Goal: Task Accomplishment & Management: Complete application form

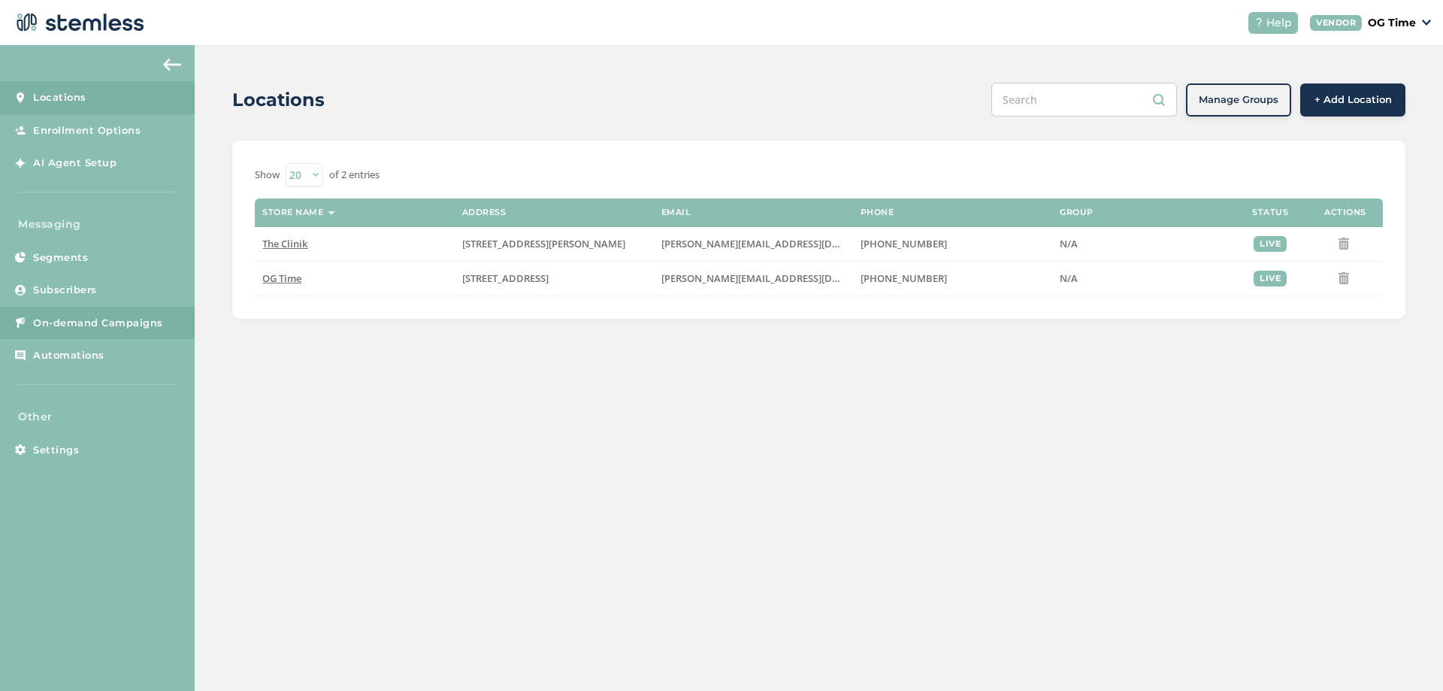
click at [88, 326] on span "On-demand Campaigns" at bounding box center [98, 323] width 130 height 15
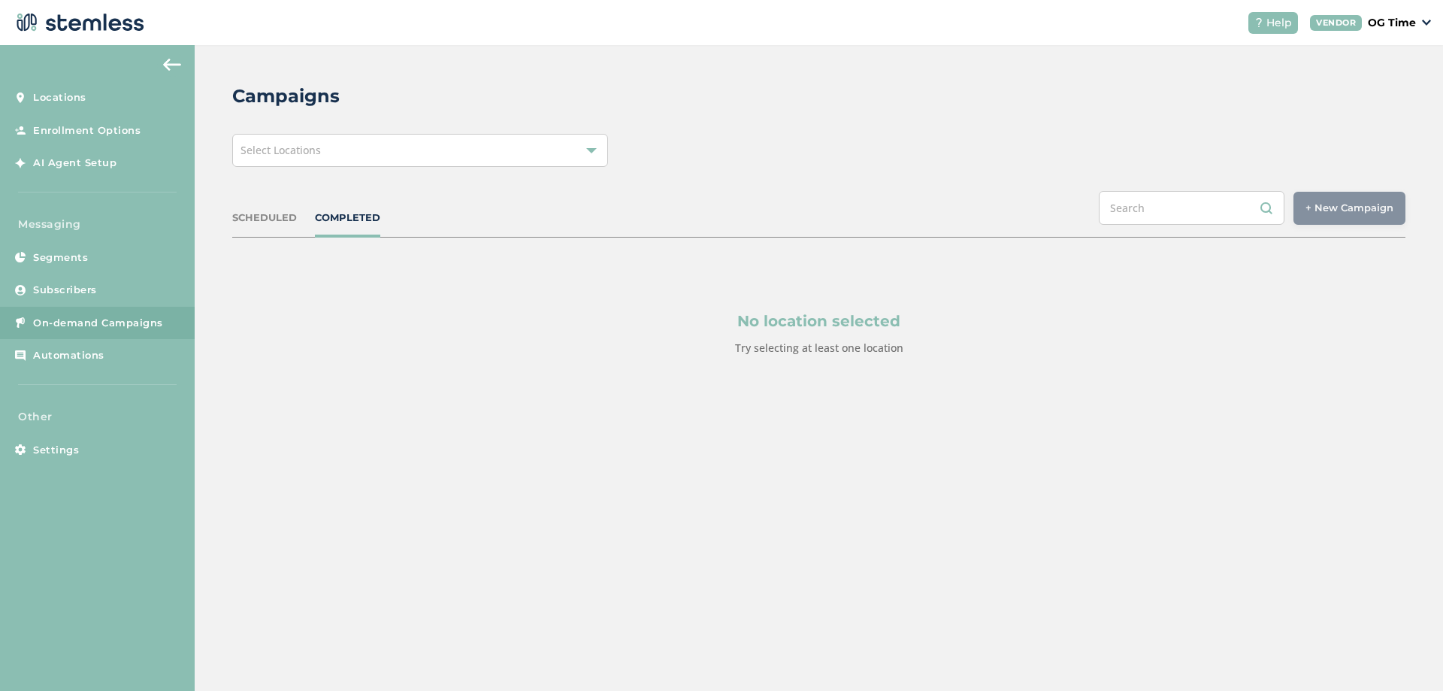
click at [558, 154] on div "Select Locations" at bounding box center [420, 150] width 376 height 33
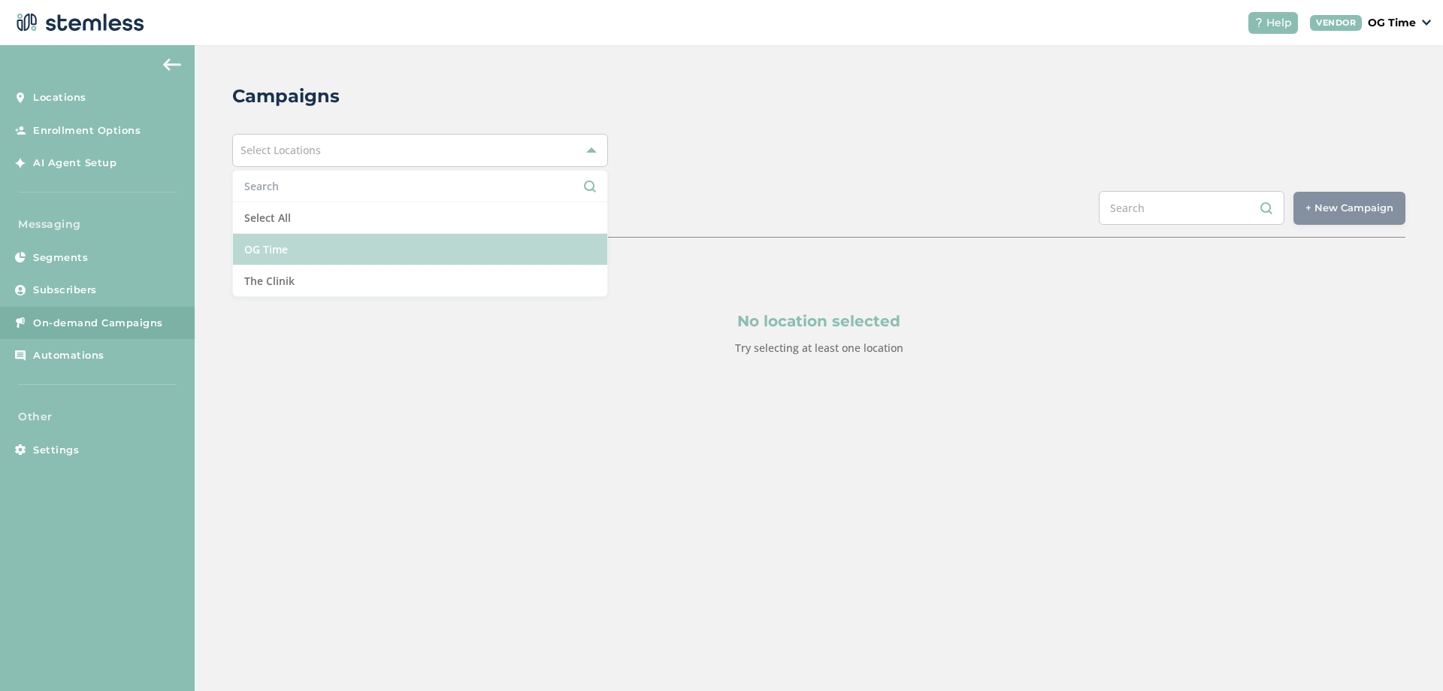
click at [308, 242] on li "OG Time" at bounding box center [420, 250] width 374 height 32
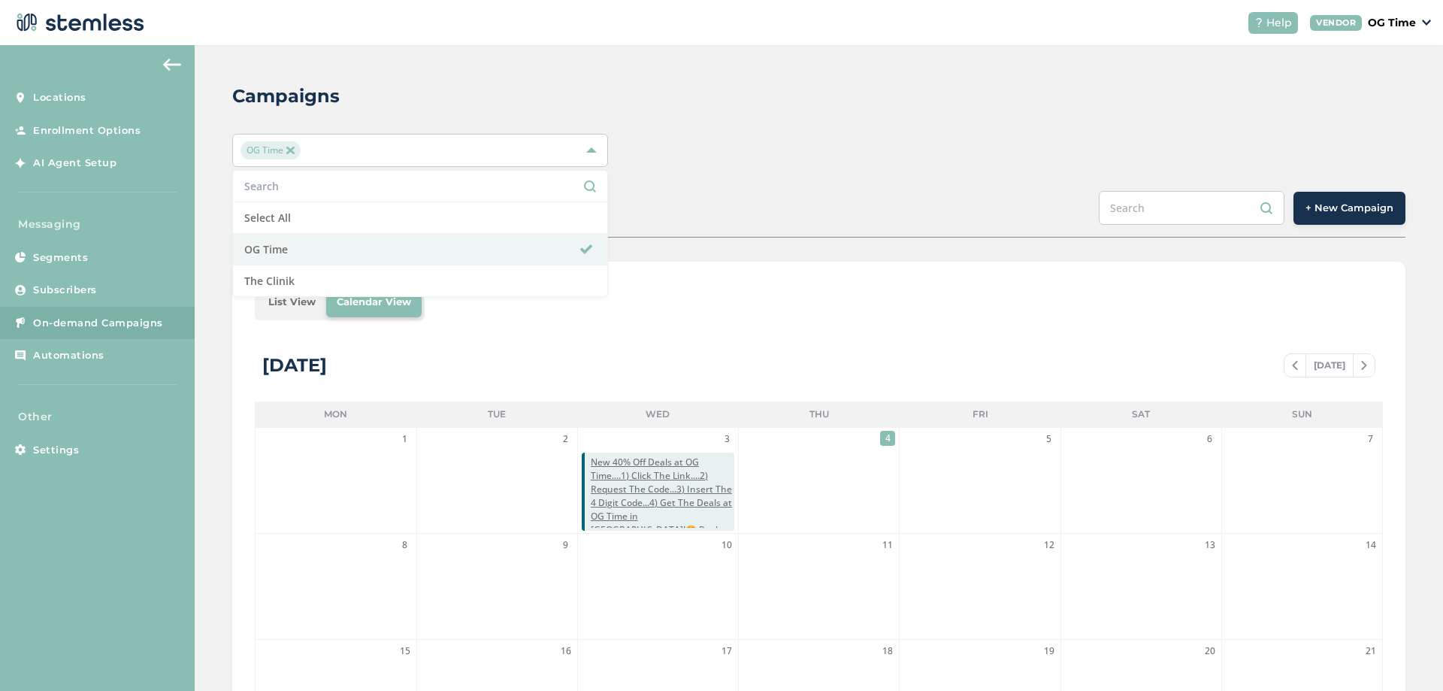
click at [957, 204] on div "SCHEDULED COMPLETED + New Campaign" at bounding box center [818, 214] width 1173 height 47
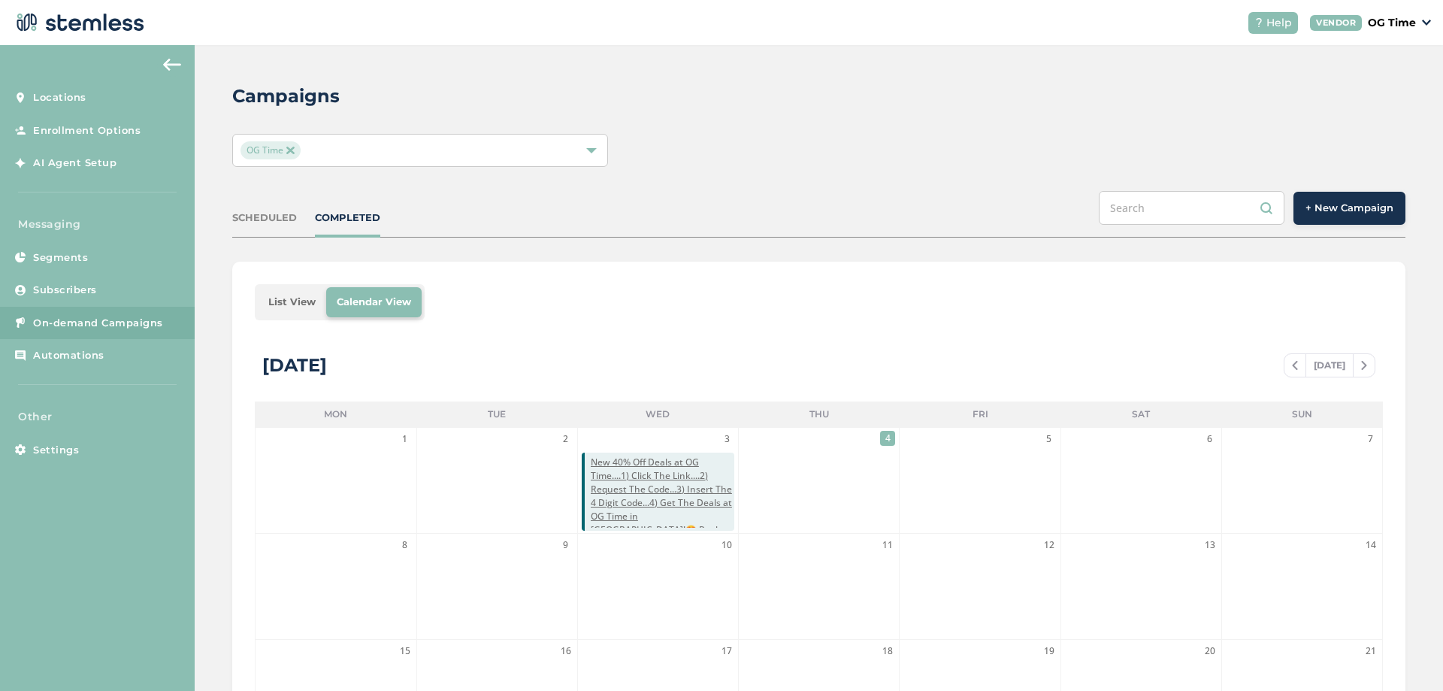
scroll to position [75, 0]
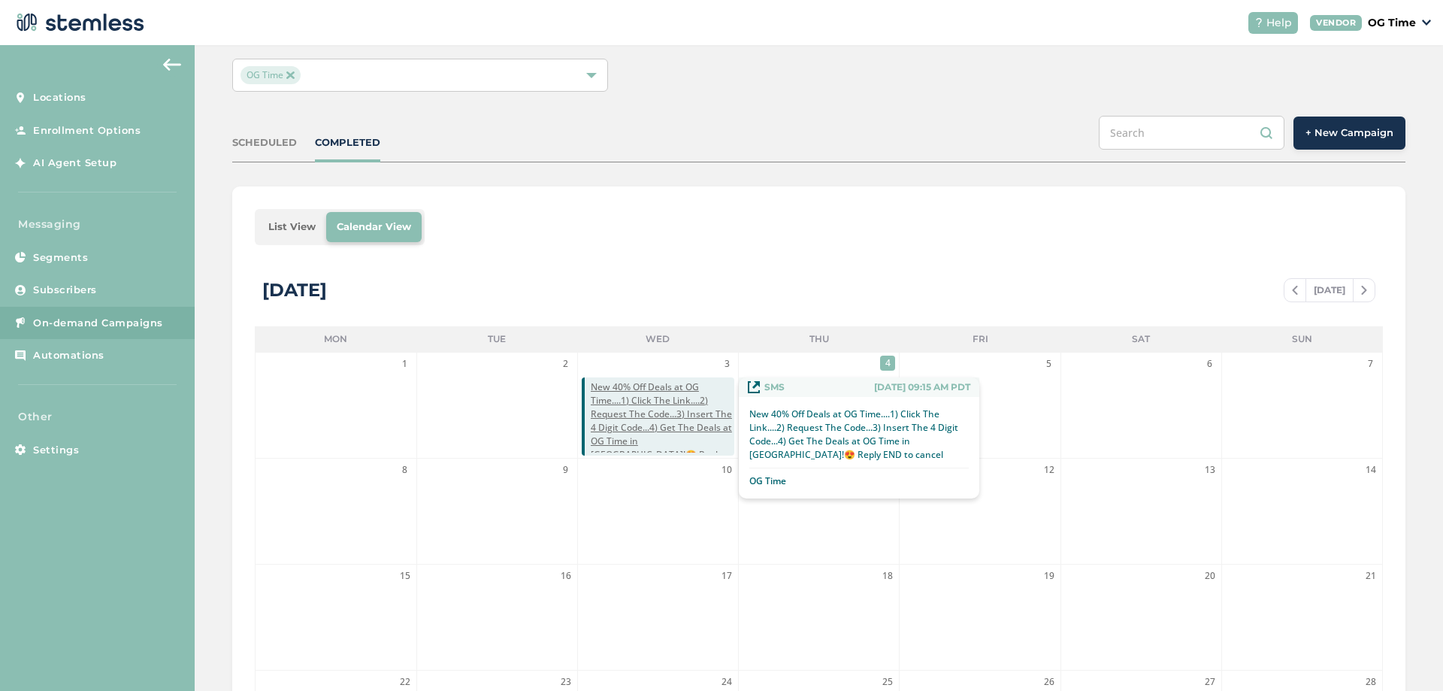
click at [634, 418] on span "New 40% Off Deals at OG Time....1) Click The Link....2) Request The Code...3) I…" at bounding box center [663, 427] width 144 height 95
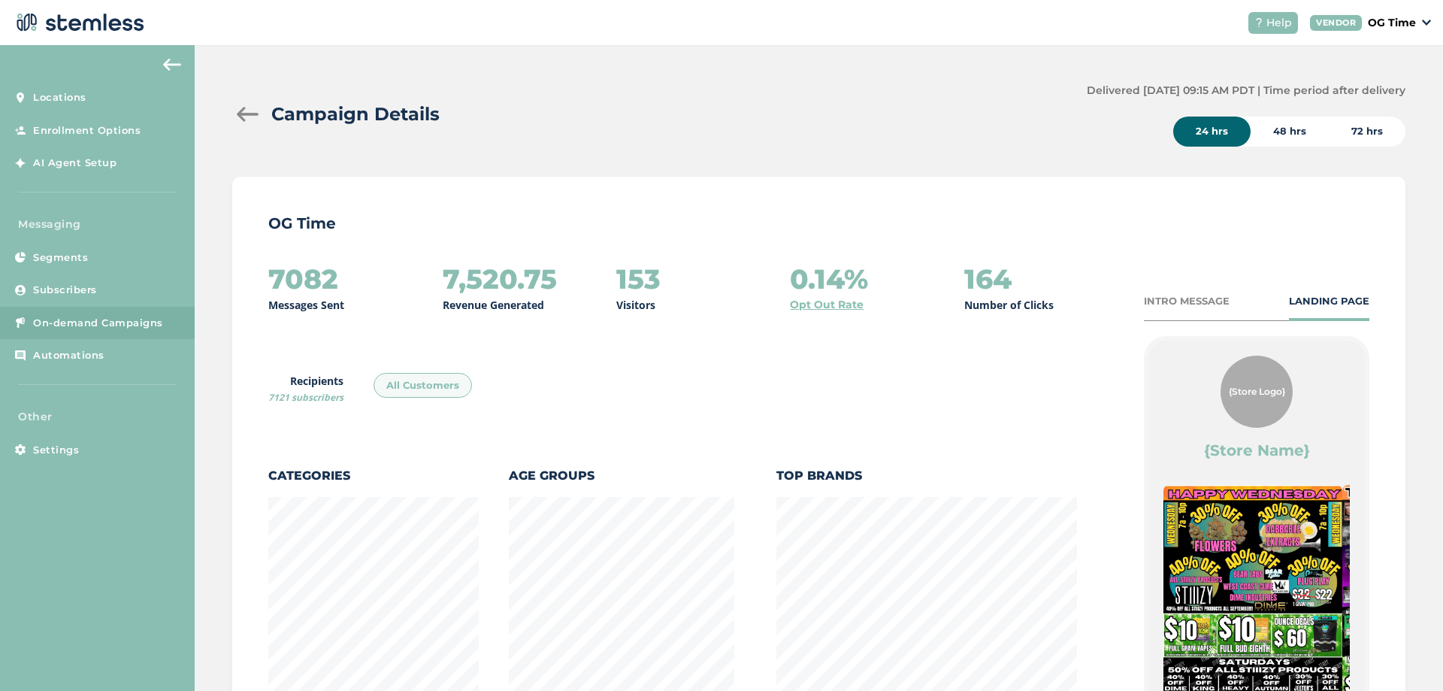
scroll to position [788, 1165]
click at [242, 109] on div at bounding box center [247, 114] width 30 height 15
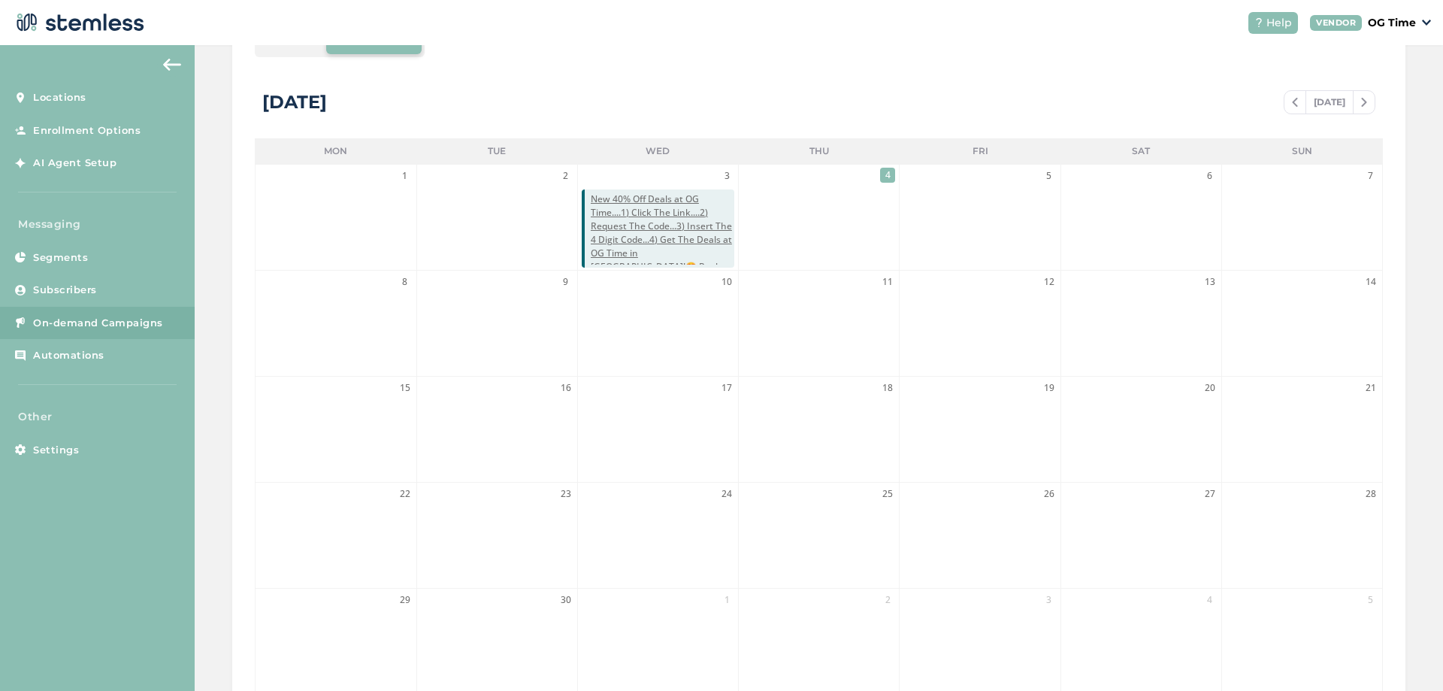
scroll to position [177, 0]
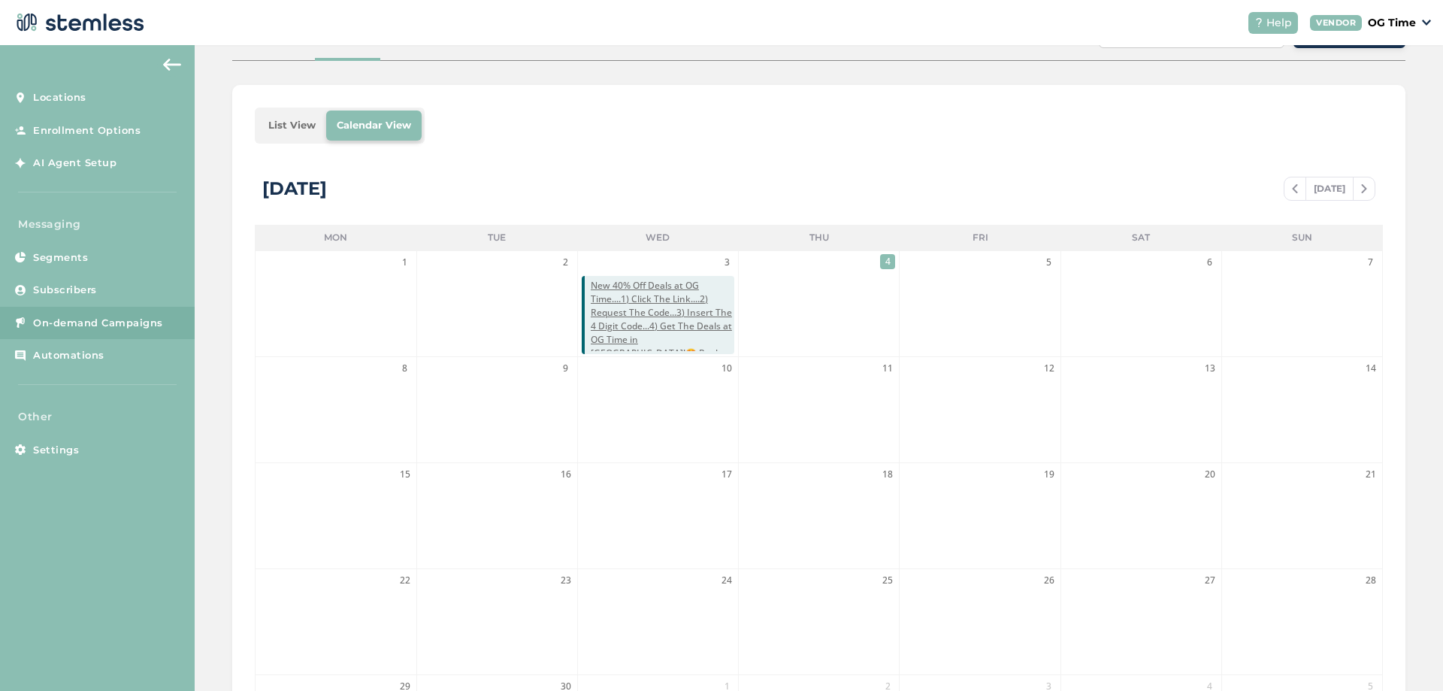
click at [1290, 194] on span at bounding box center [1294, 189] width 21 height 18
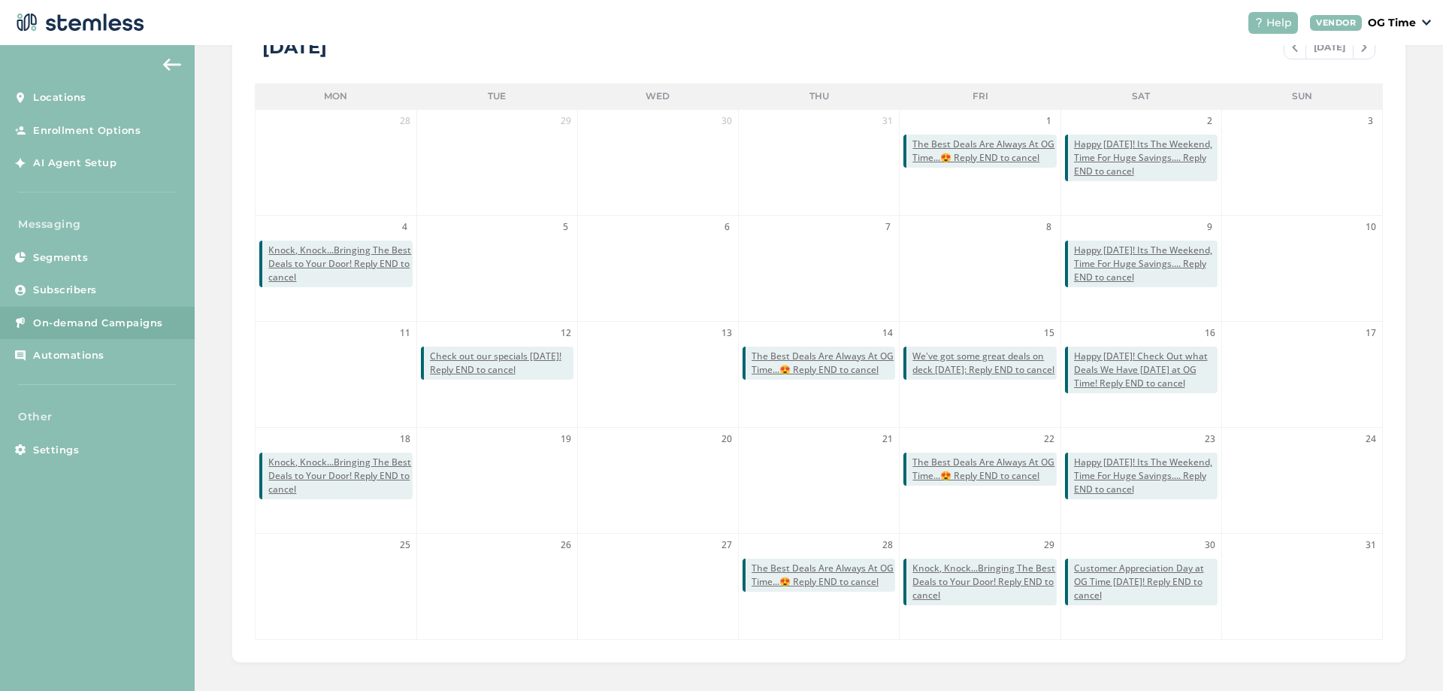
scroll to position [327, 0]
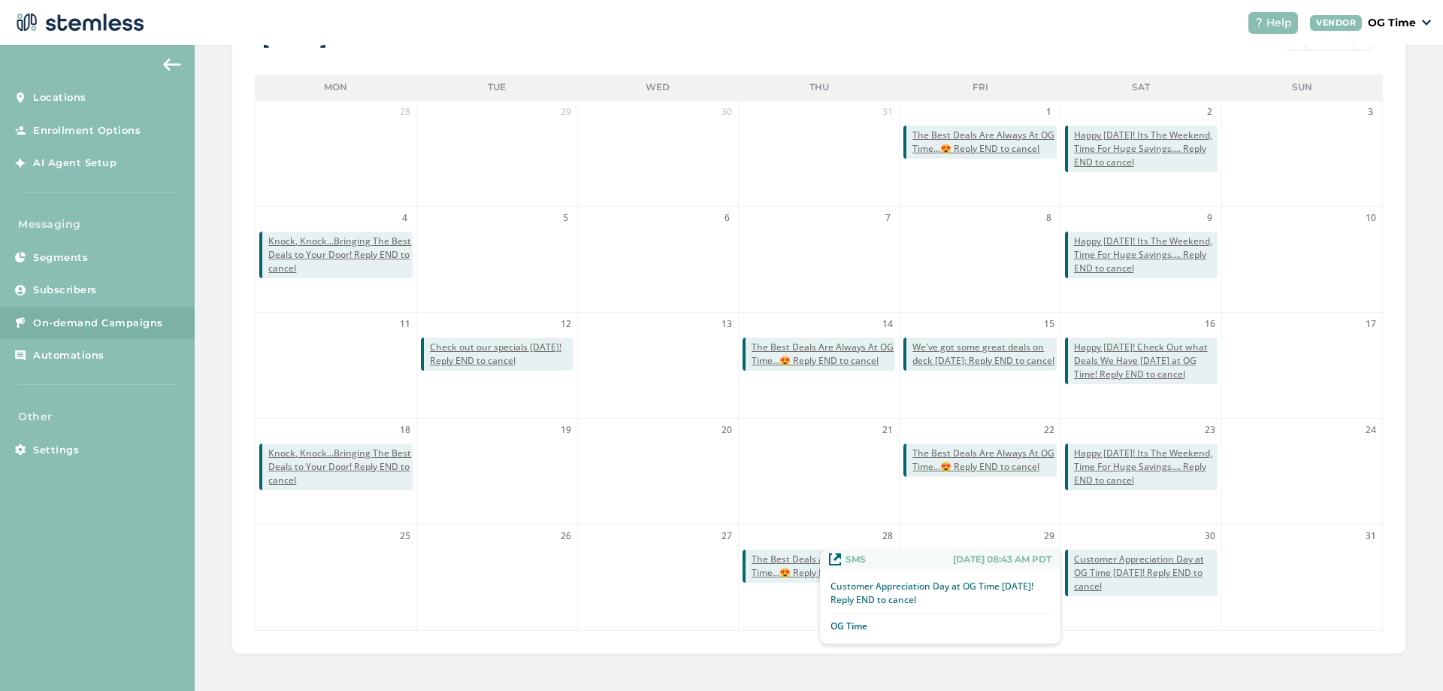
click at [1110, 573] on span "Customer Appreciation Day at OG Time [DATE]! Reply END to cancel" at bounding box center [1146, 572] width 144 height 41
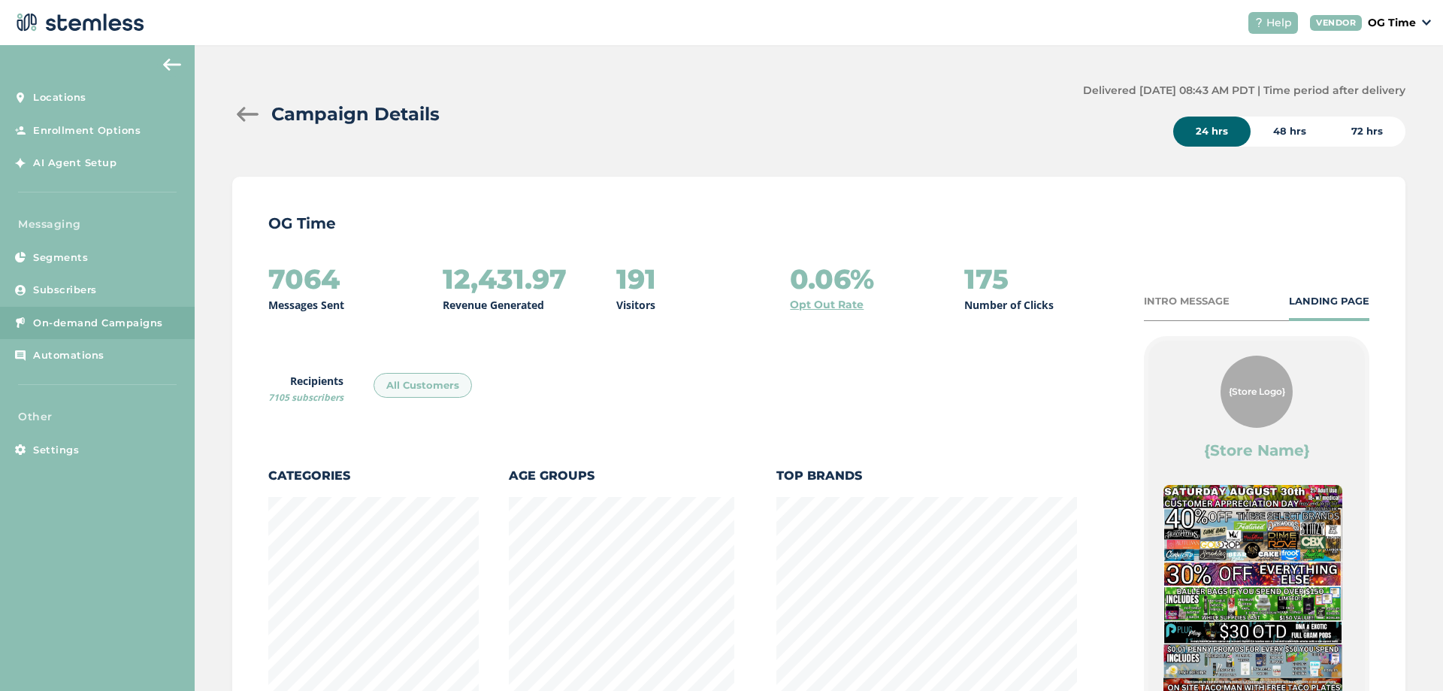
scroll to position [788, 1165]
click at [241, 113] on div at bounding box center [247, 114] width 30 height 15
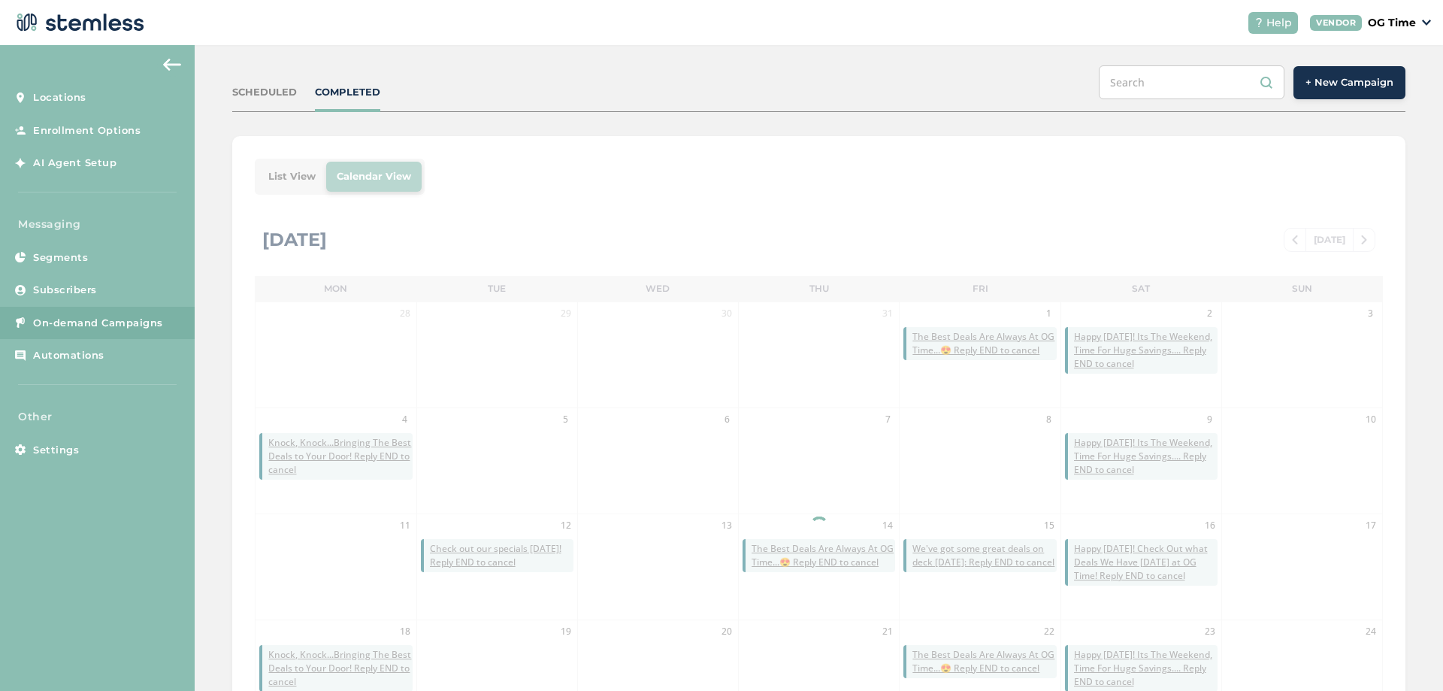
scroll to position [327, 0]
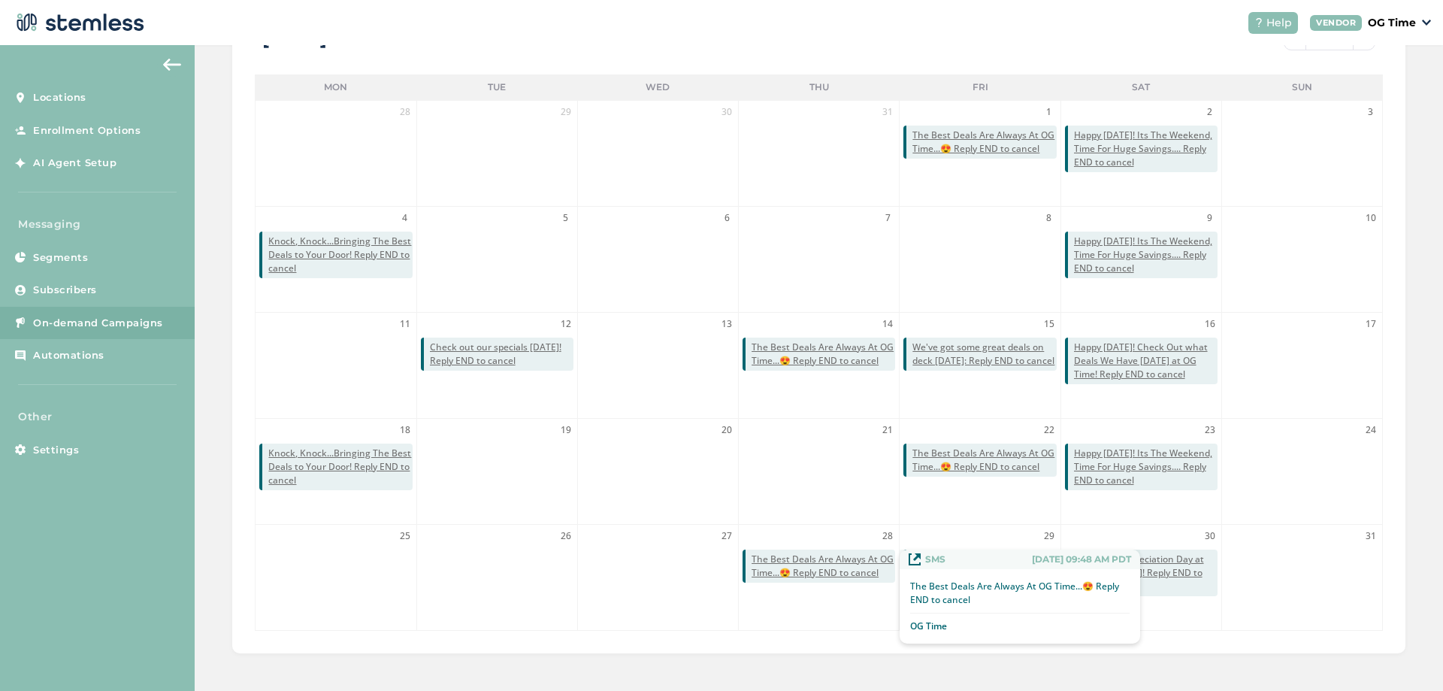
click at [823, 560] on span "The Best Deals Are Always At OG Time...😍 Reply END to cancel" at bounding box center [823, 565] width 144 height 27
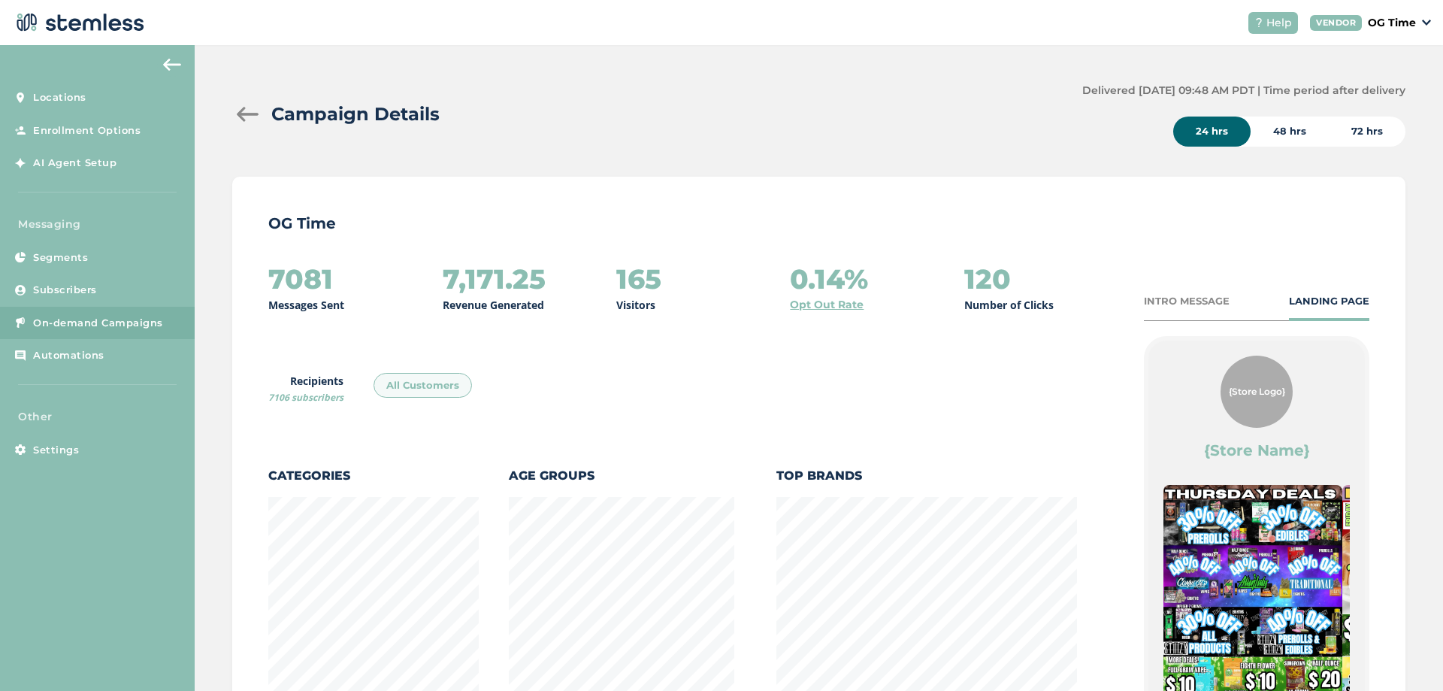
scroll to position [788, 1165]
click at [243, 116] on div at bounding box center [247, 114] width 30 height 15
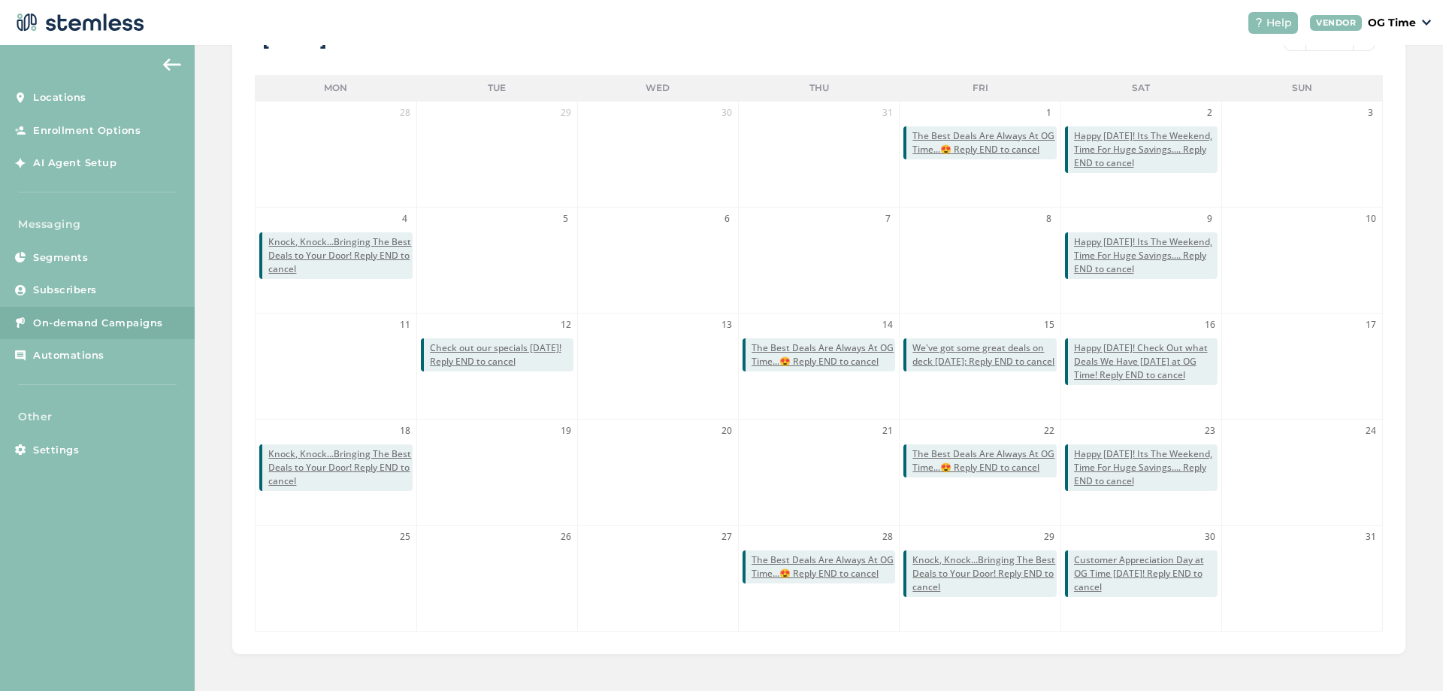
scroll to position [327, 0]
click at [455, 352] on span "Check out our specials [DATE]! Reply END to cancel" at bounding box center [502, 353] width 144 height 27
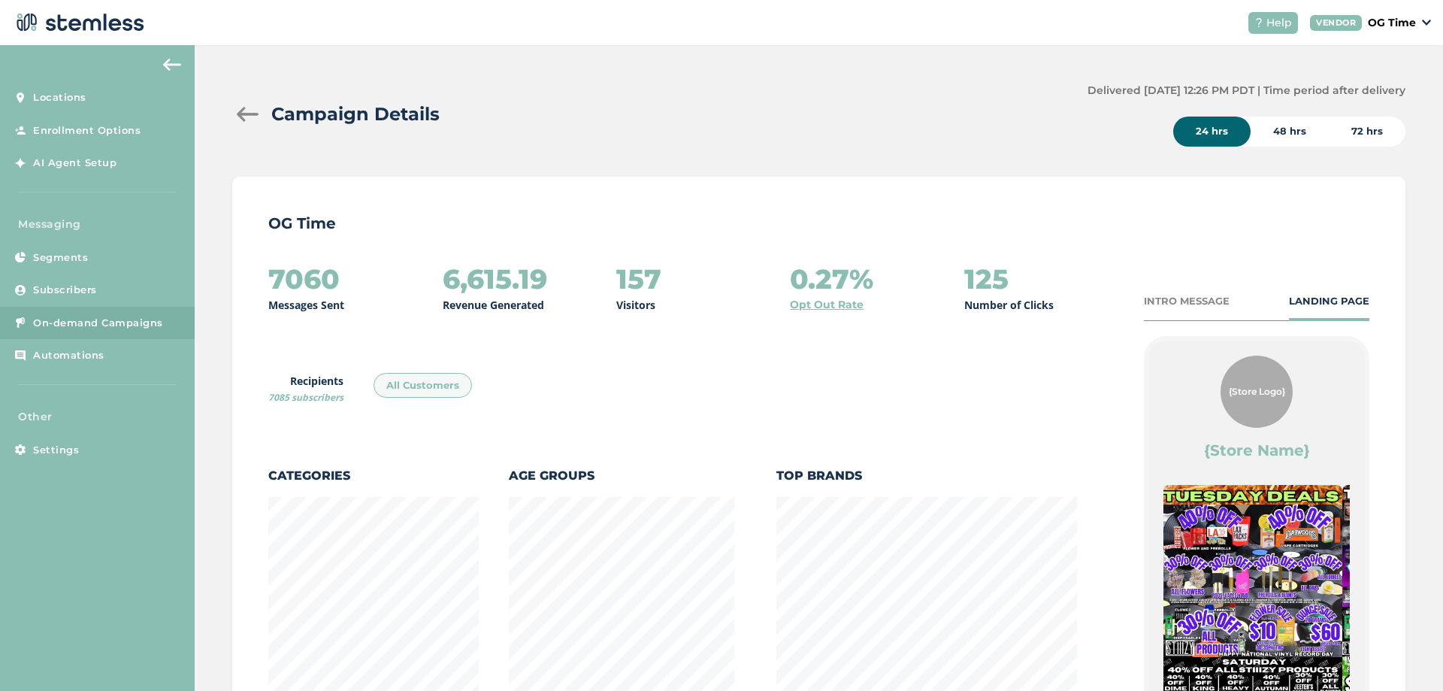
click at [246, 115] on div at bounding box center [247, 114] width 30 height 15
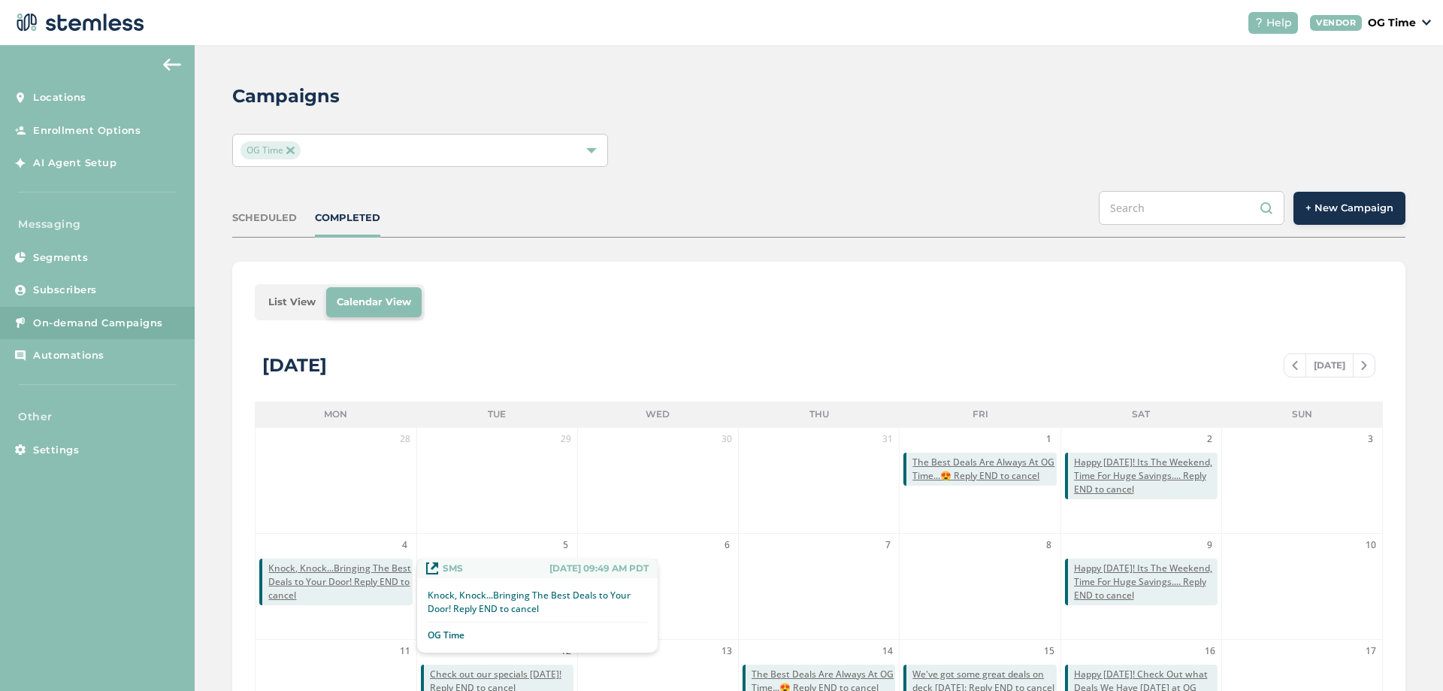
click at [337, 570] on span "Knock, Knock...Bringing The Best Deals to Your Door! Reply END to cancel" at bounding box center [340, 581] width 144 height 41
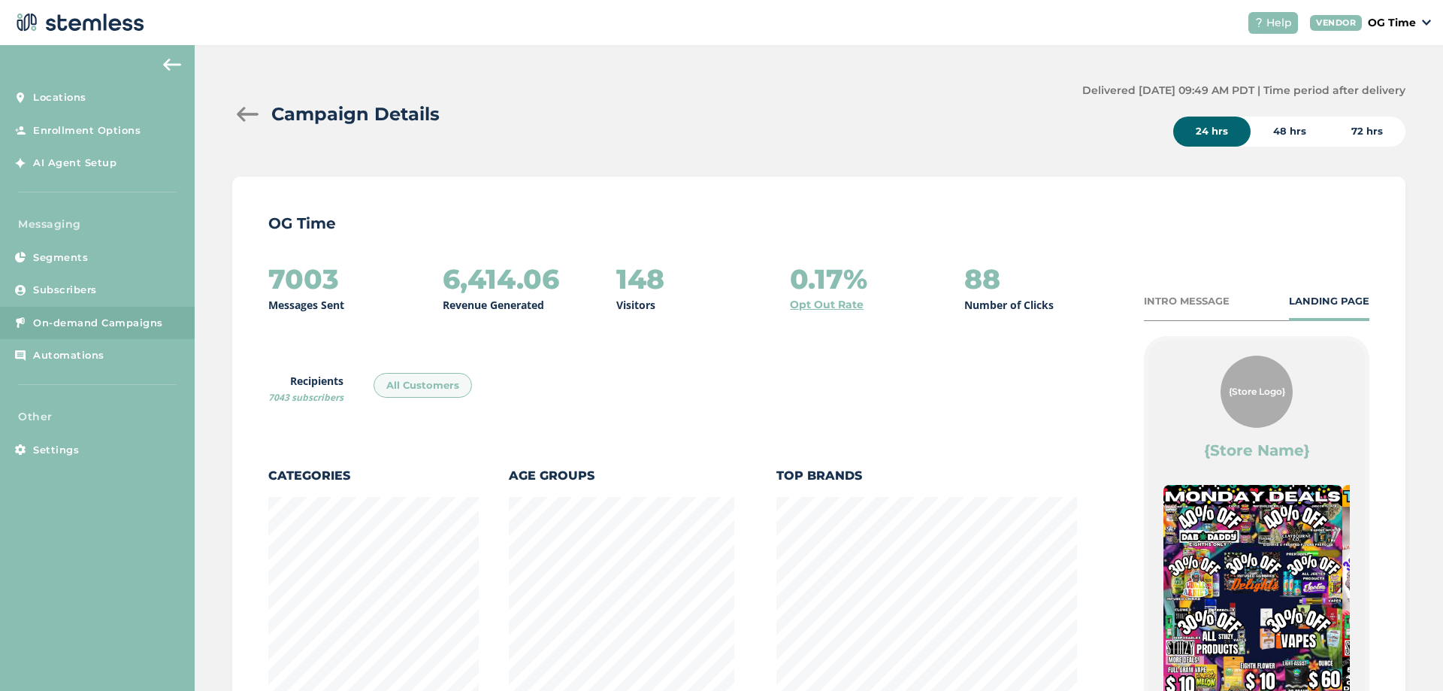
click at [246, 113] on div at bounding box center [247, 114] width 30 height 15
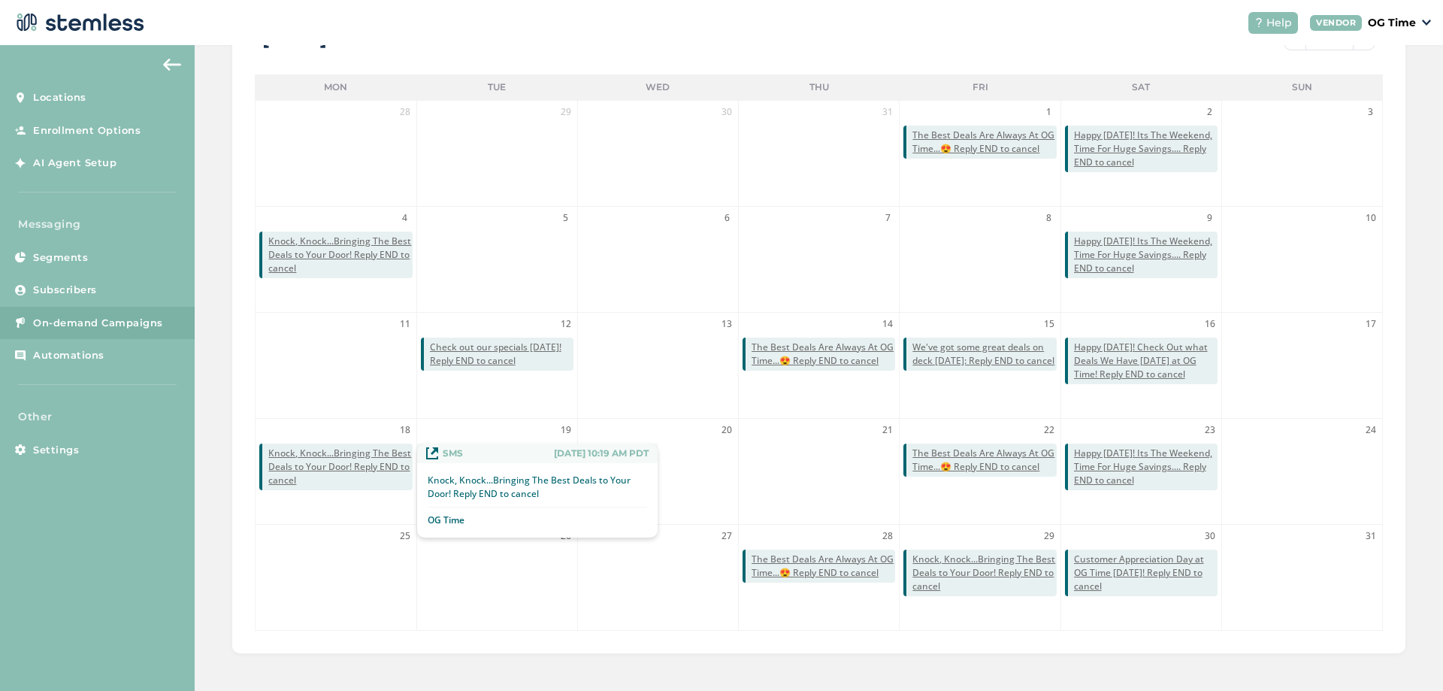
click at [357, 461] on span "Knock, Knock...Bringing The Best Deals to Your Door! Reply END to cancel" at bounding box center [340, 466] width 144 height 41
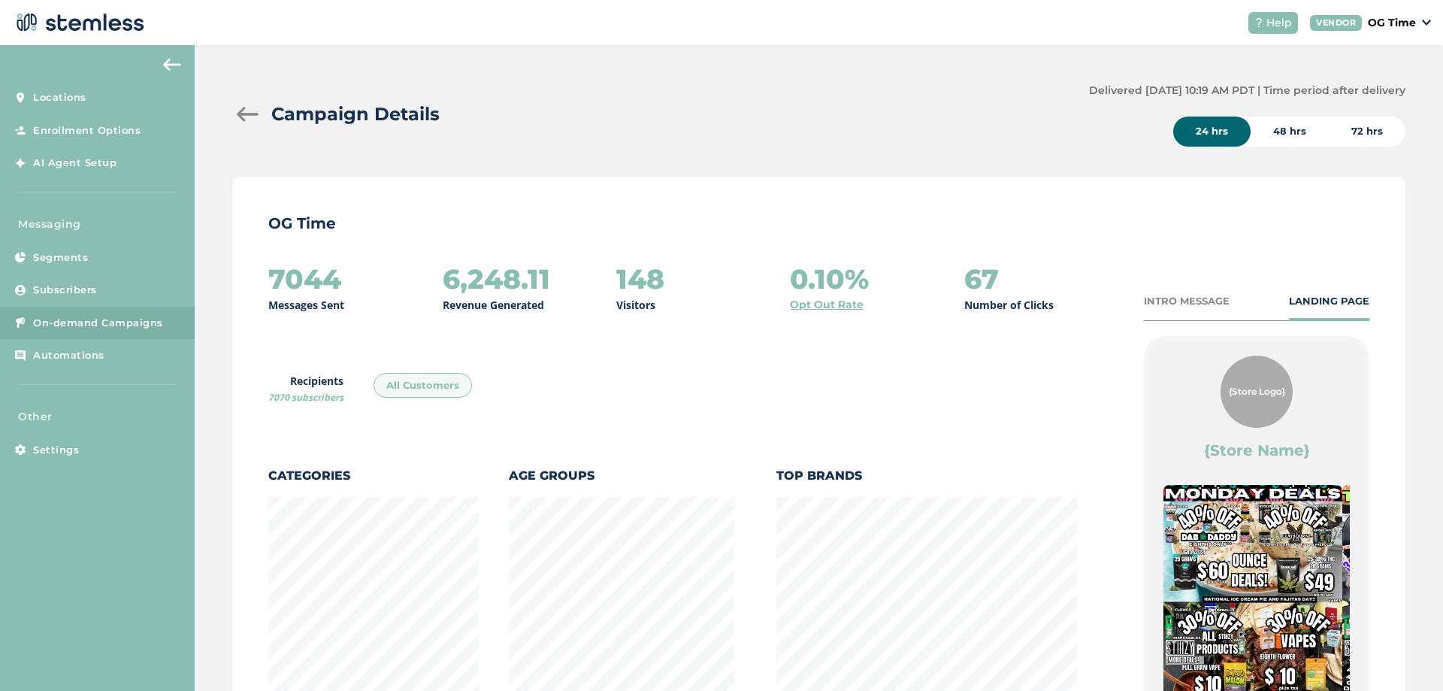
click at [247, 118] on div at bounding box center [247, 114] width 30 height 15
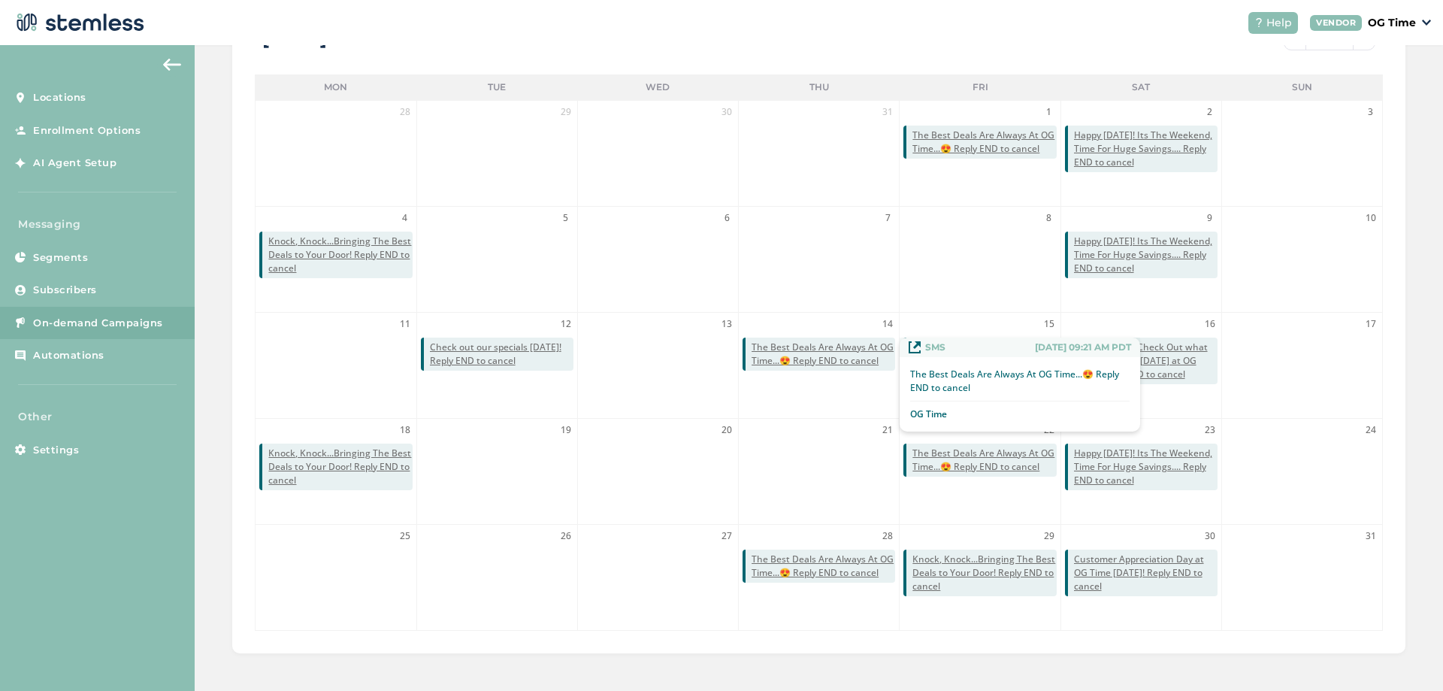
click at [802, 346] on span "The Best Deals Are Always At OG Time...😍 Reply END to cancel" at bounding box center [823, 353] width 144 height 27
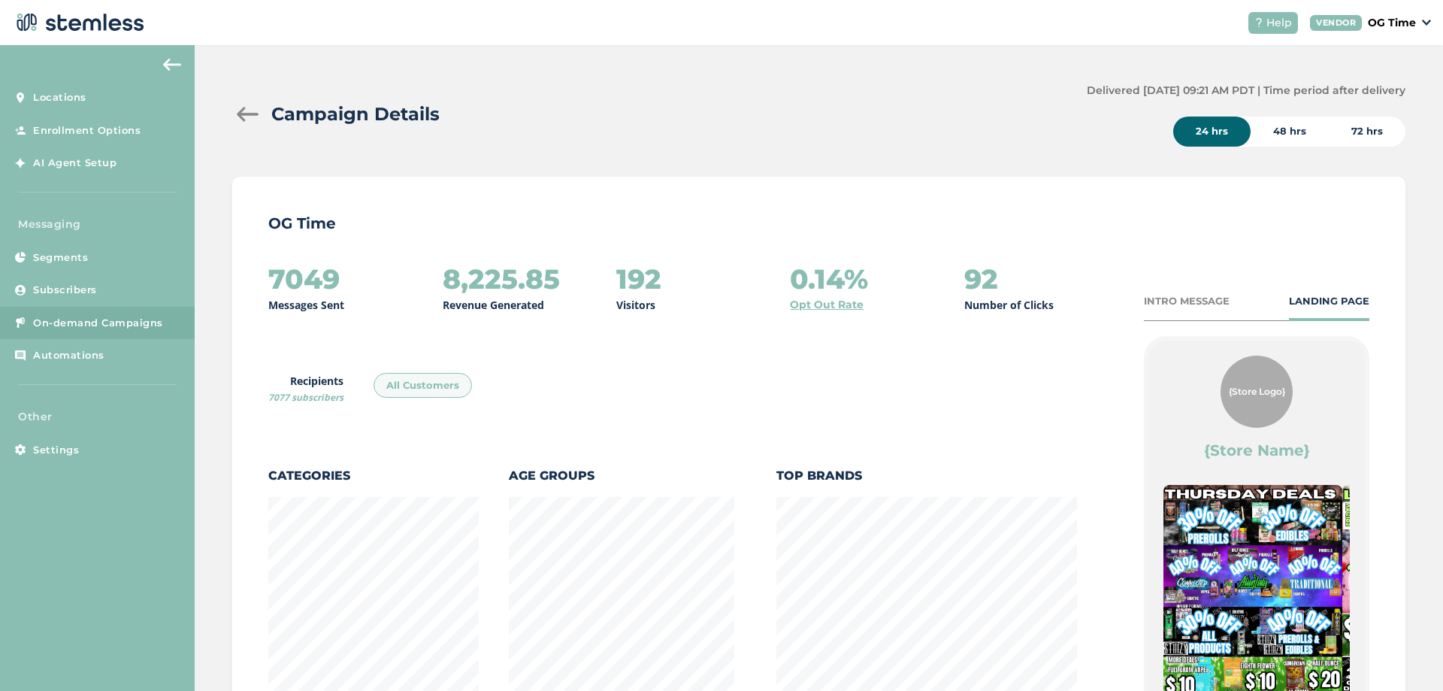
click at [252, 124] on div "Campaign Details" at bounding box center [653, 114] width 842 height 27
click at [252, 112] on div at bounding box center [247, 114] width 30 height 15
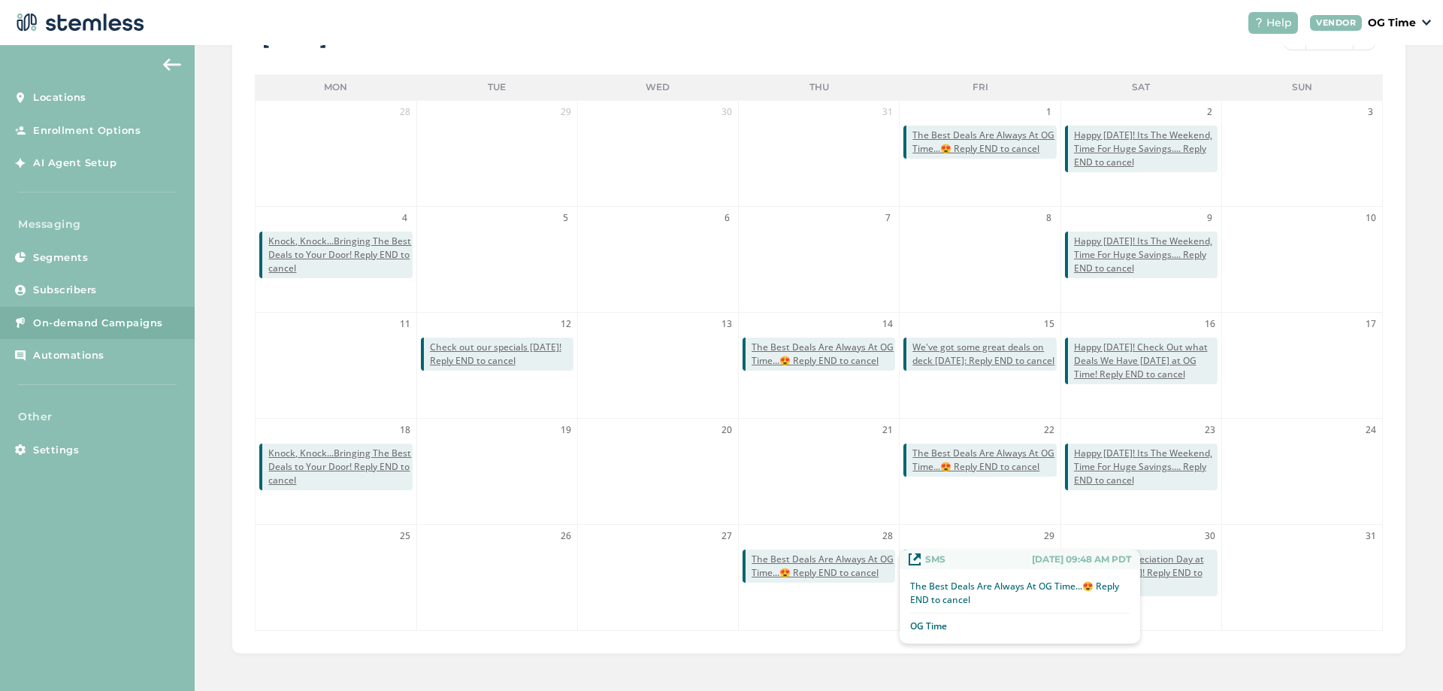
click at [840, 566] on span "The Best Deals Are Always At OG Time...😍 Reply END to cancel" at bounding box center [823, 565] width 144 height 27
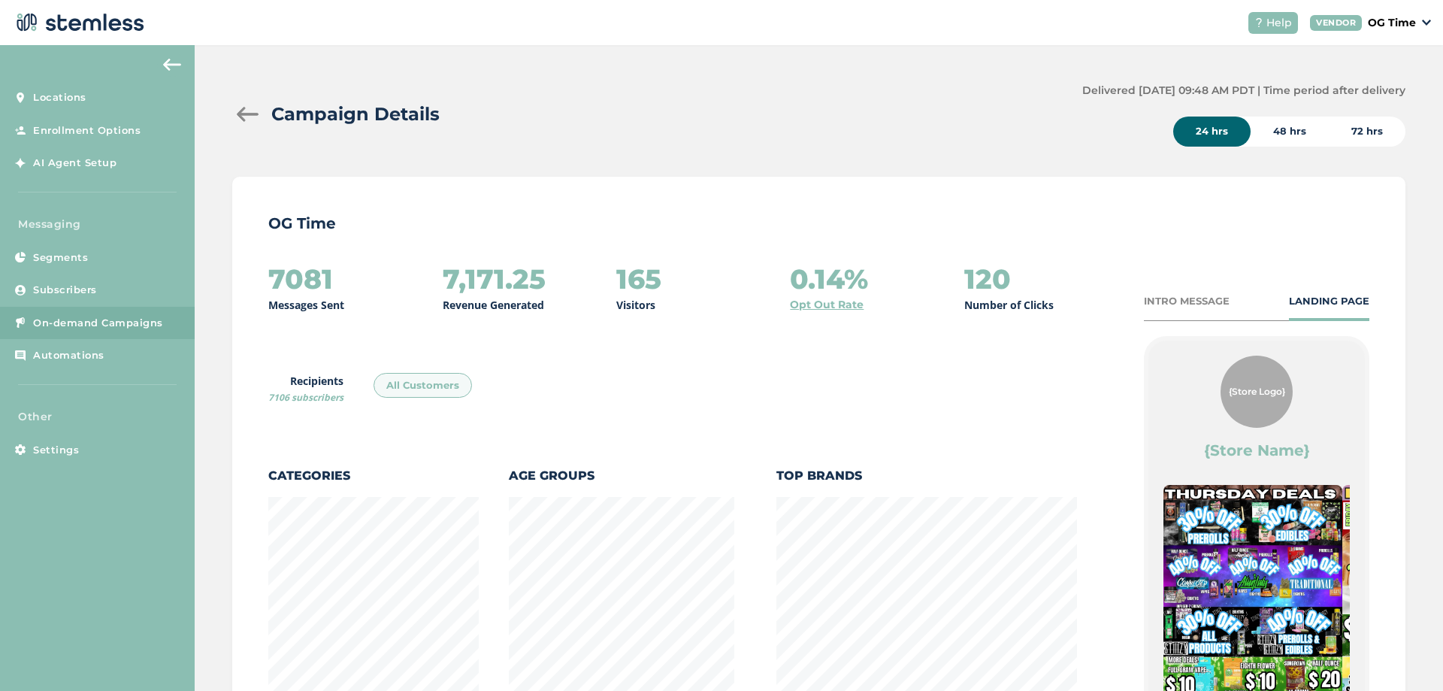
click at [243, 116] on div at bounding box center [247, 114] width 30 height 15
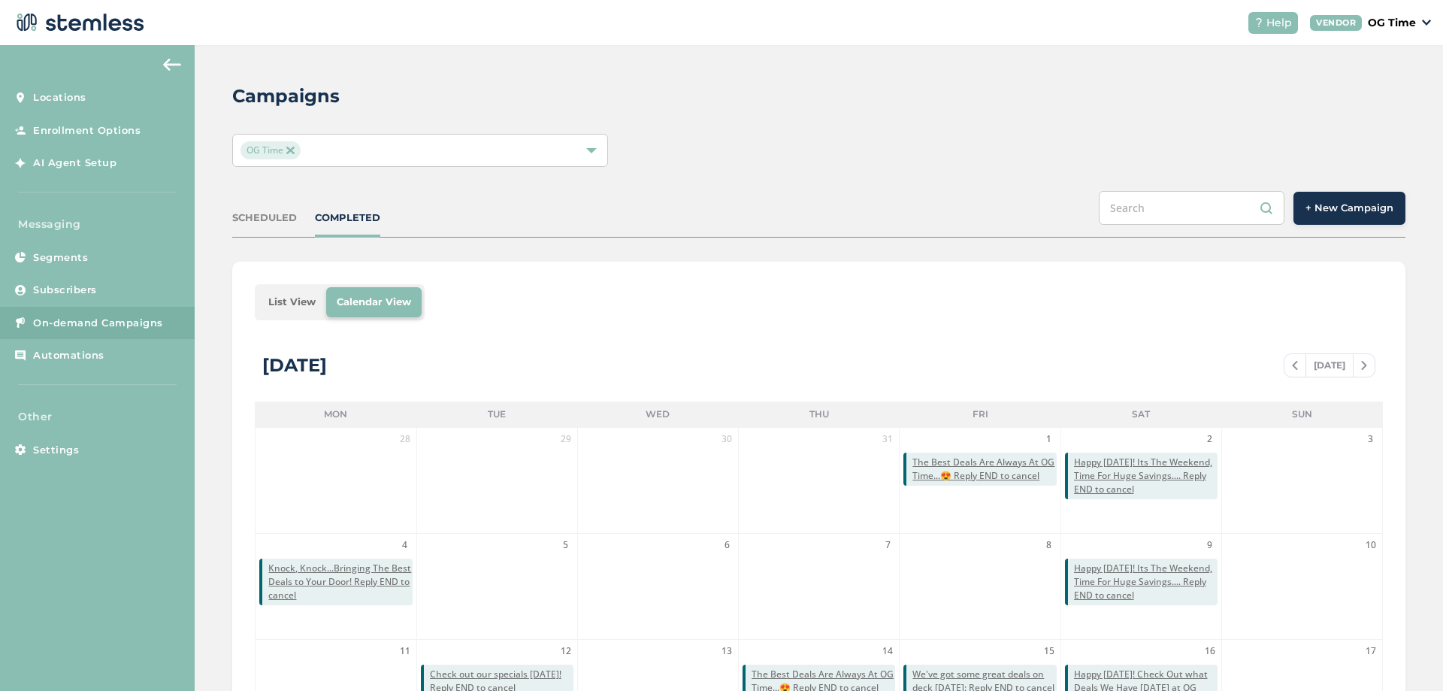
click at [1356, 207] on span "+ New Campaign" at bounding box center [1349, 208] width 88 height 15
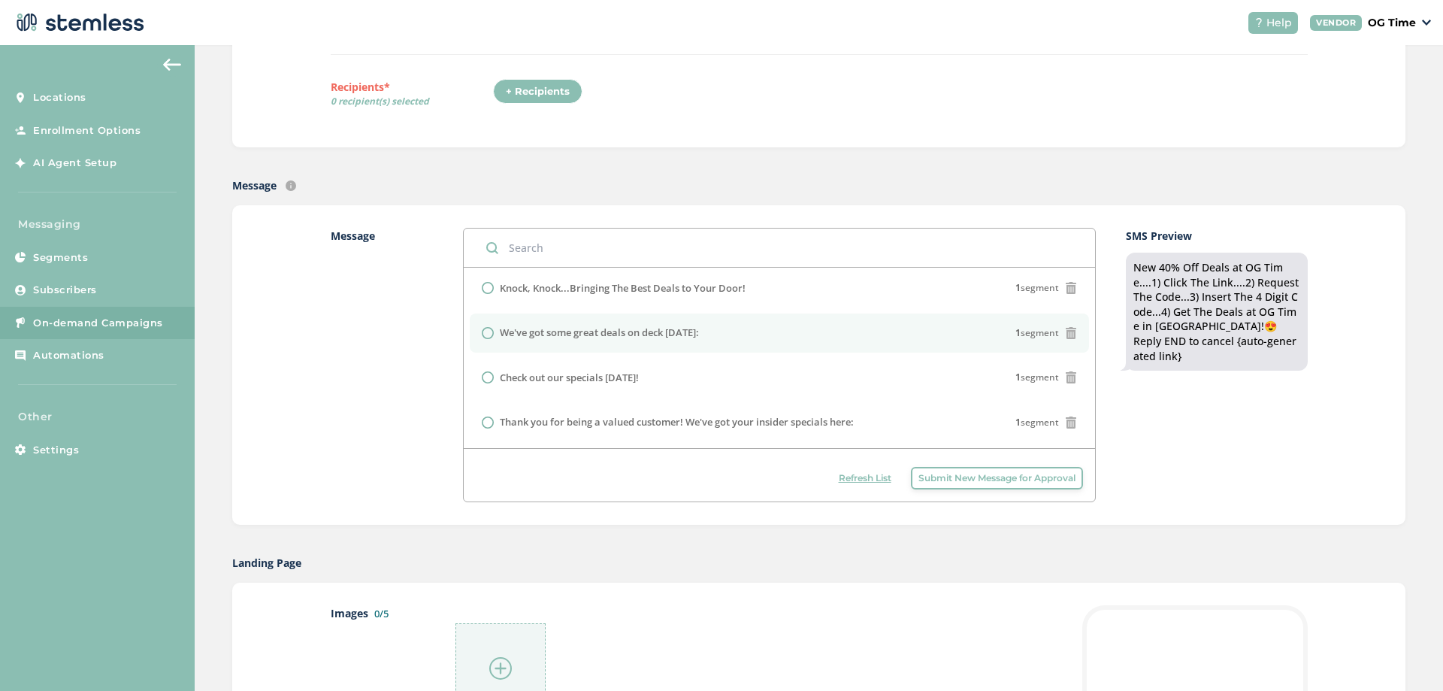
click at [663, 338] on label "We've got some great deals on deck [DATE]:" at bounding box center [599, 332] width 199 height 15
radio input "false"
radio input "true"
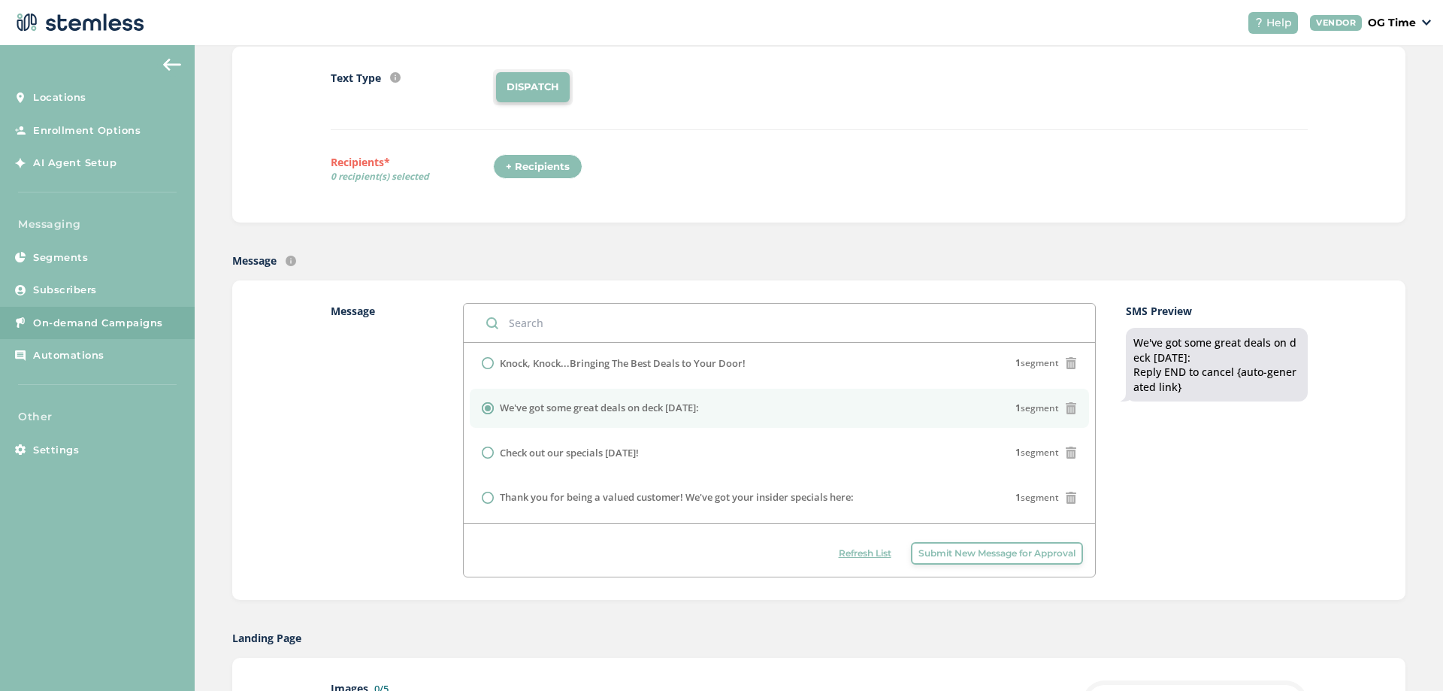
scroll to position [601, 0]
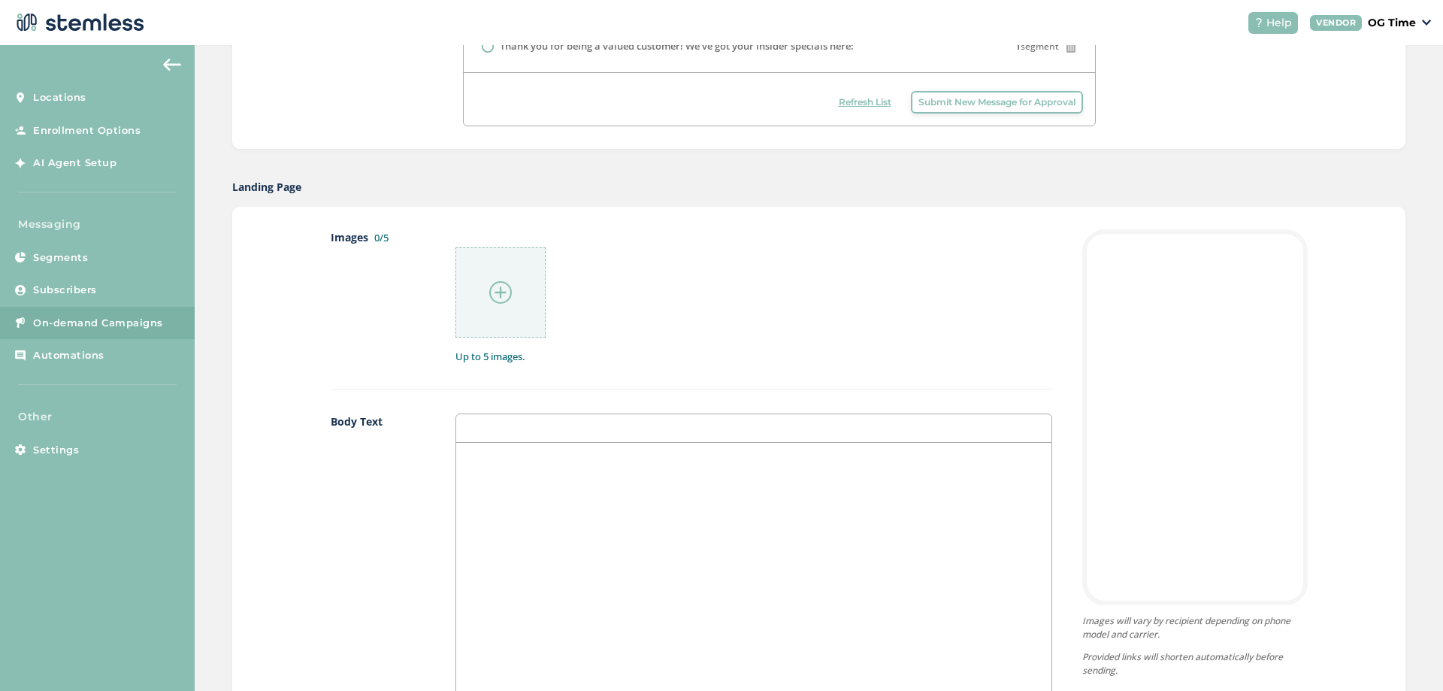
click at [500, 490] on div at bounding box center [753, 593] width 594 height 300
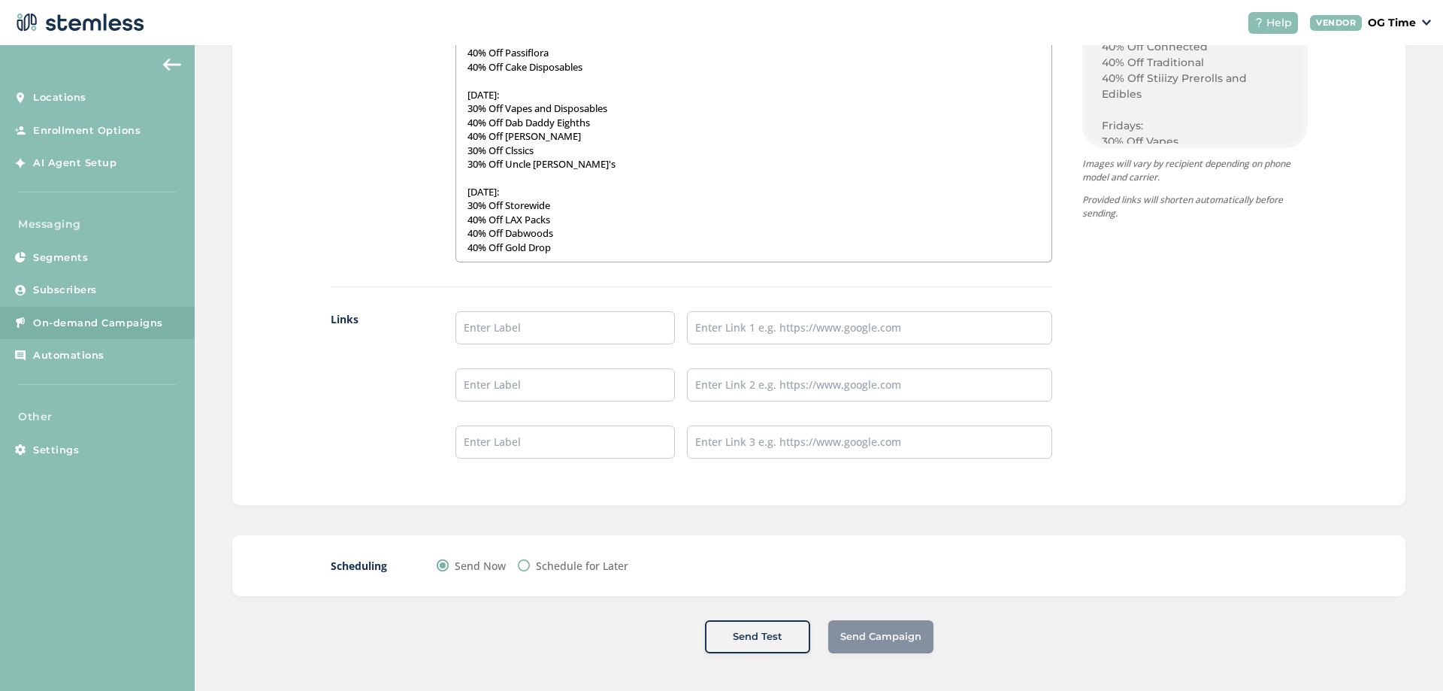
scroll to position [383, 0]
click at [568, 244] on p "40% Off Gold Drop" at bounding box center [753, 246] width 572 height 14
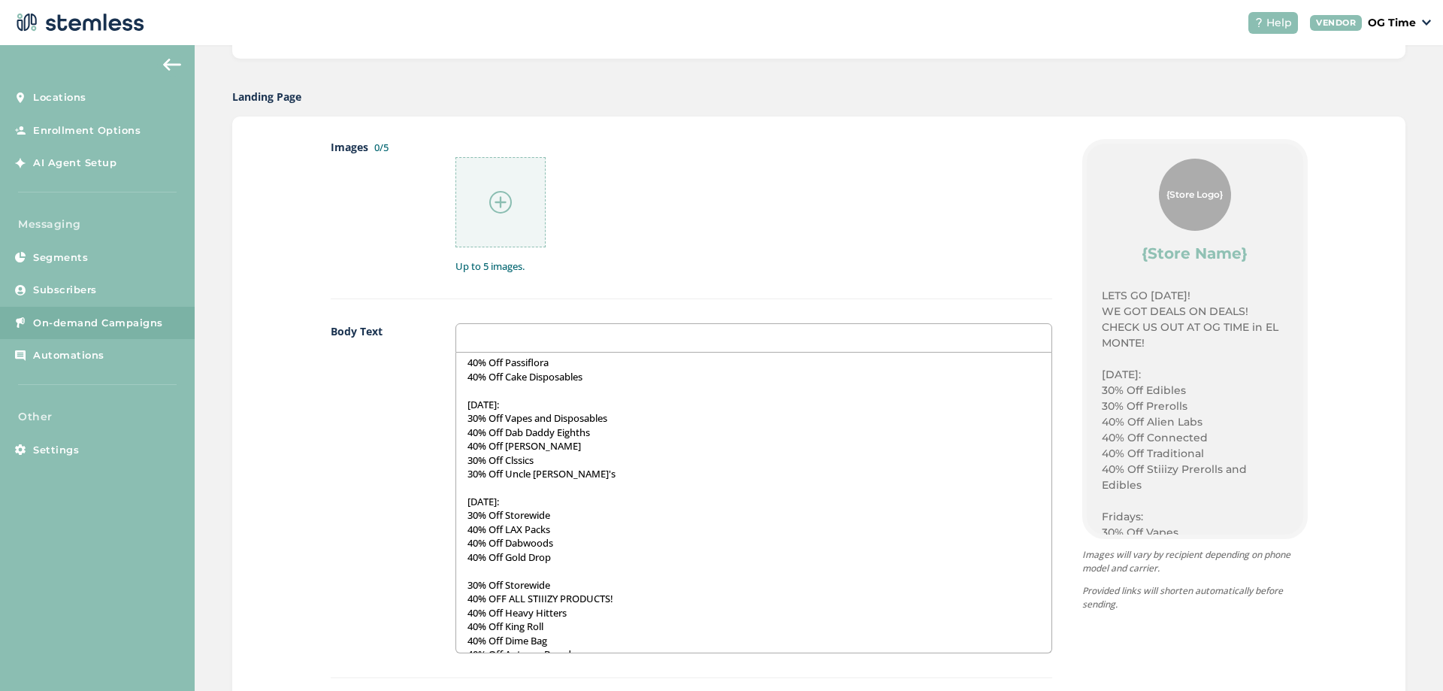
scroll to position [613, 0]
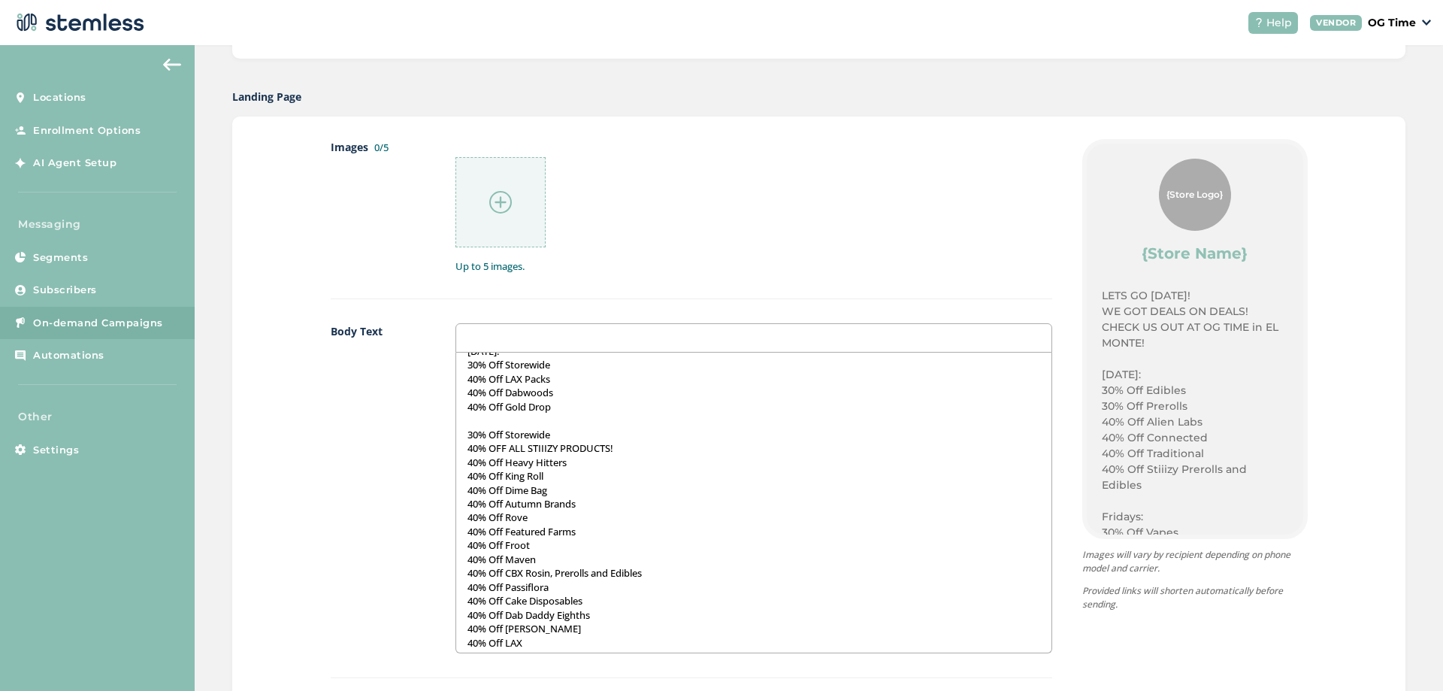
click at [493, 425] on p at bounding box center [753, 420] width 572 height 14
click at [582, 432] on p "[DATE] SEPTEMBER" at bounding box center [753, 435] width 572 height 14
click at [553, 448] on p "CUSTOMER APPREFCIATION DAY" at bounding box center [753, 448] width 572 height 14
click at [620, 446] on p "CUSTOMER APPRECIATION DAY" at bounding box center [753, 448] width 572 height 14
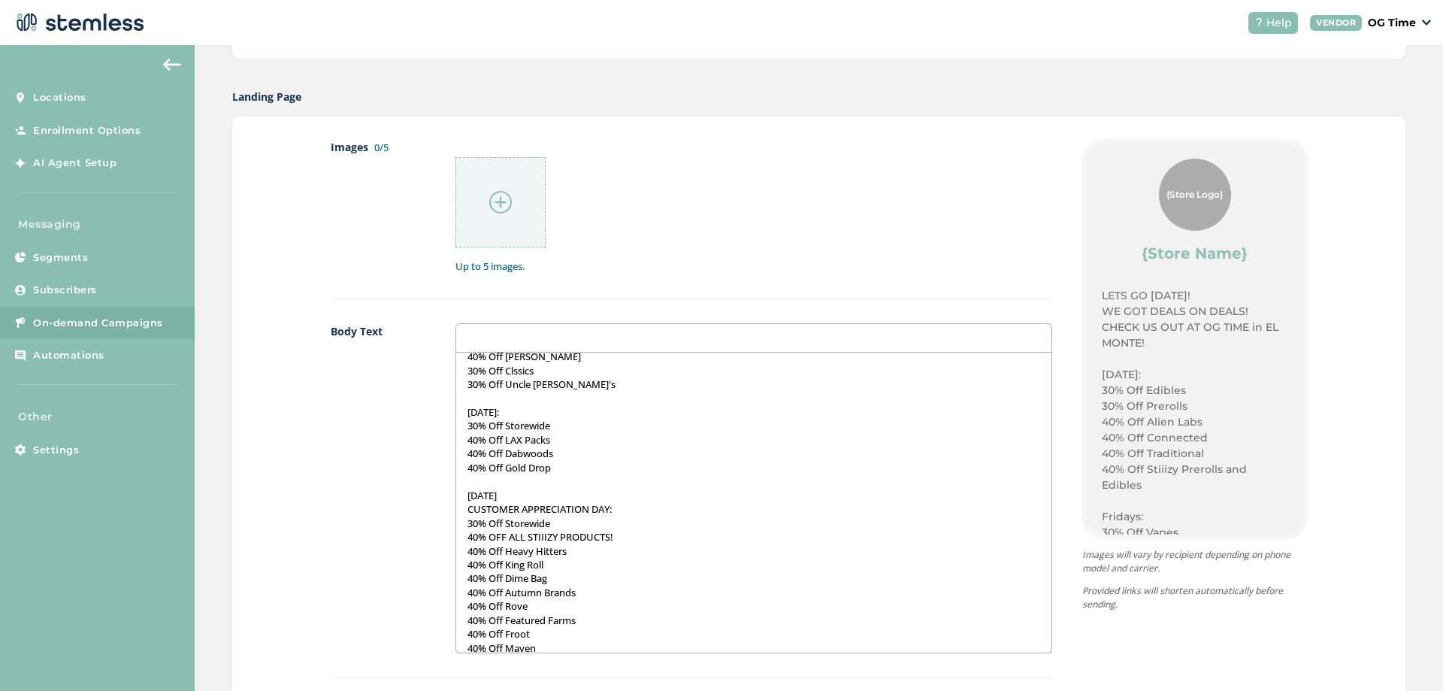
scroll to position [538, 0]
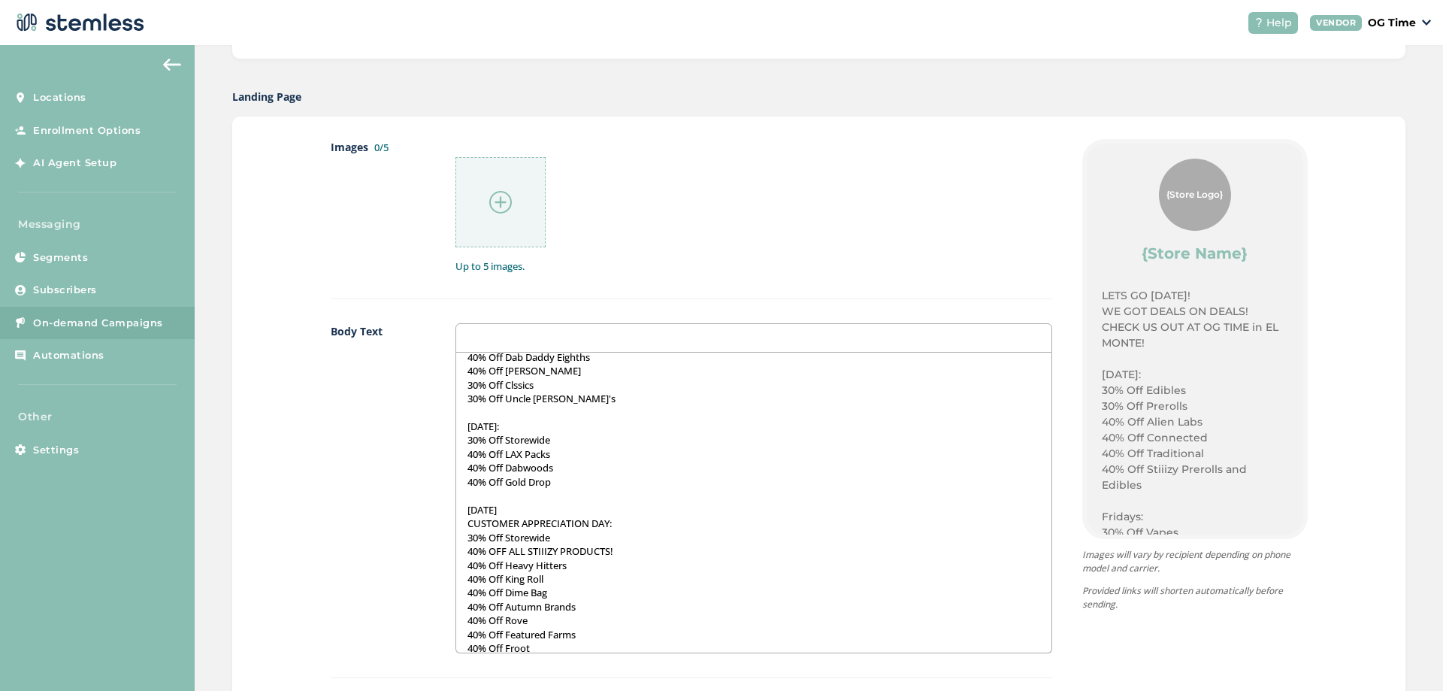
click at [555, 439] on p "30% Off Storewide" at bounding box center [753, 440] width 572 height 14
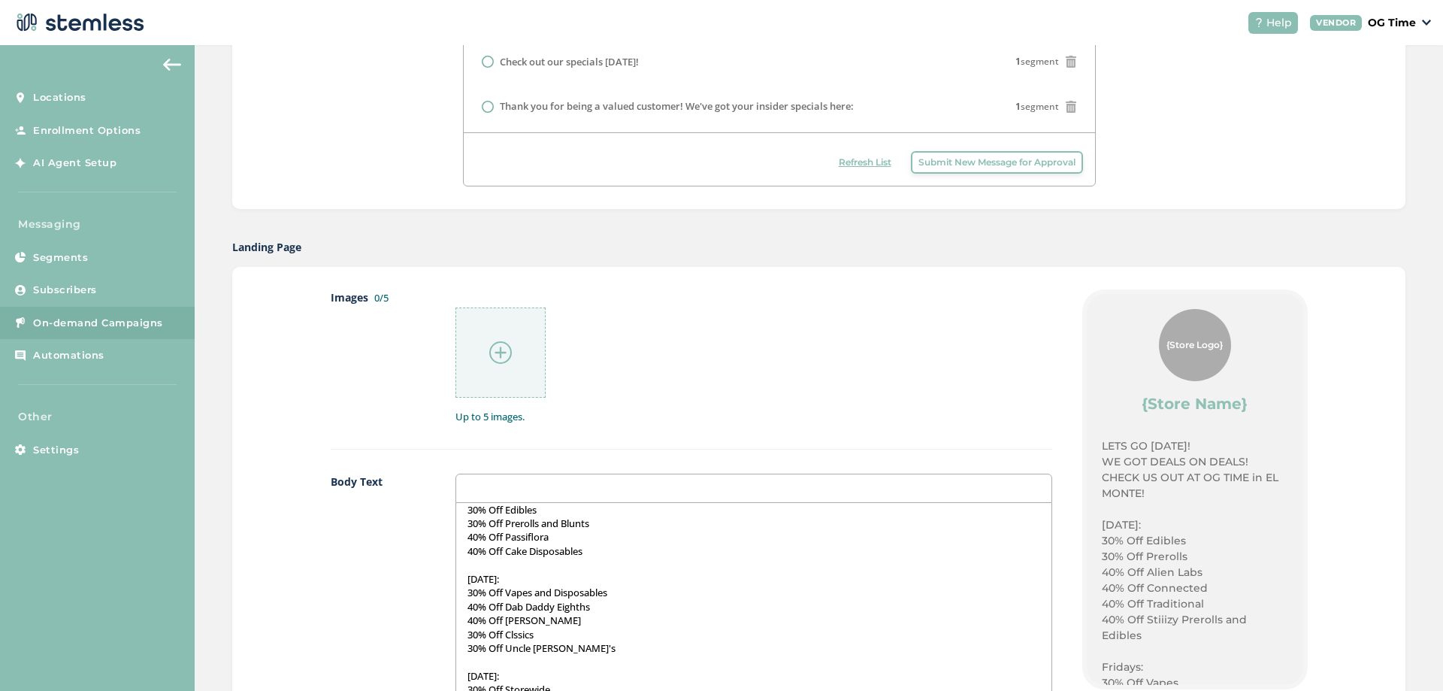
scroll to position [463, 0]
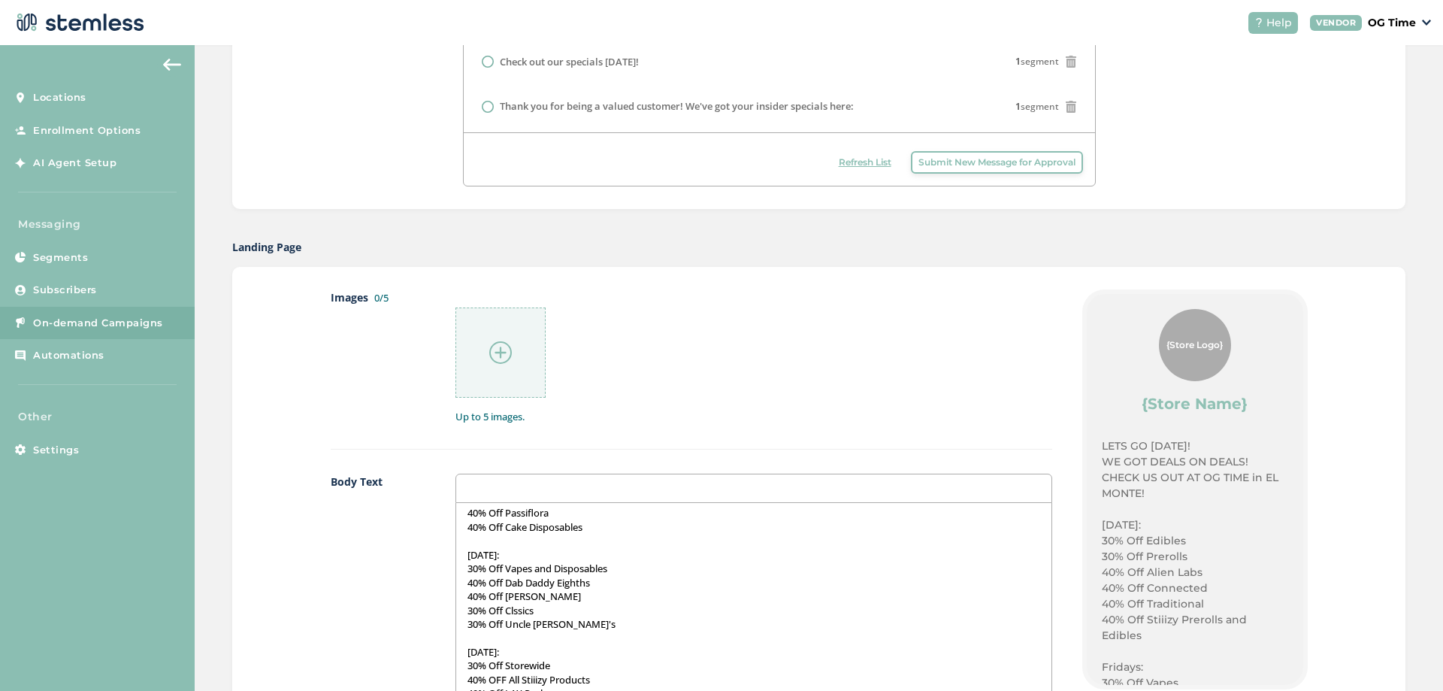
click at [621, 566] on p "30% Off Vapes and Disposables" at bounding box center [753, 568] width 572 height 14
drag, startPoint x: 598, startPoint y: 580, endPoint x: 467, endPoint y: 586, distance: 131.6
click at [467, 586] on p "40% Off All Stiiizy Products" at bounding box center [753, 583] width 572 height 14
copy p "40% Off All Stiiizy Products"
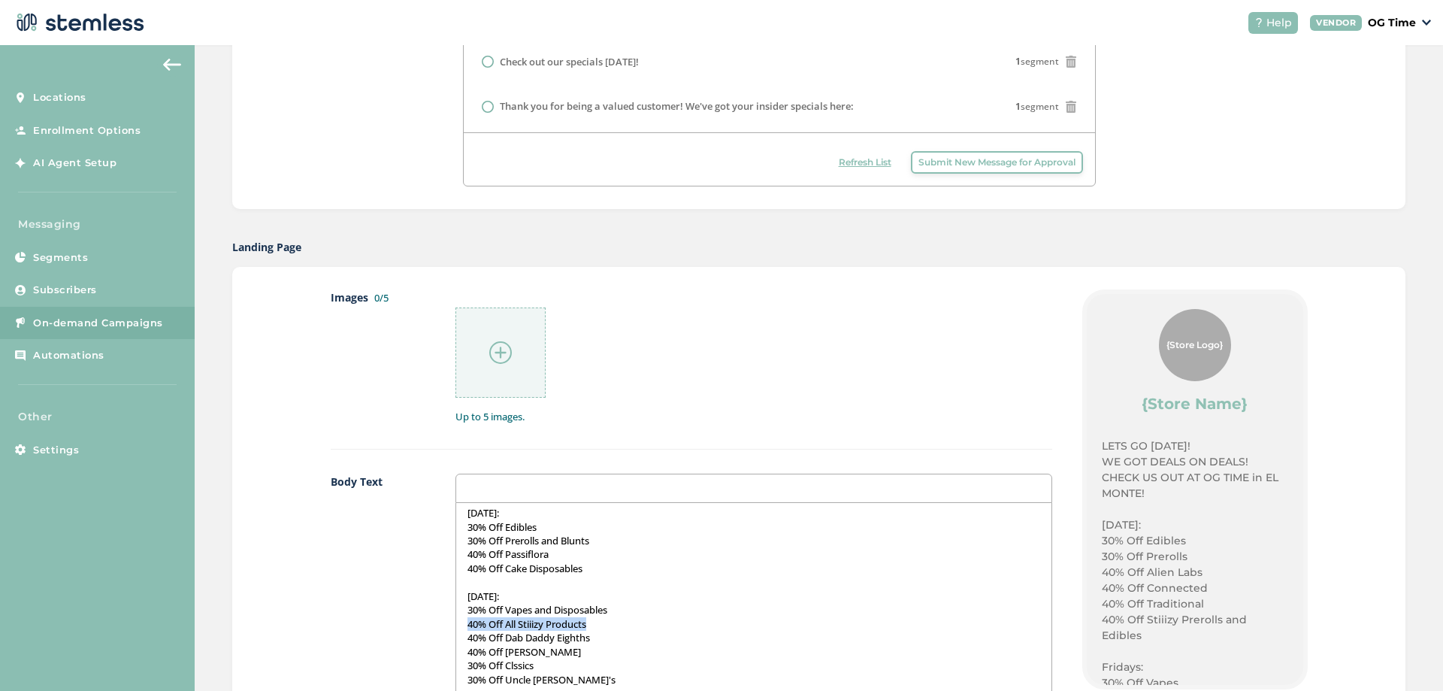
scroll to position [388, 0]
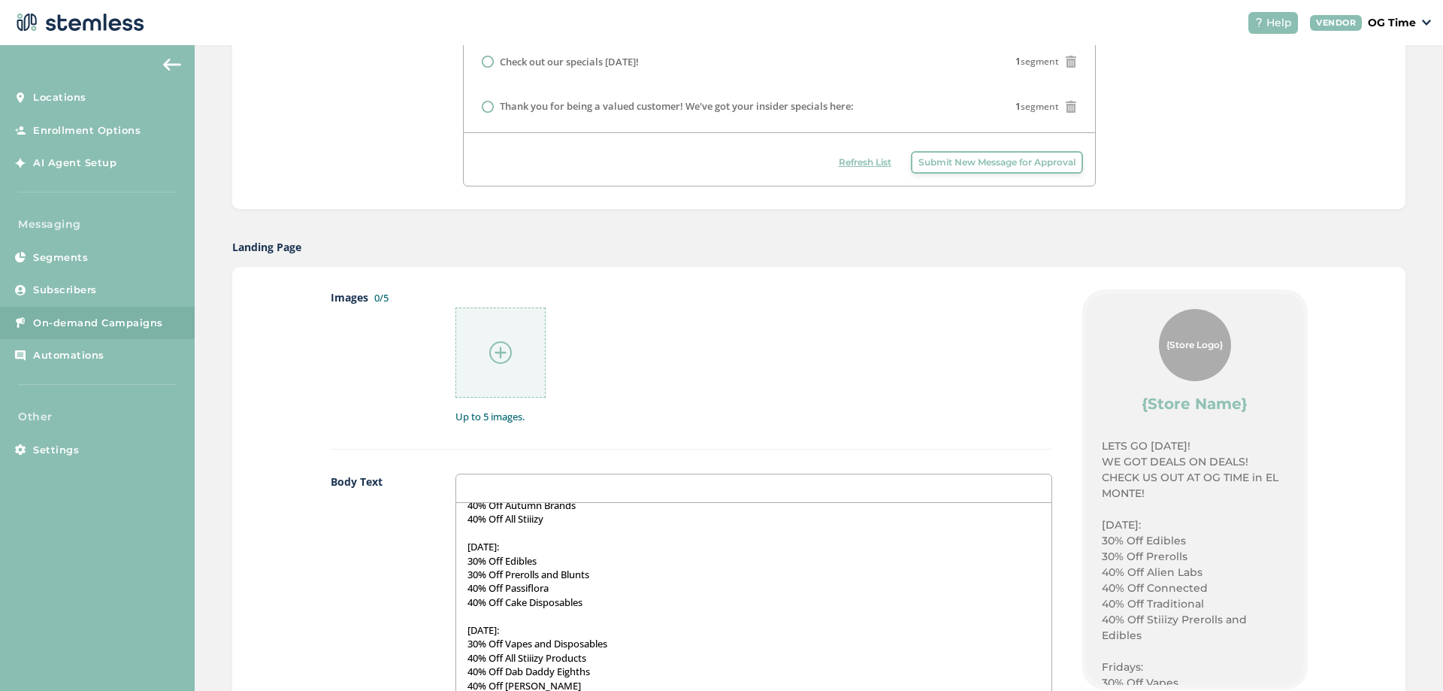
click at [518, 546] on p "[DATE]:" at bounding box center [753, 547] width 572 height 14
click at [549, 524] on p "30% Off Flowers" at bounding box center [753, 525] width 572 height 14
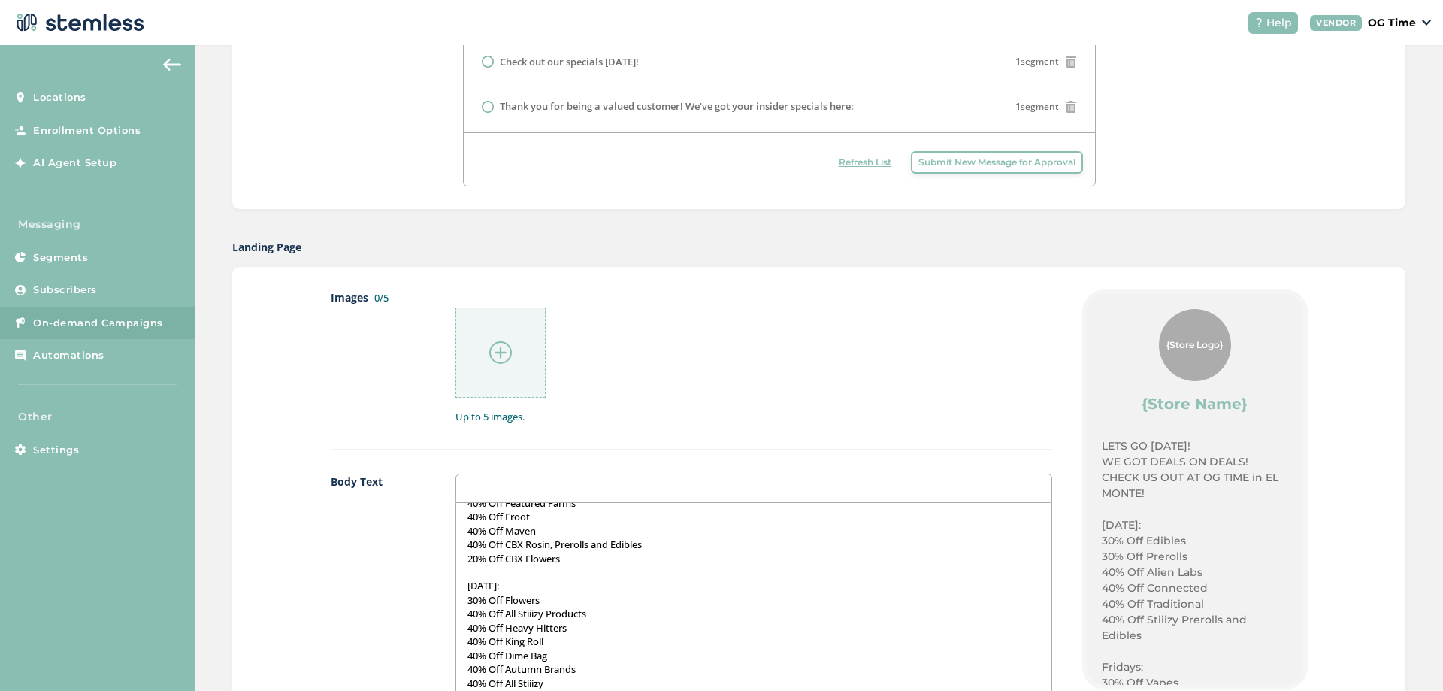
scroll to position [162, 0]
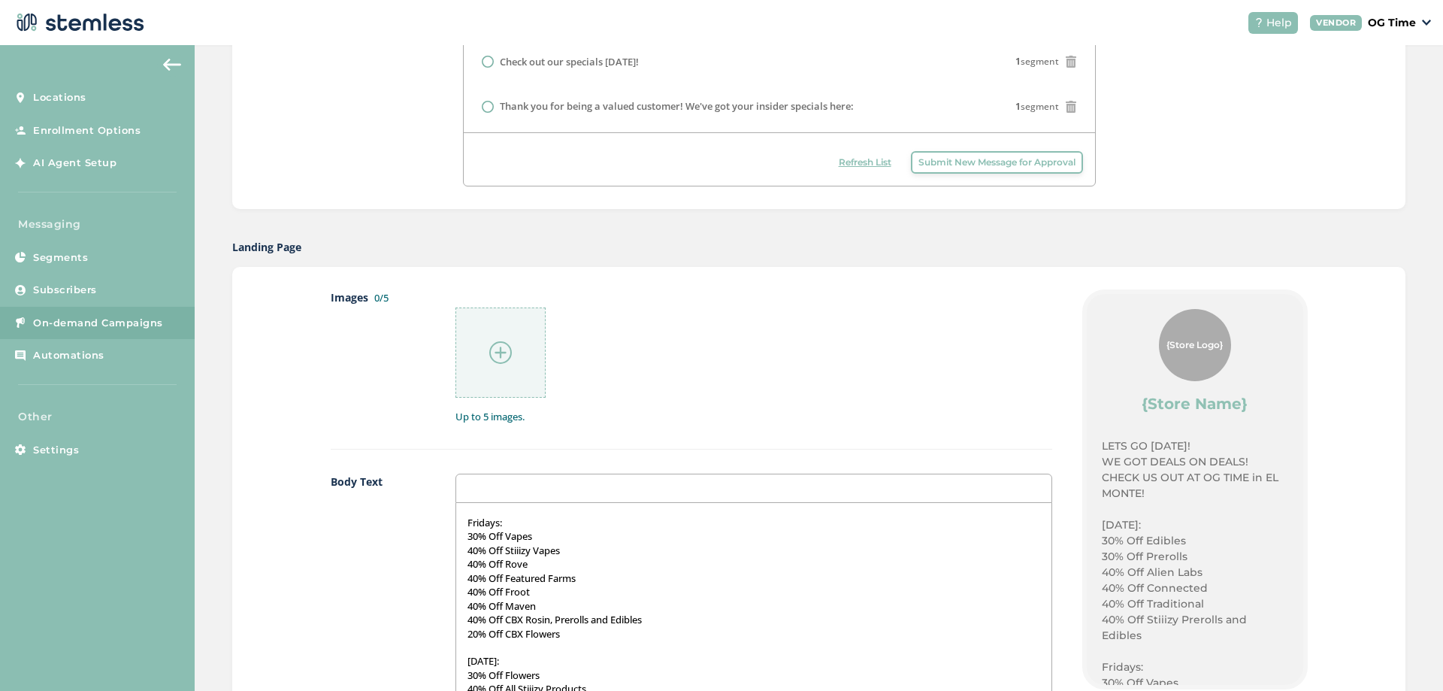
click at [546, 537] on p "30% Off Vapes" at bounding box center [753, 536] width 572 height 14
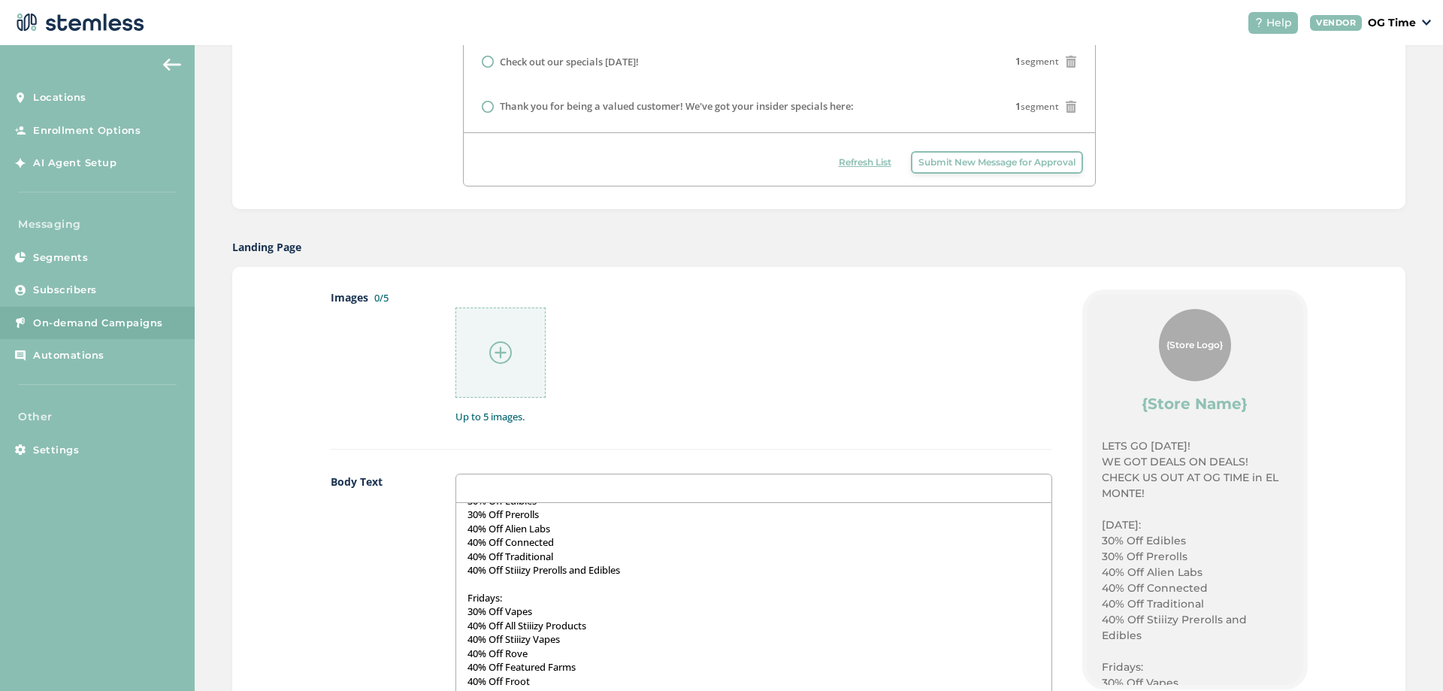
scroll to position [12, 0]
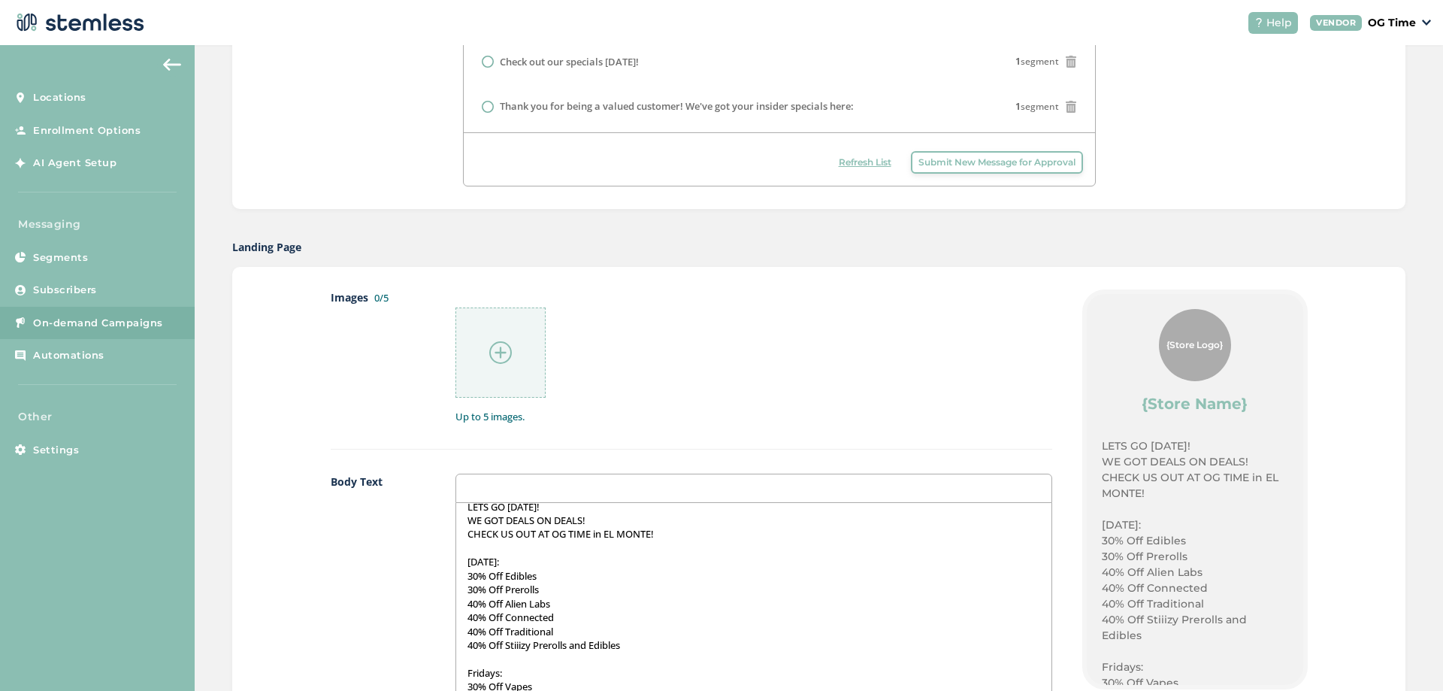
click at [542, 592] on p "30% Off Prerolls" at bounding box center [753, 589] width 572 height 14
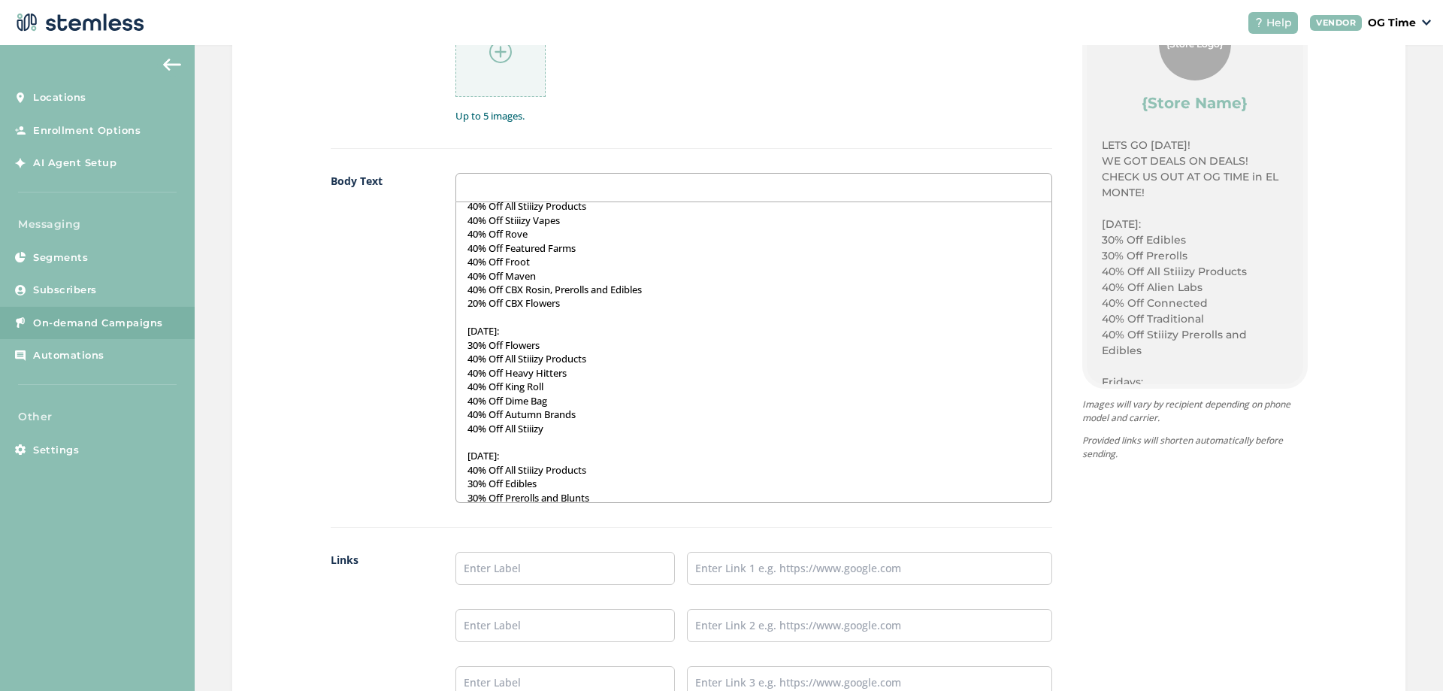
scroll to position [301, 0]
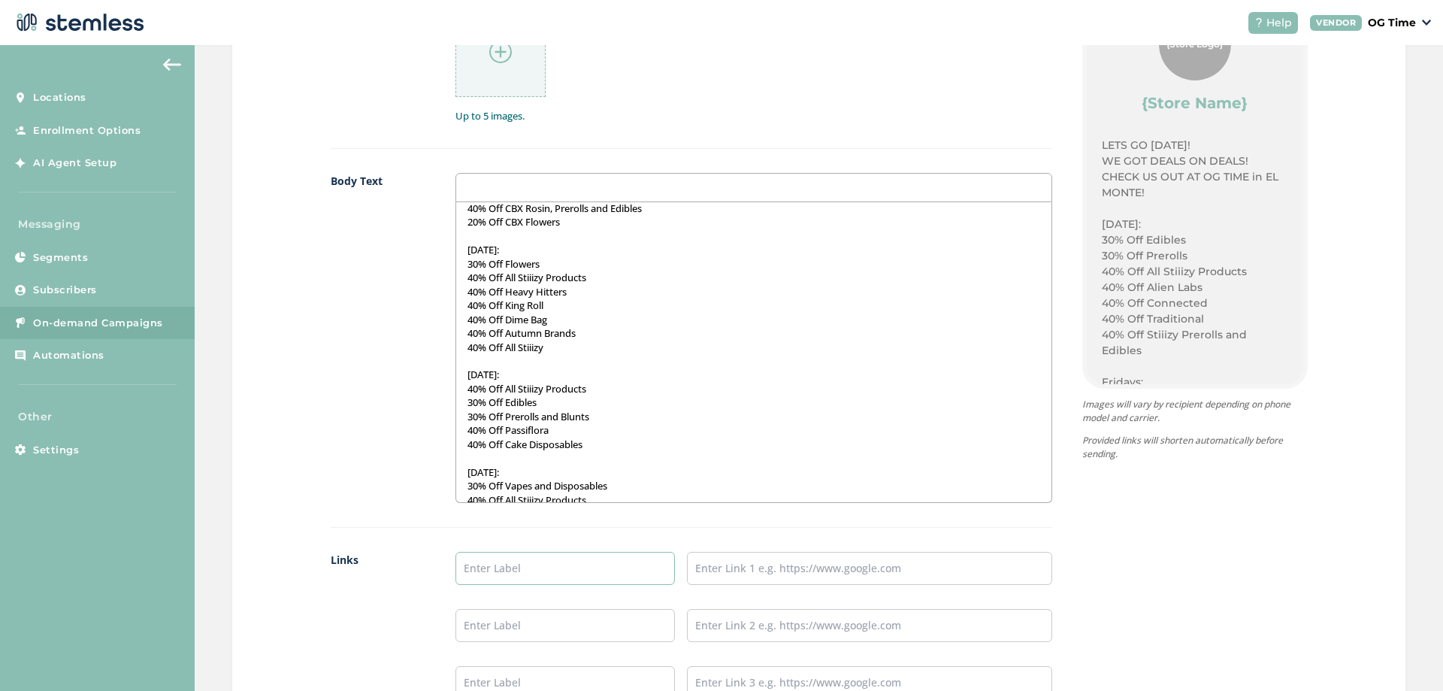
click at [501, 574] on input "text" at bounding box center [564, 568] width 219 height 33
type input "Online Menu"
click at [739, 569] on input "text" at bounding box center [869, 568] width 365 height 33
type input "[URL][DOMAIN_NAME]"
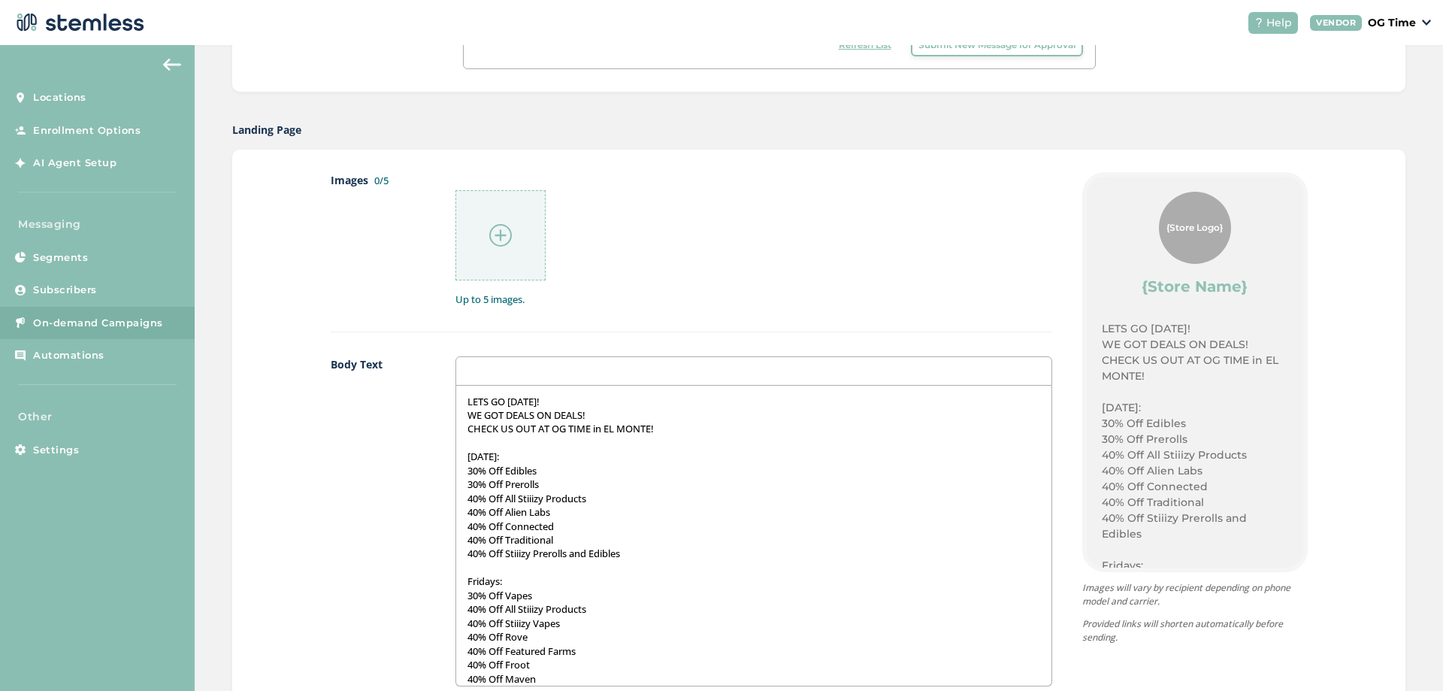
scroll to position [466, 0]
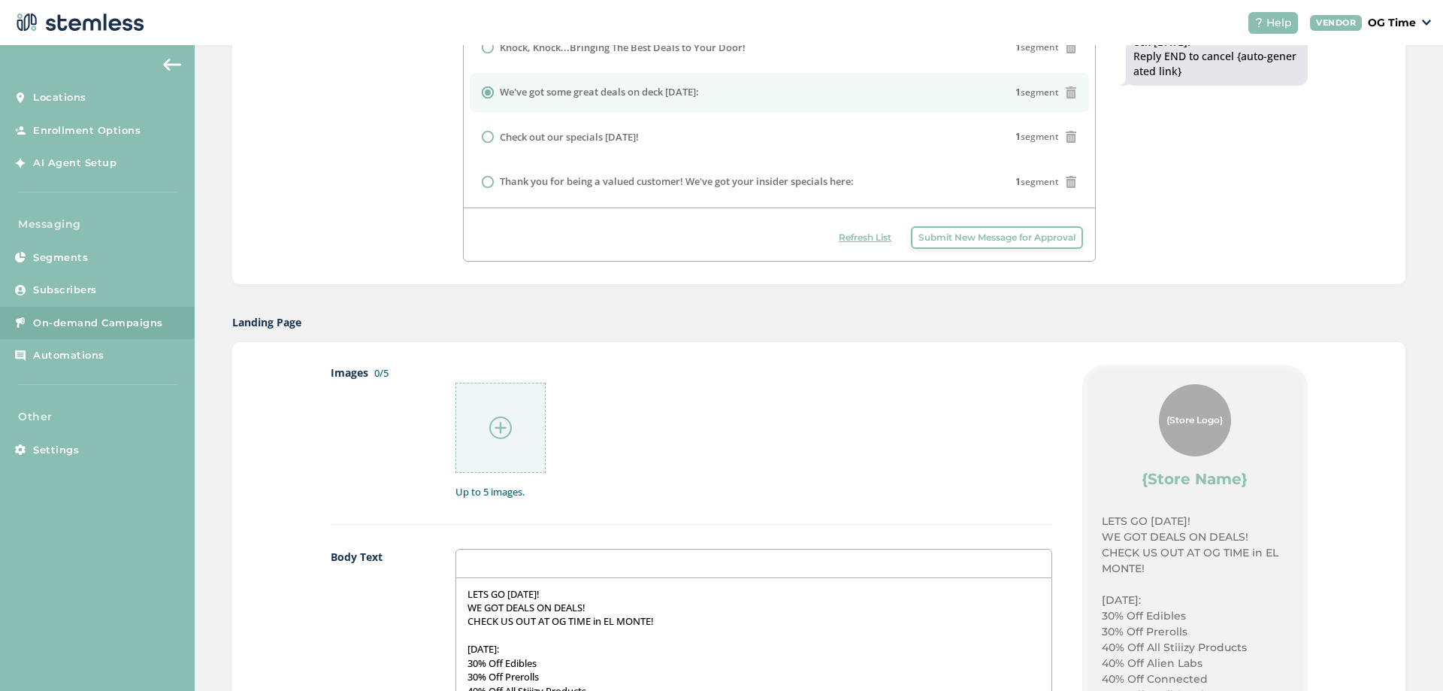
click at [499, 432] on img at bounding box center [500, 427] width 23 height 23
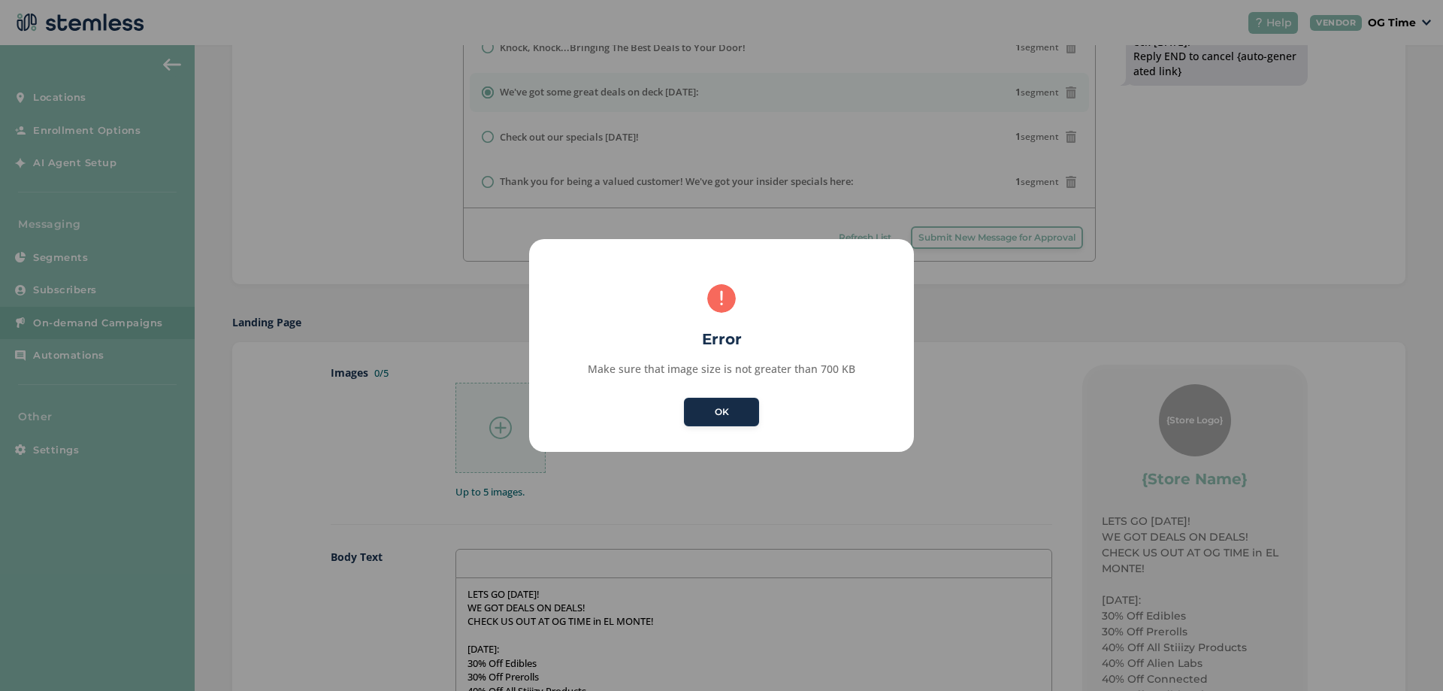
click at [710, 422] on button "OK" at bounding box center [721, 411] width 75 height 29
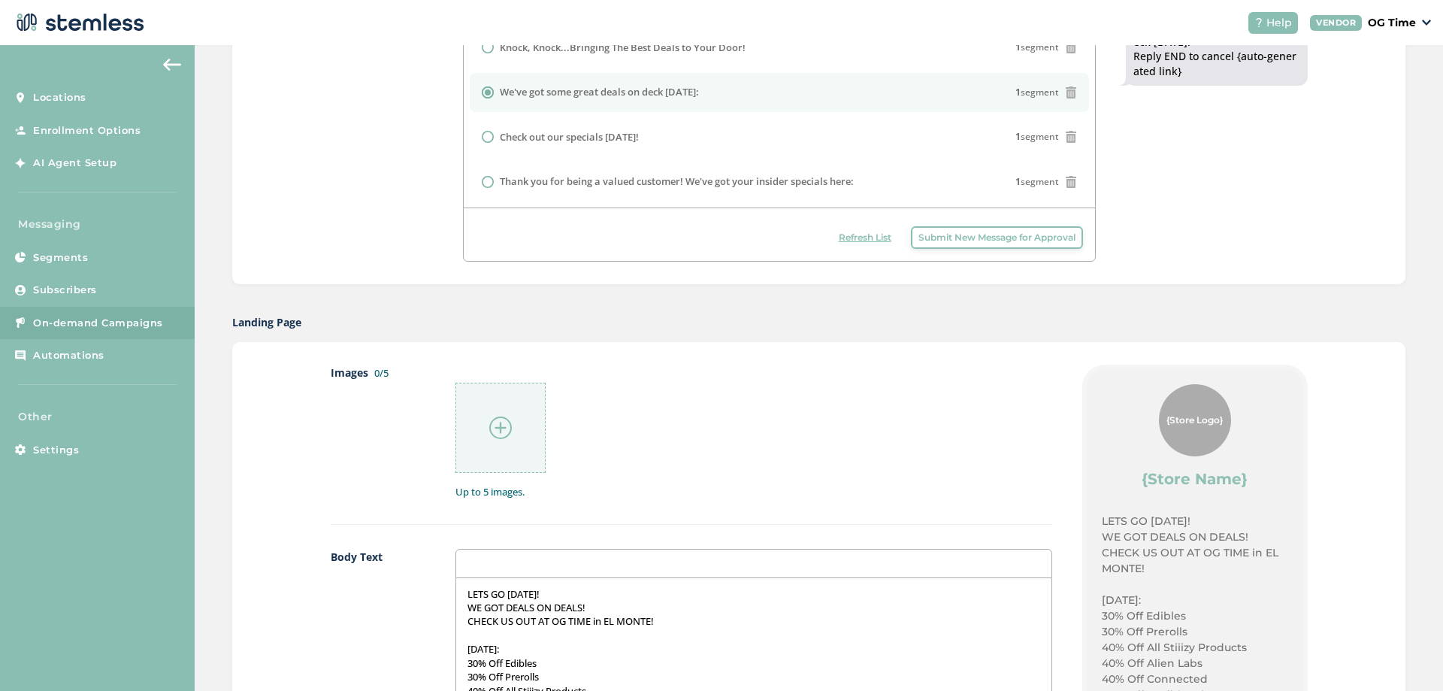
click at [497, 425] on img at bounding box center [500, 427] width 23 height 23
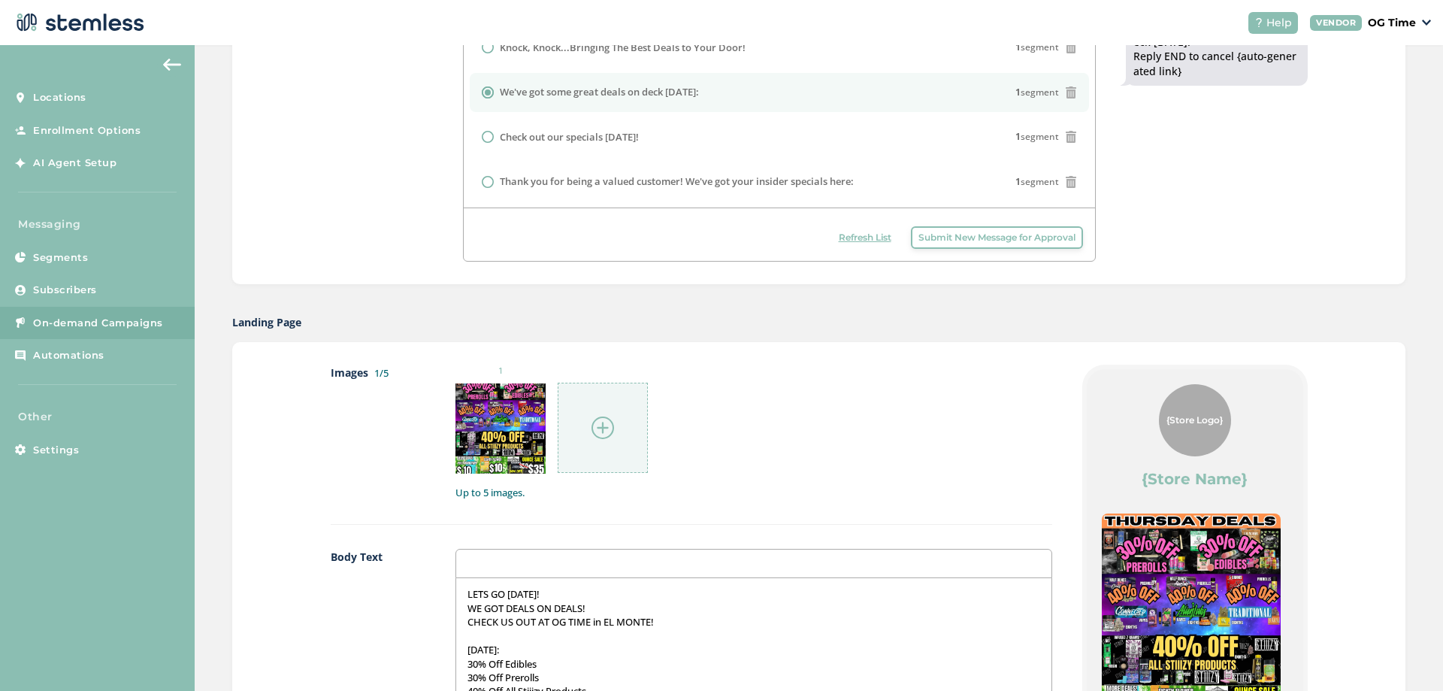
click at [601, 425] on img at bounding box center [602, 427] width 23 height 23
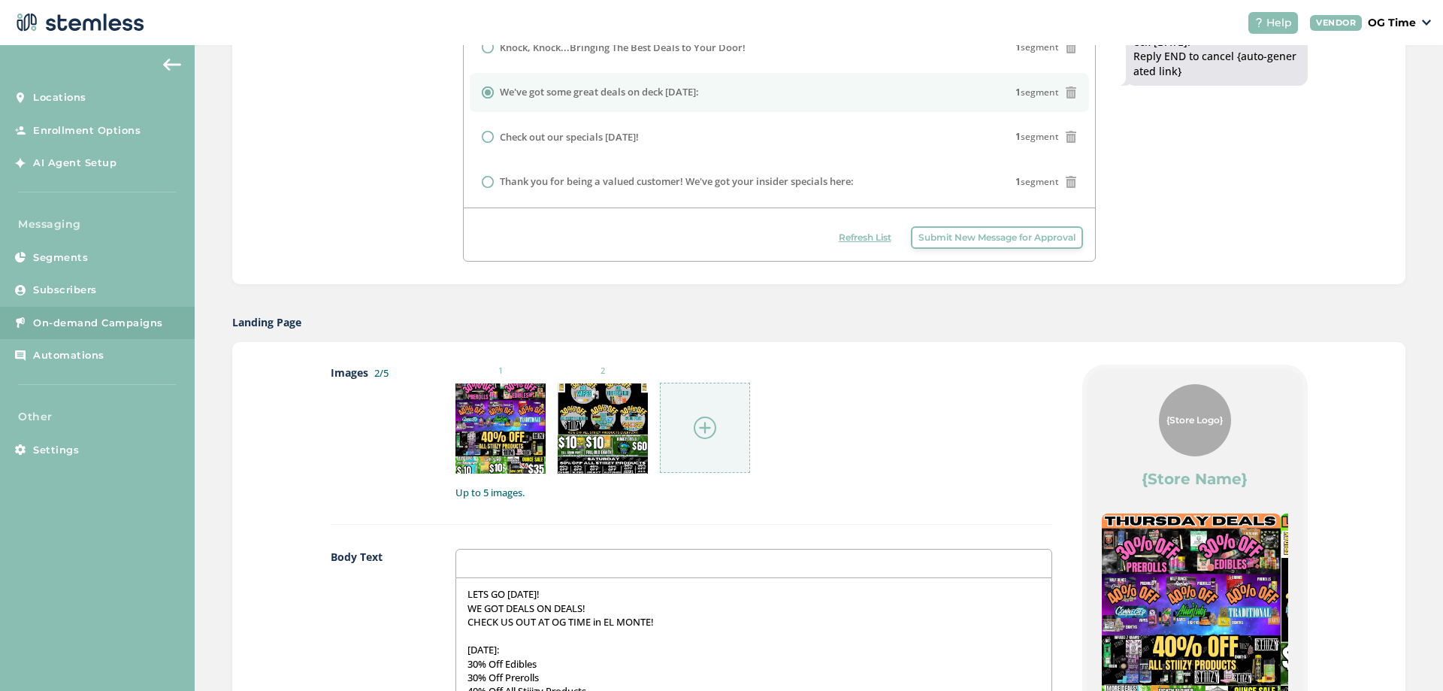
click at [706, 423] on img at bounding box center [705, 427] width 23 height 23
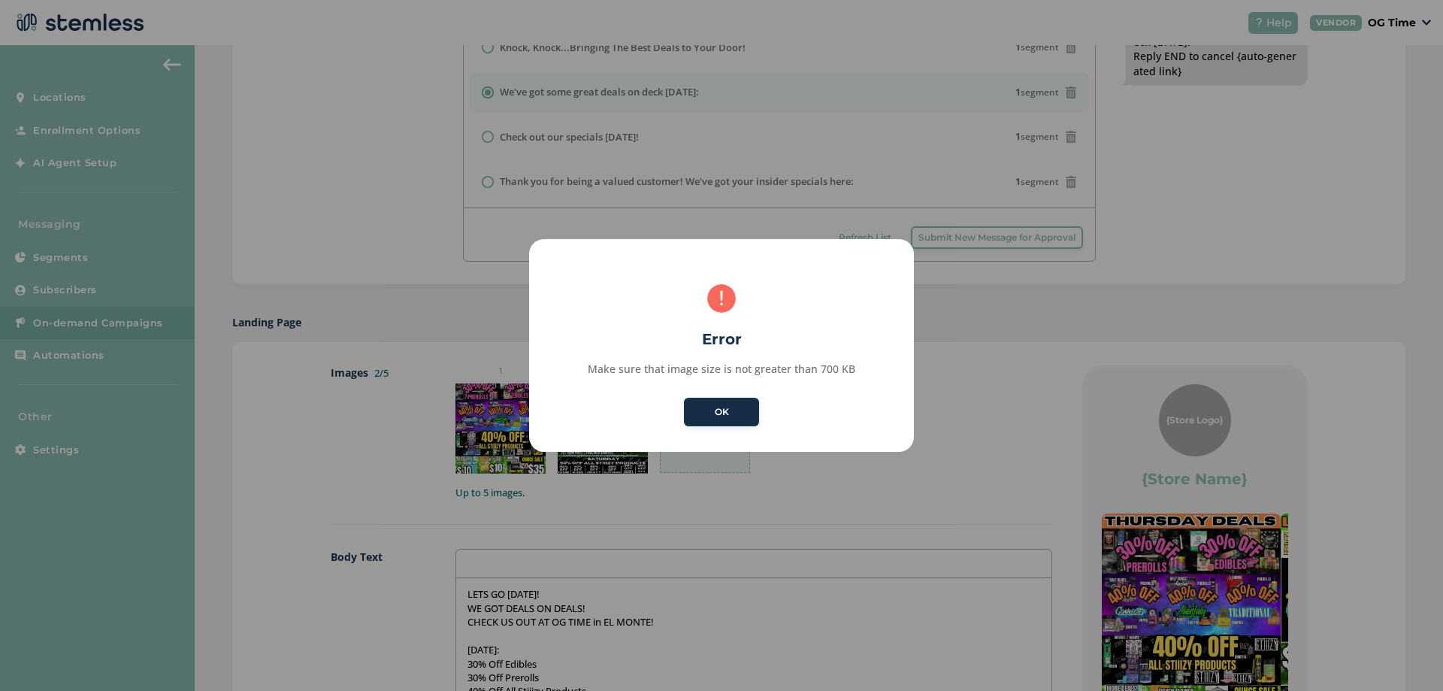
click at [709, 423] on button "OK" at bounding box center [721, 411] width 75 height 29
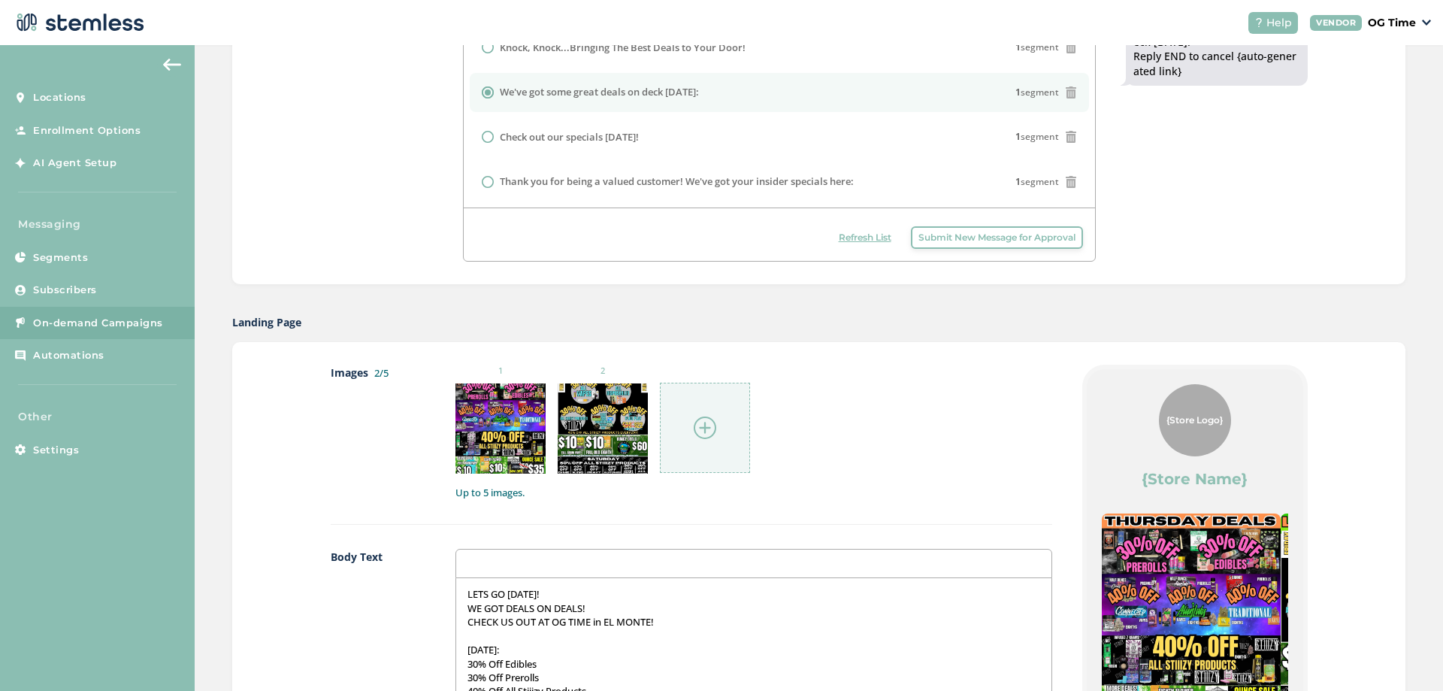
click at [695, 436] on img at bounding box center [705, 427] width 23 height 23
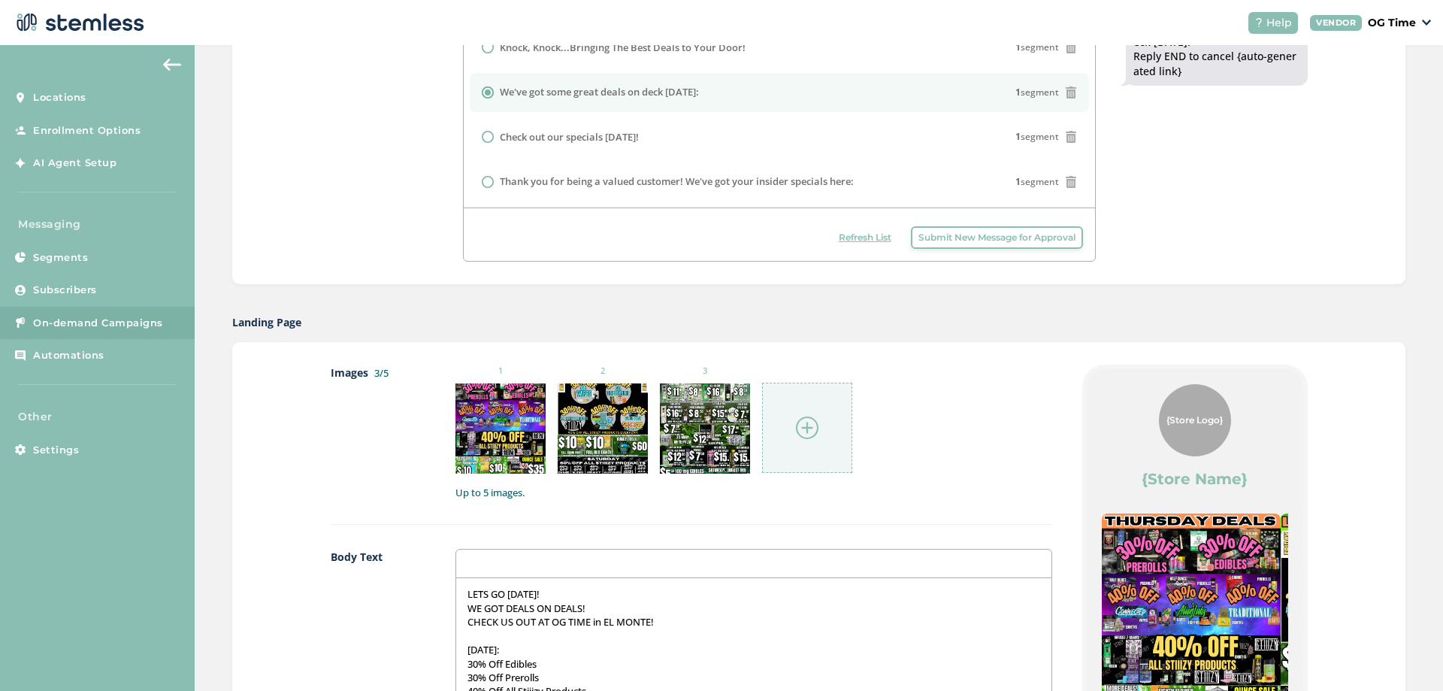
click at [800, 429] on img at bounding box center [807, 427] width 23 height 23
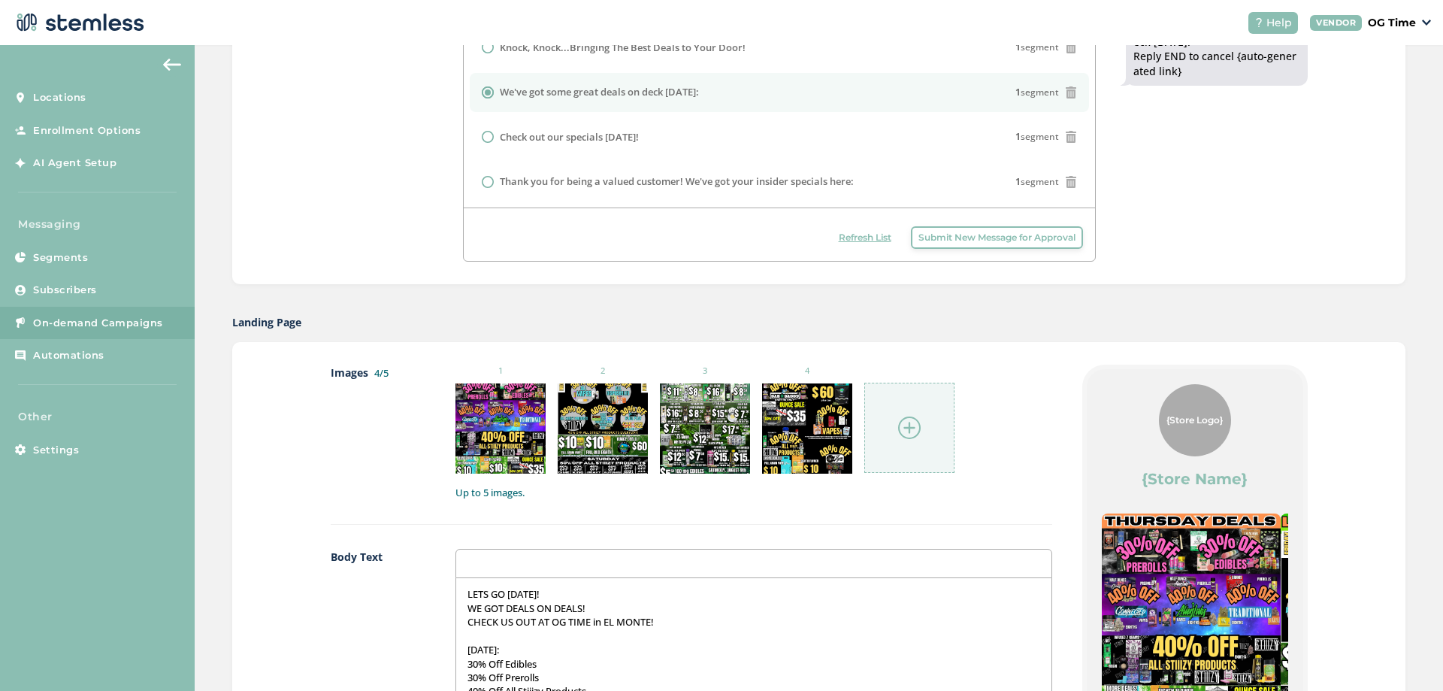
click at [911, 429] on img at bounding box center [909, 427] width 23 height 23
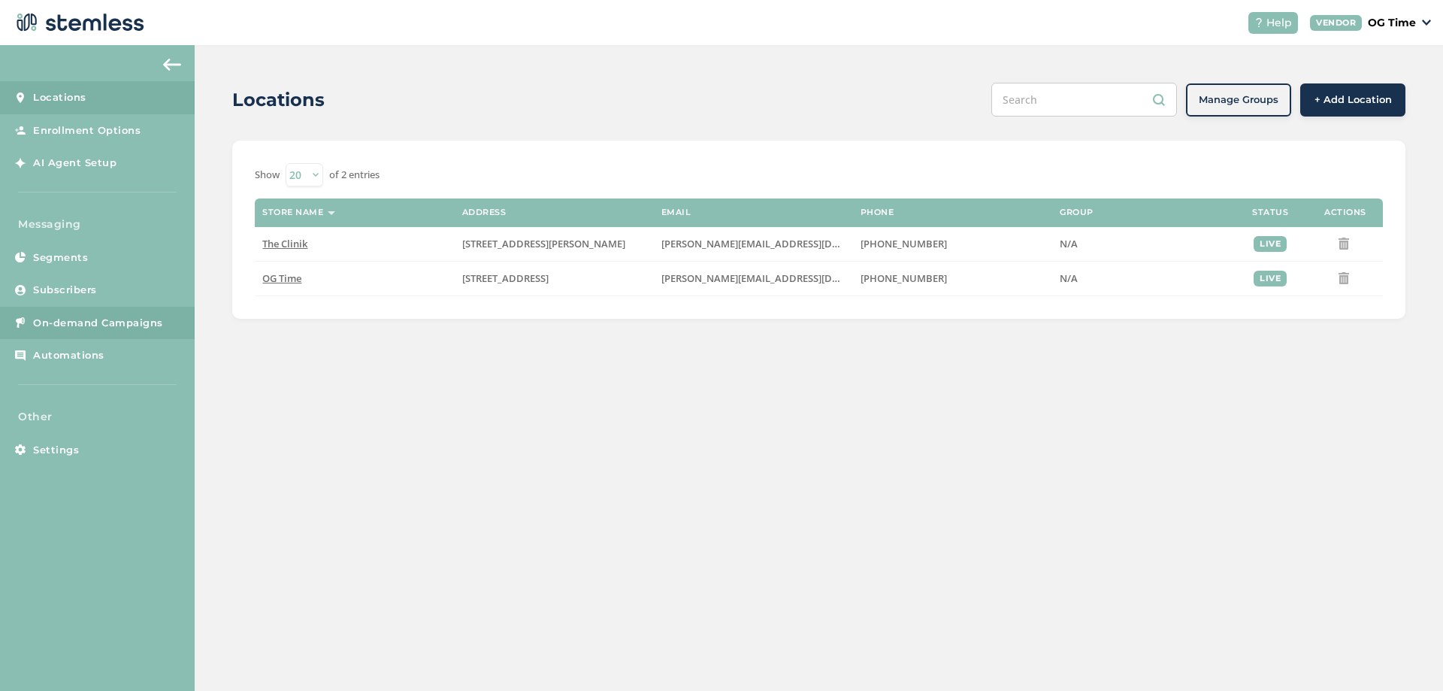
click at [121, 320] on span "On-demand Campaigns" at bounding box center [98, 323] width 130 height 15
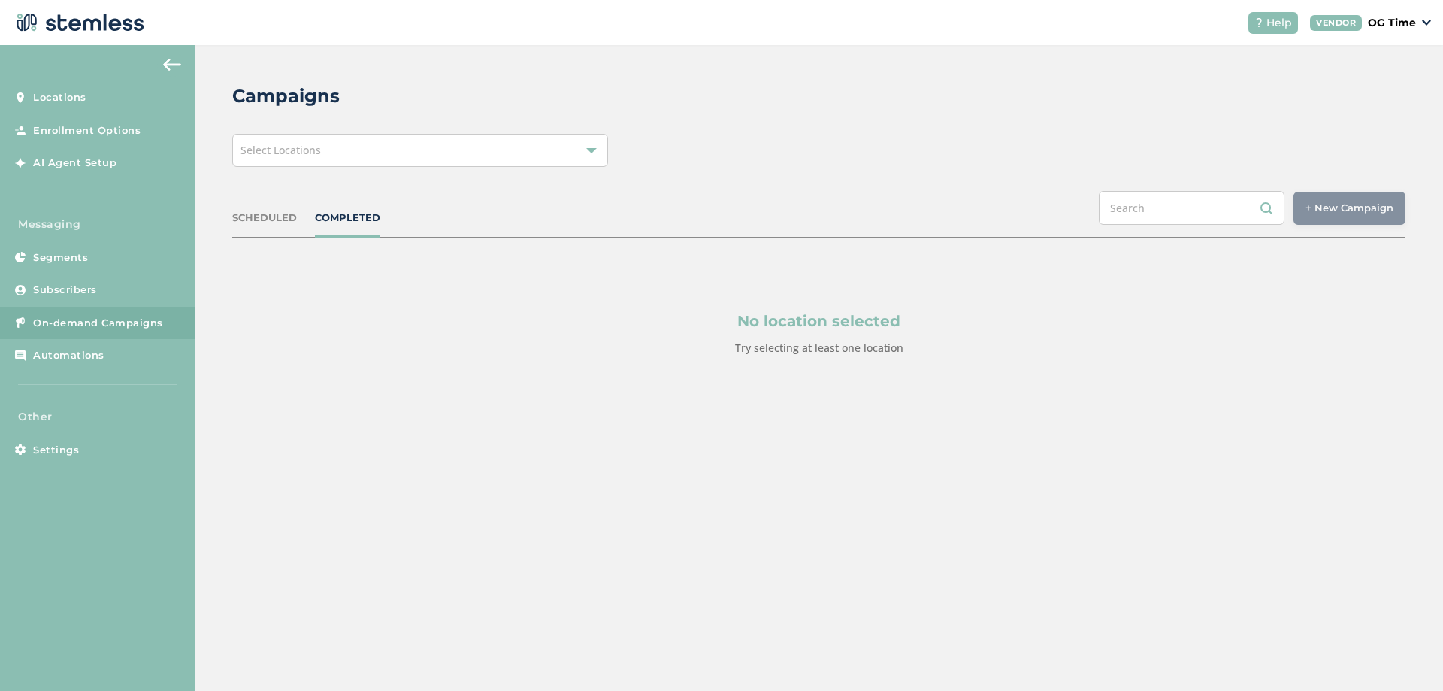
click at [258, 216] on div "SCHEDULED" at bounding box center [264, 217] width 65 height 15
click at [347, 156] on div "Select Locations" at bounding box center [420, 150] width 376 height 33
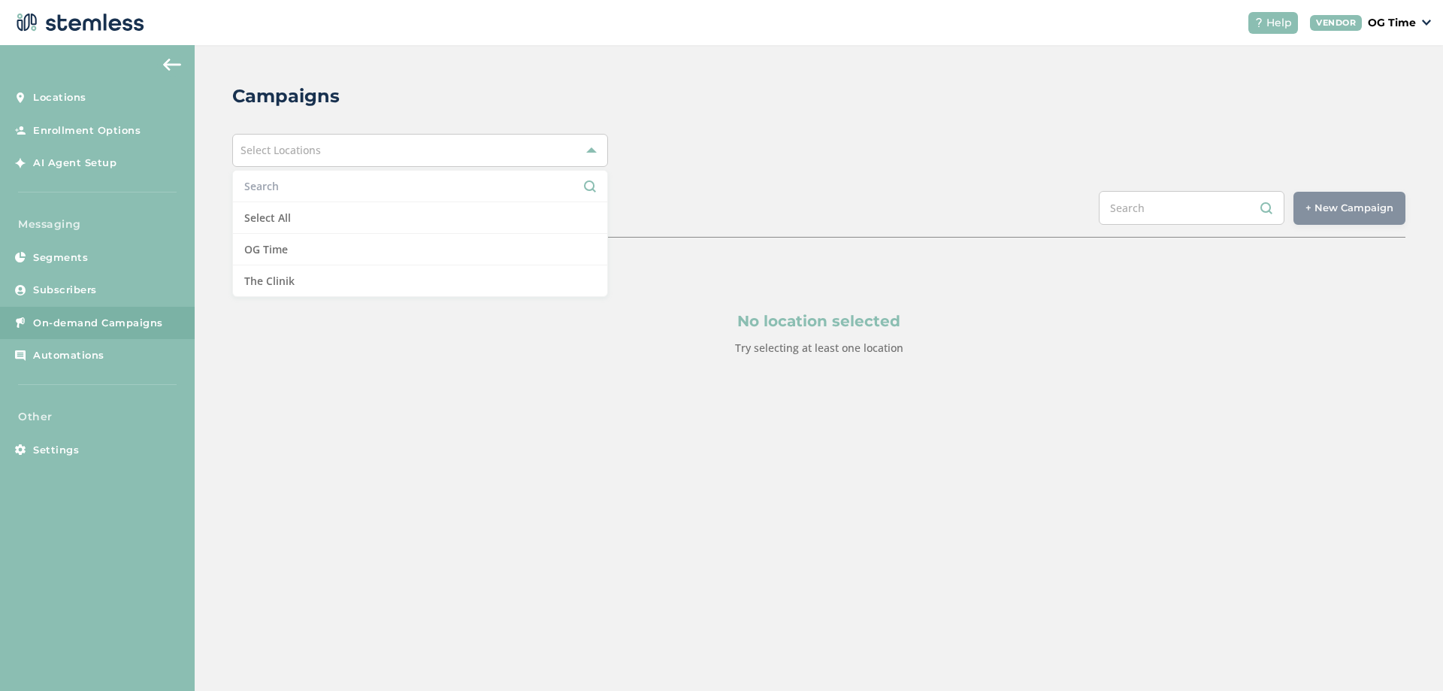
drag, startPoint x: 688, startPoint y: 159, endPoint x: 672, endPoint y: 173, distance: 21.3
click at [689, 159] on div "Select Locations Select All OG Time The Clinik" at bounding box center [818, 150] width 1173 height 33
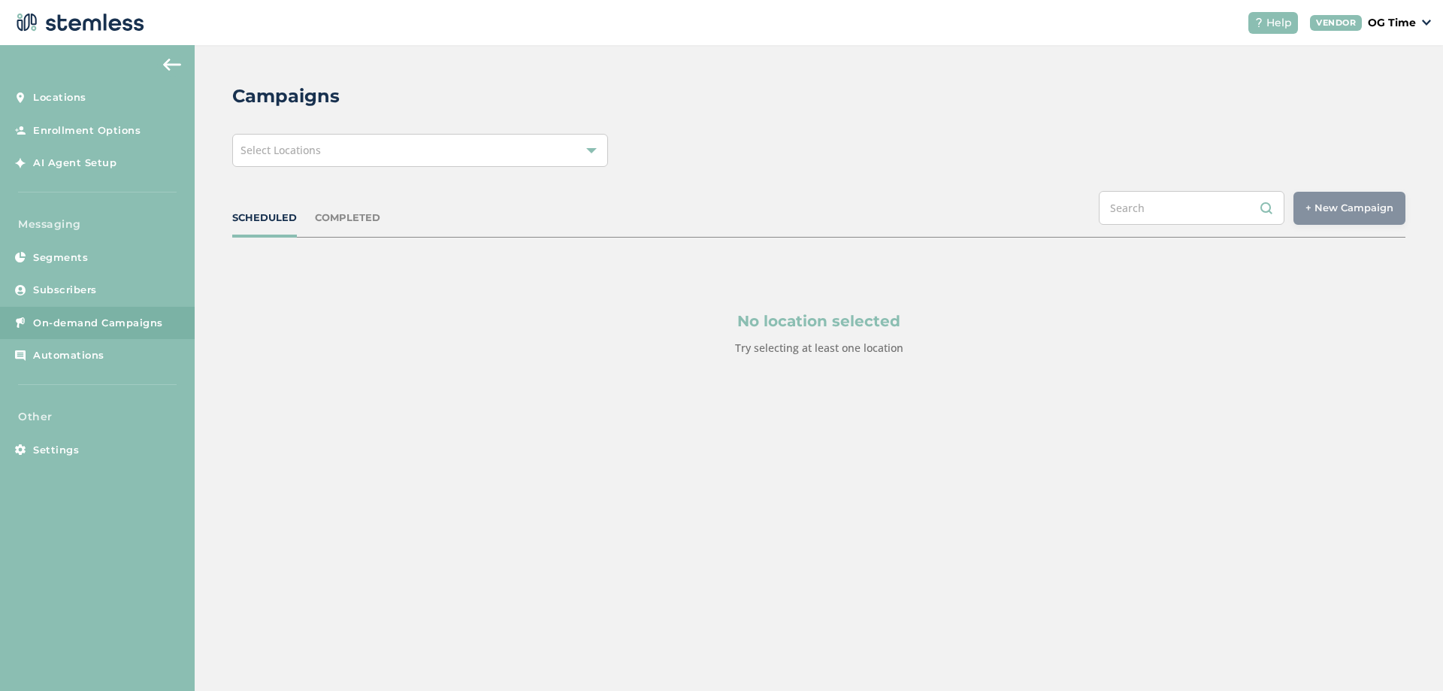
click at [346, 219] on div "COMPLETED" at bounding box center [347, 217] width 65 height 15
click at [512, 163] on div "Select Locations" at bounding box center [420, 150] width 376 height 33
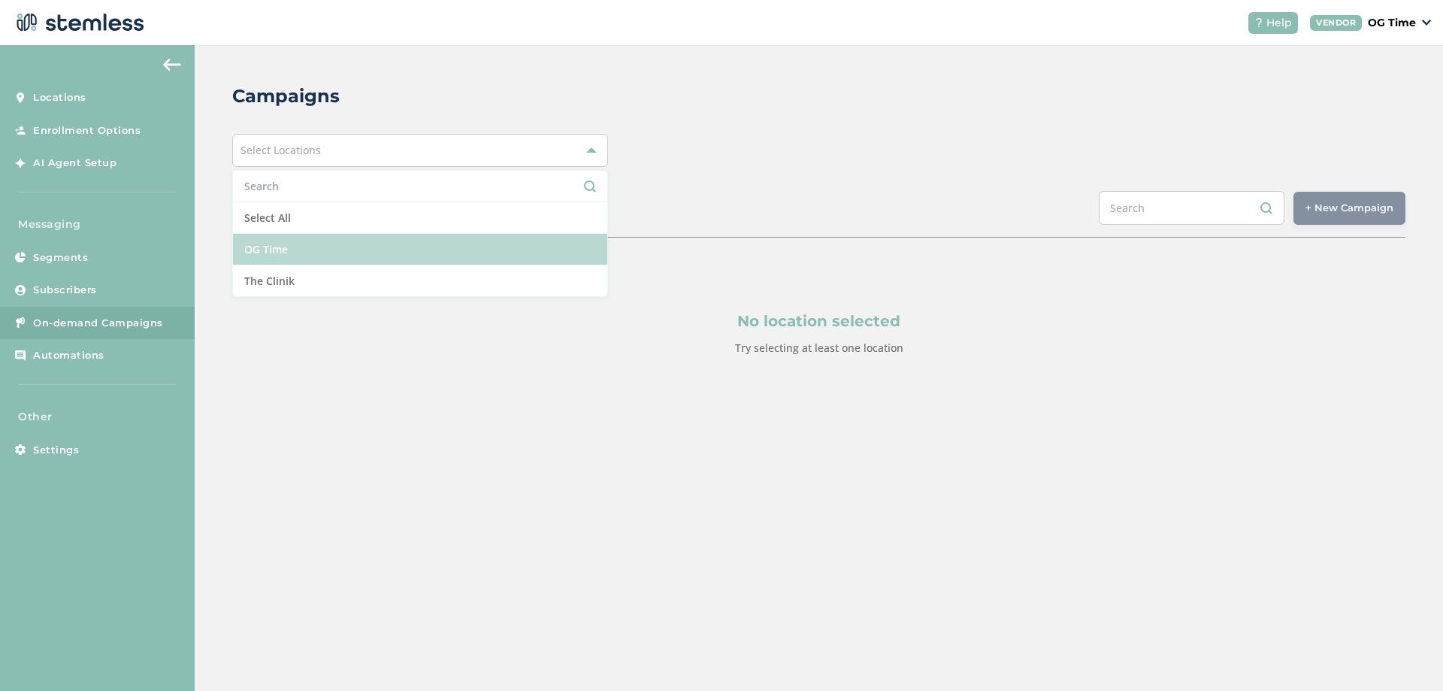
click at [332, 245] on li "OG Time" at bounding box center [420, 250] width 374 height 32
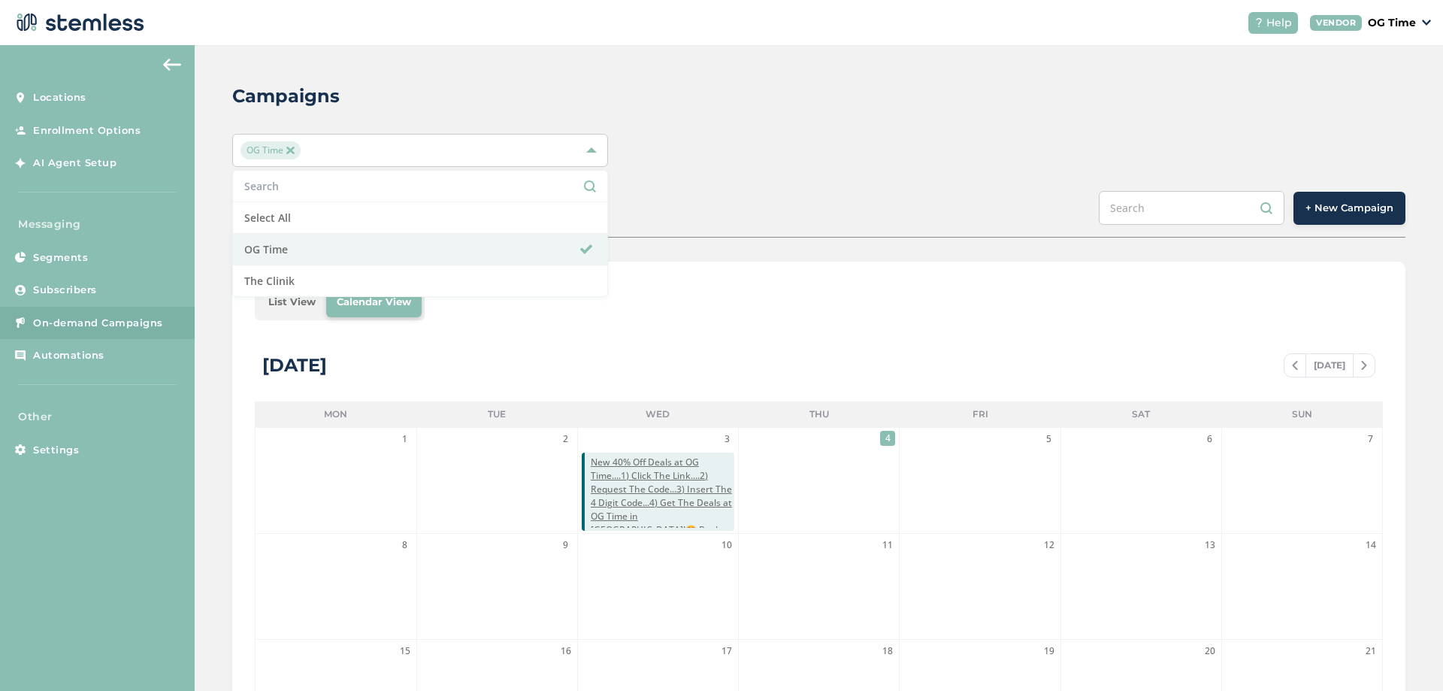
click at [1292, 367] on img at bounding box center [1295, 365] width 6 height 9
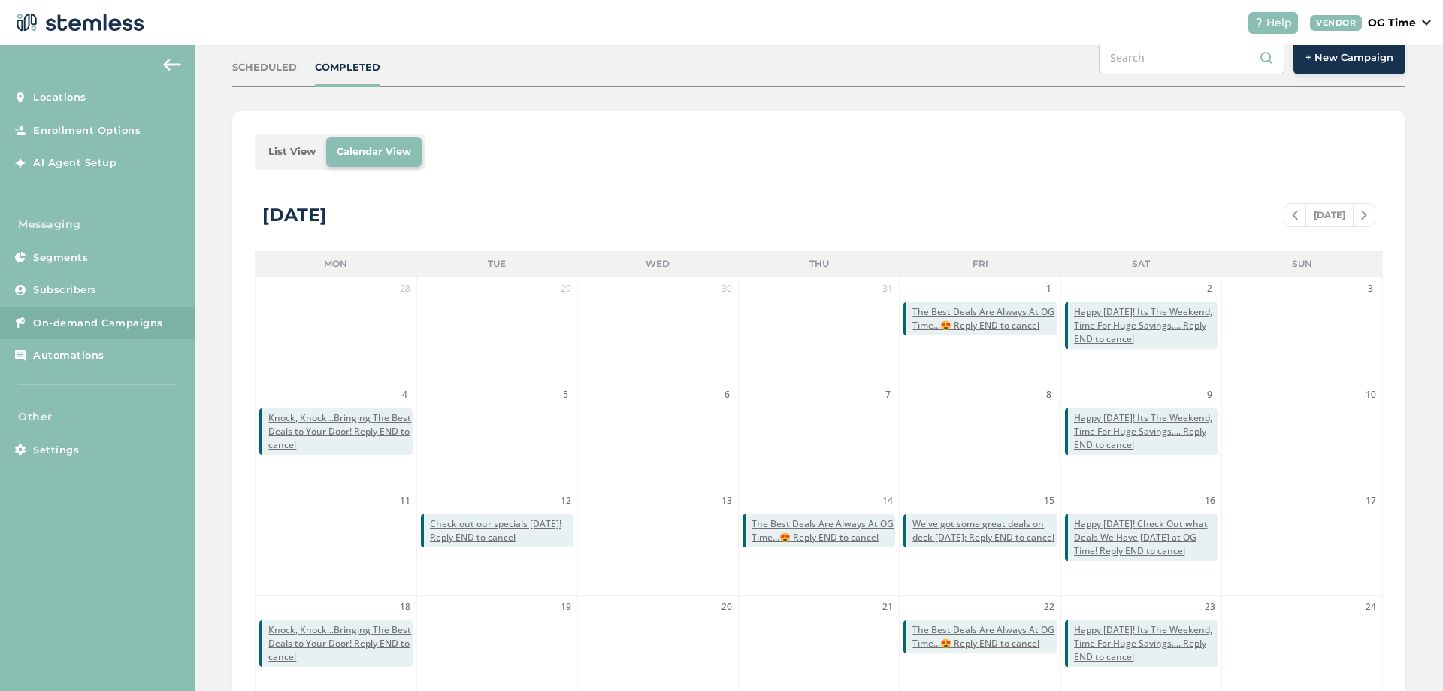
scroll to position [327, 0]
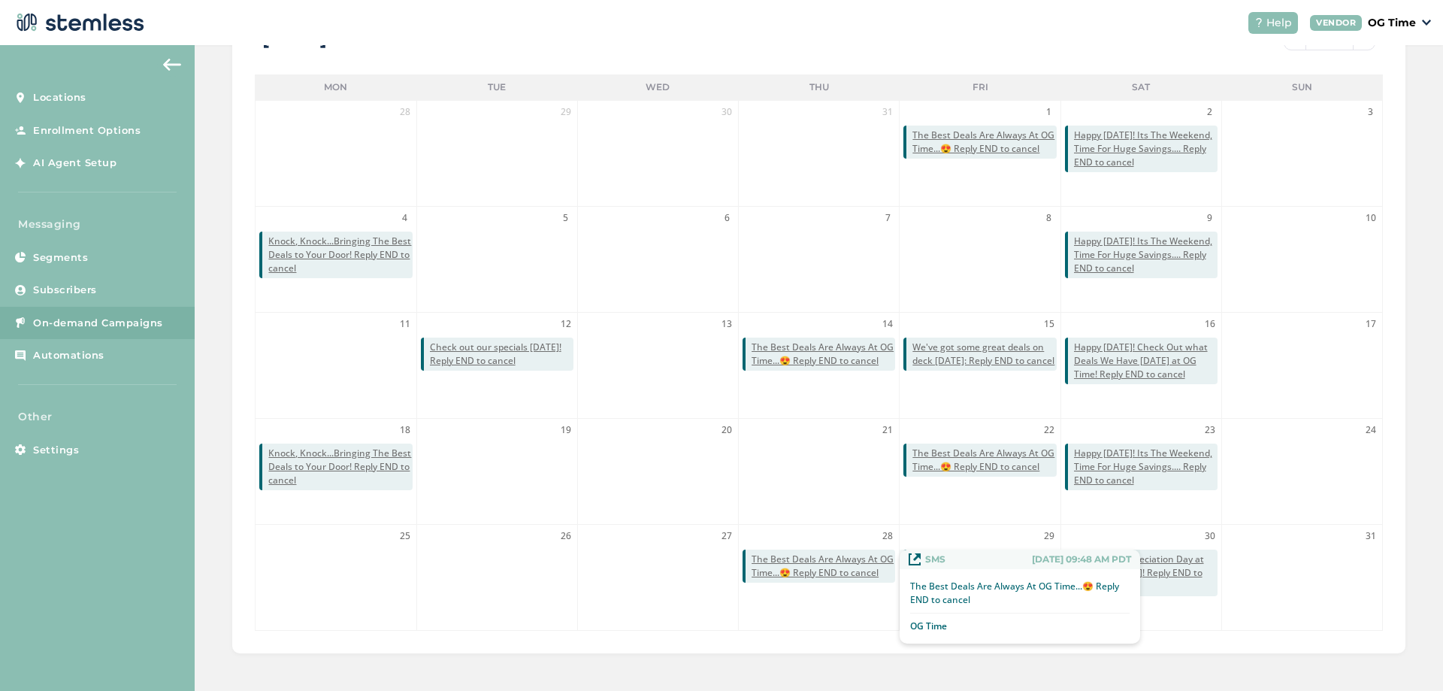
click at [824, 567] on span "The Best Deals Are Always At OG Time...😍 Reply END to cancel" at bounding box center [823, 565] width 144 height 27
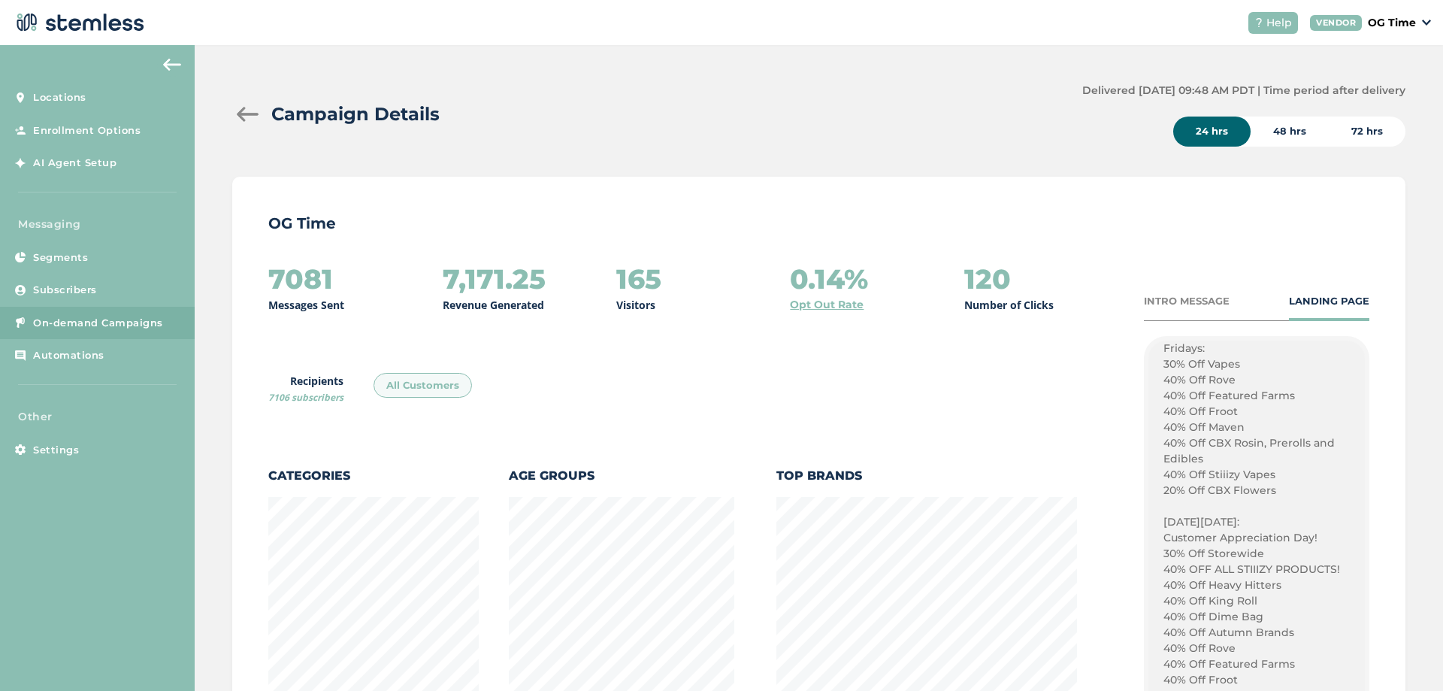
click at [246, 112] on div at bounding box center [247, 114] width 30 height 15
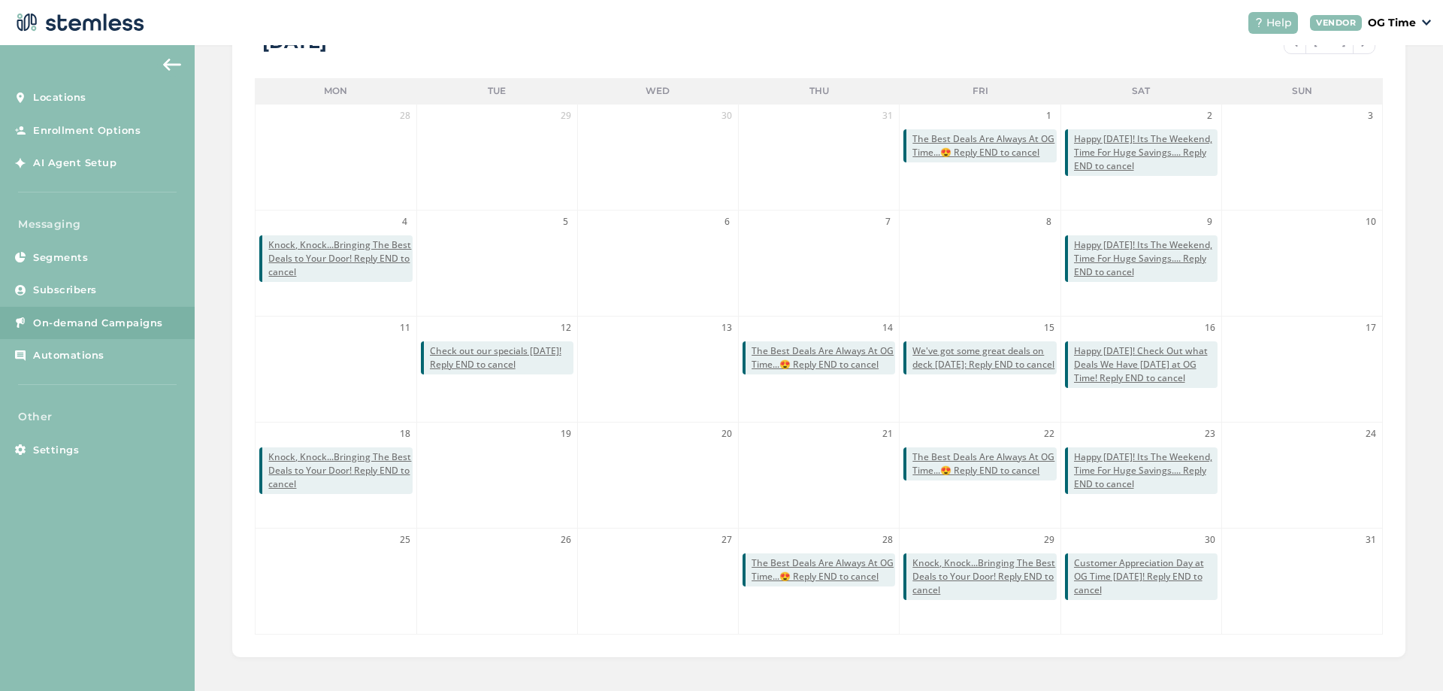
scroll to position [327, 0]
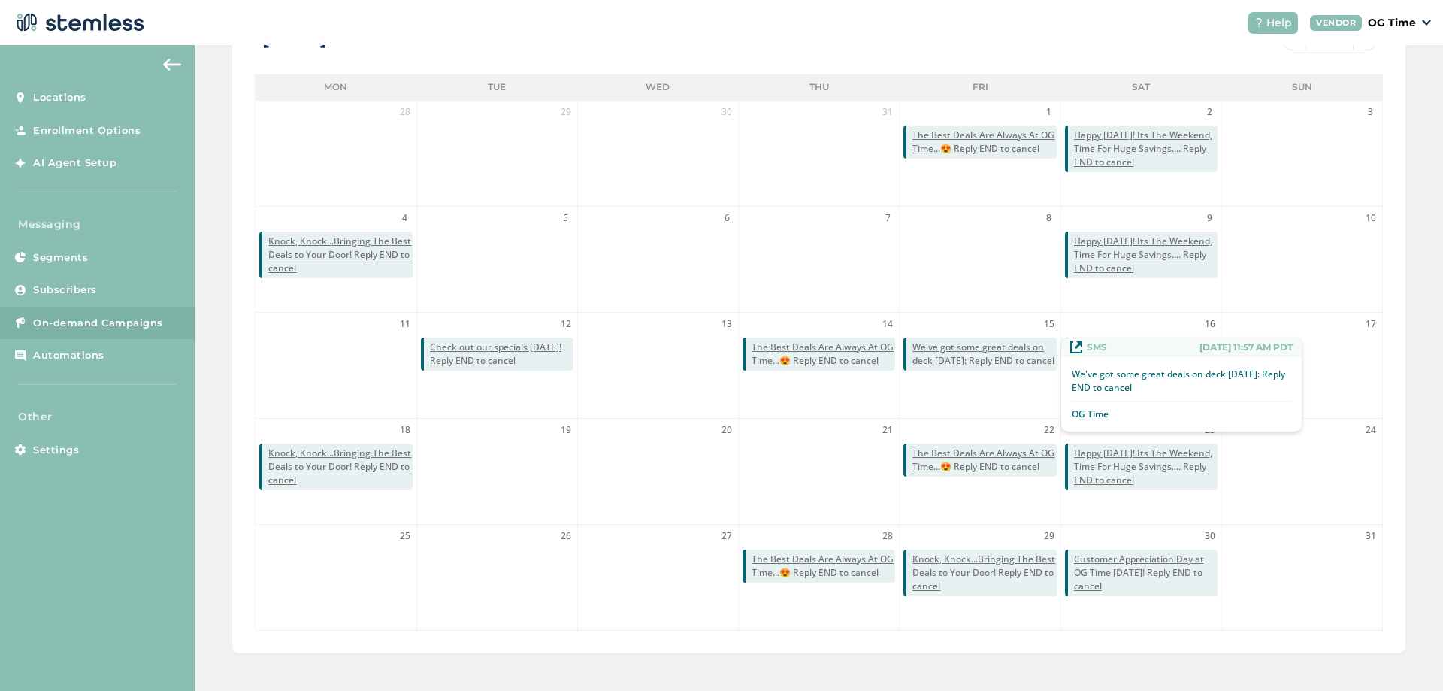
click at [973, 360] on span "We've got some great deals on deck [DATE]: Reply END to cancel" at bounding box center [984, 353] width 144 height 27
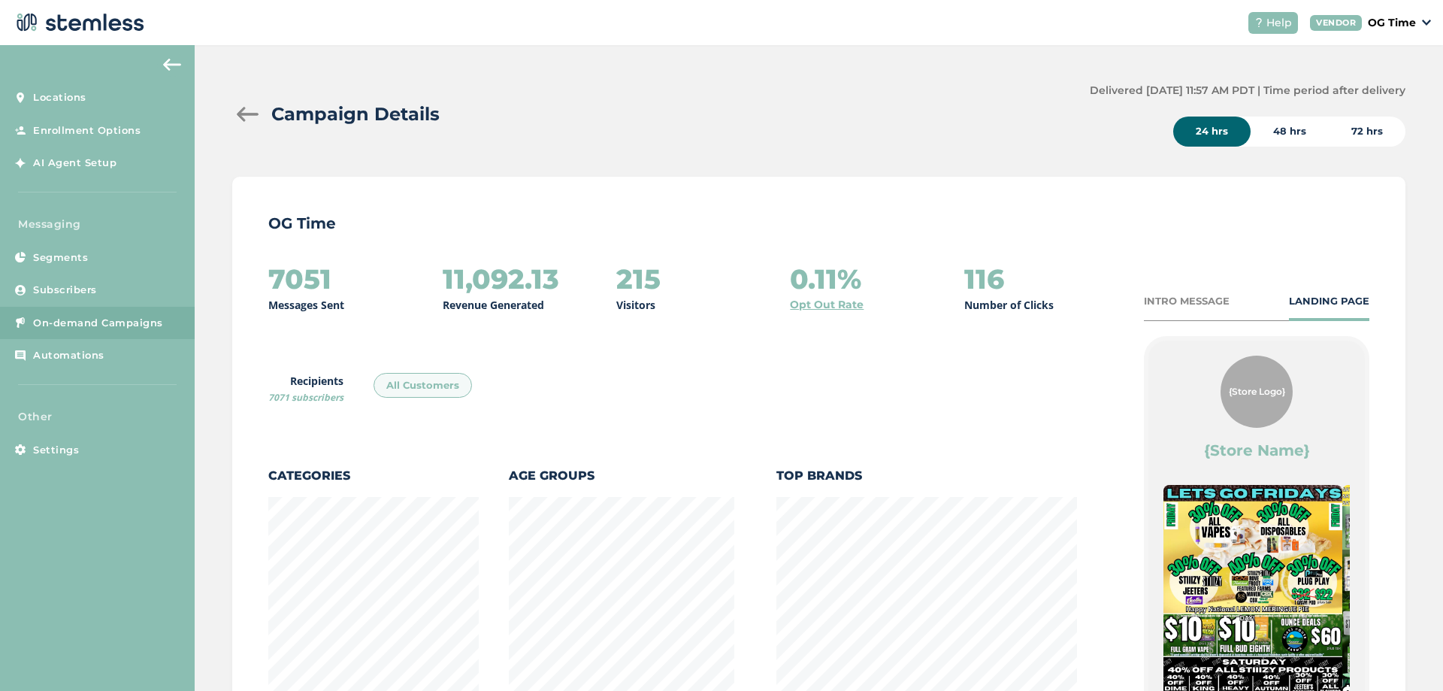
click at [253, 112] on div at bounding box center [247, 114] width 30 height 15
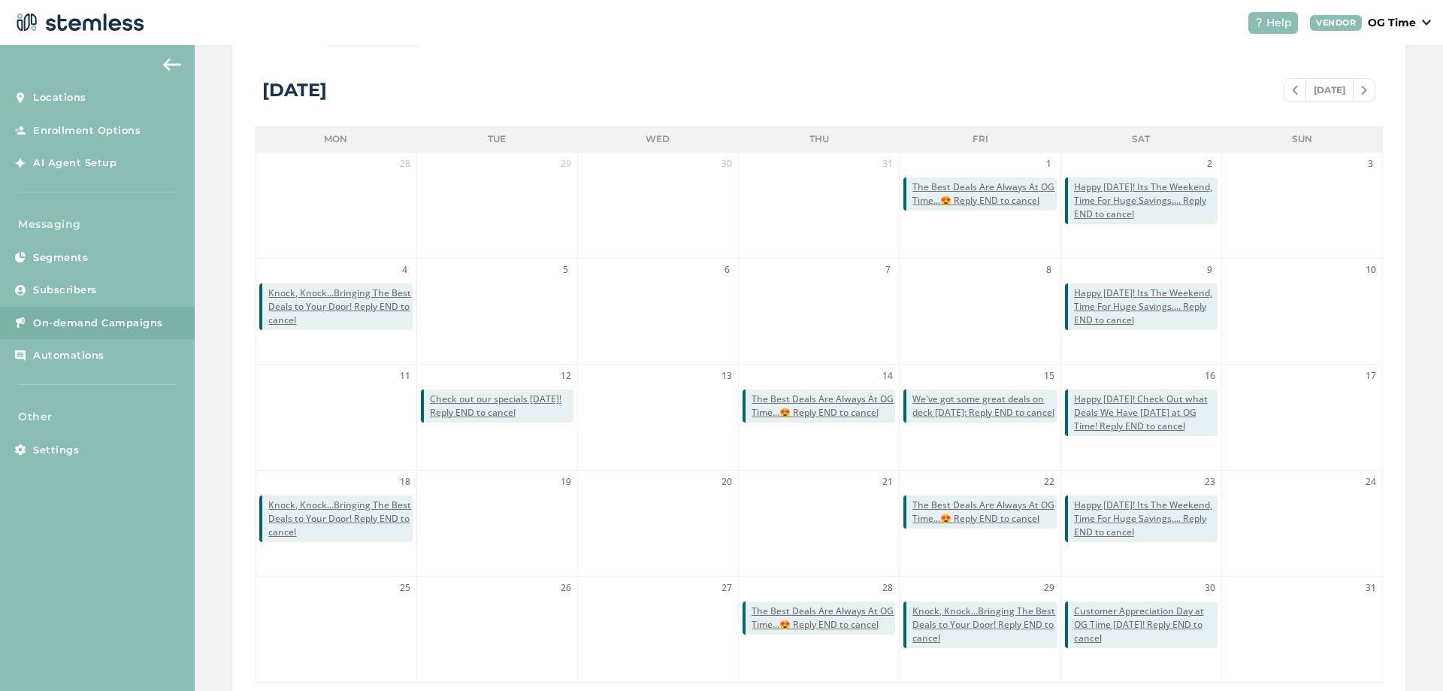
scroll to position [327, 0]
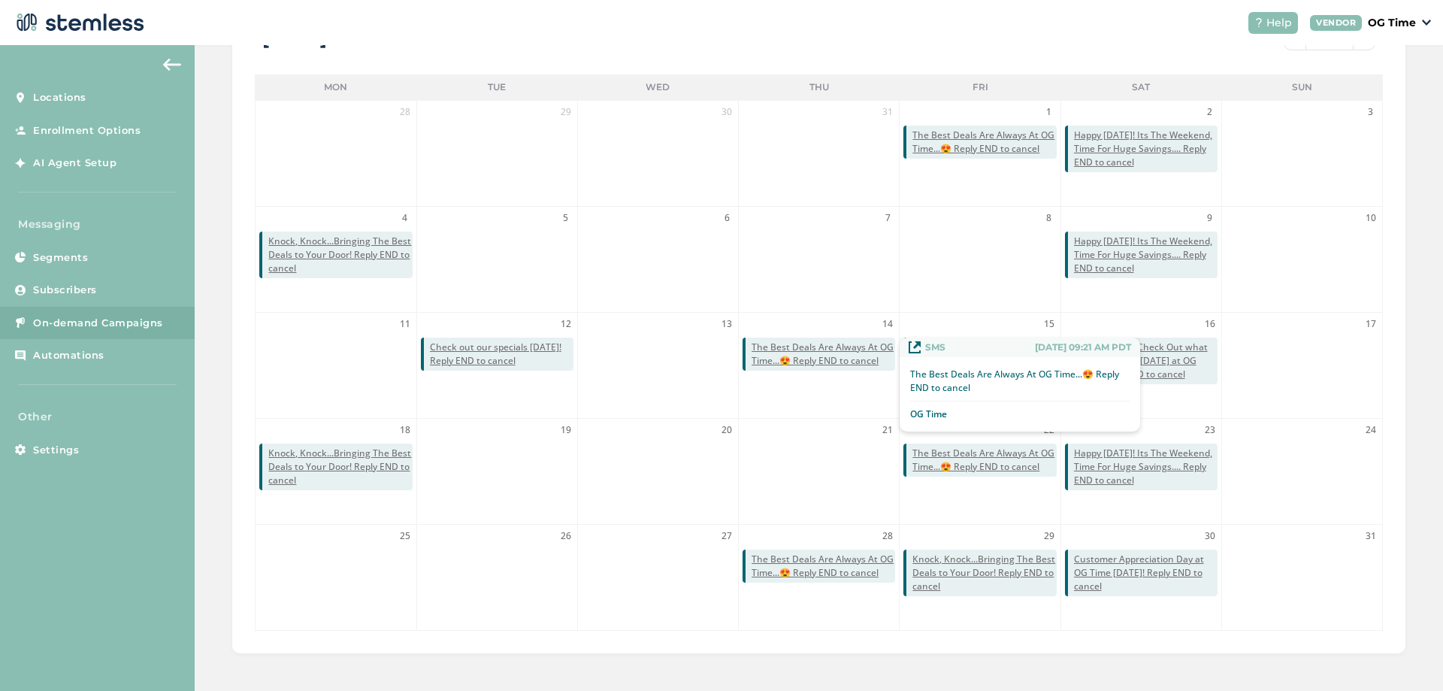
click at [822, 355] on span "The Best Deals Are Always At OG Time...😍 Reply END to cancel" at bounding box center [823, 353] width 144 height 27
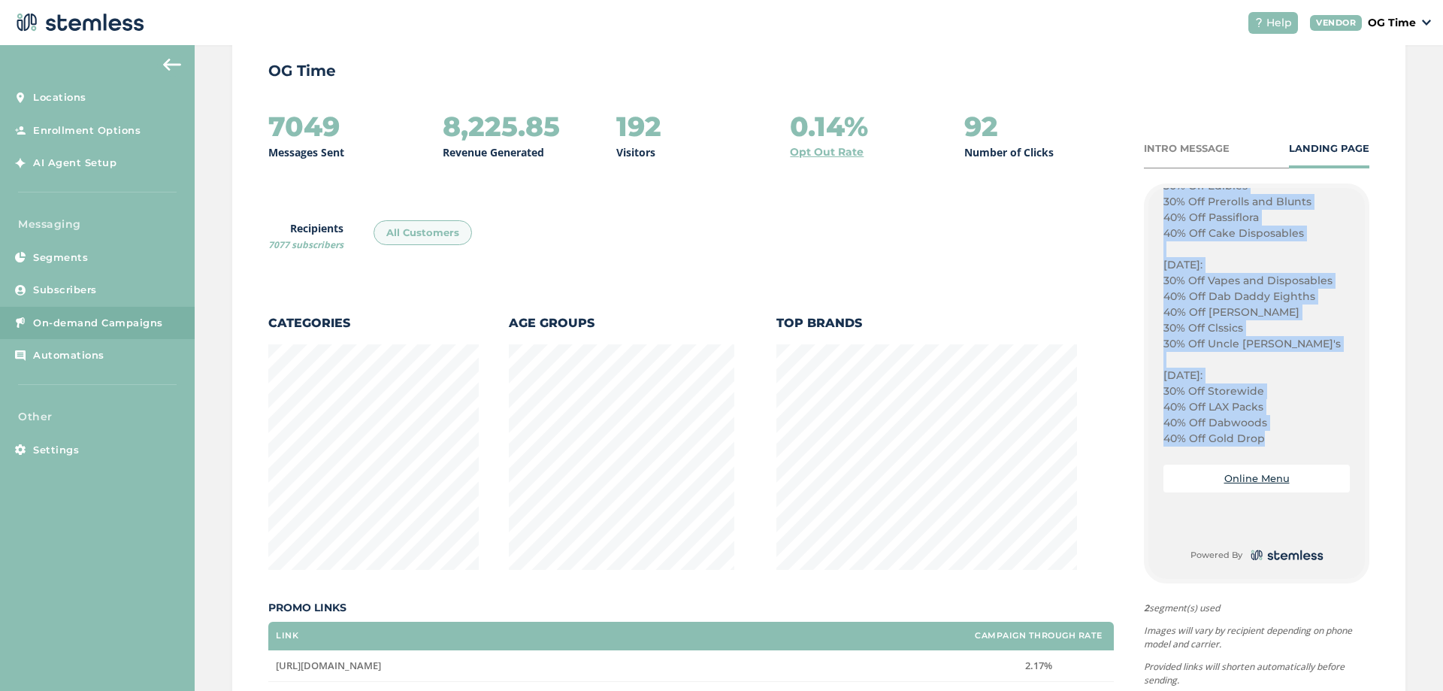
drag, startPoint x: 1155, startPoint y: 397, endPoint x: 1264, endPoint y: 441, distance: 117.3
click at [1264, 441] on div "{Store Logo} {Store Name} LETS GO THURSDAY! WE GOT DEALS ON DEALS! CHECK US OUT…" at bounding box center [1256, 383] width 216 height 391
copy div "LETS GO [DATE]! WE GOT DEALS ON DEALS! CHECK US OUT AT OG TIME in [GEOGRAPHIC_D…"
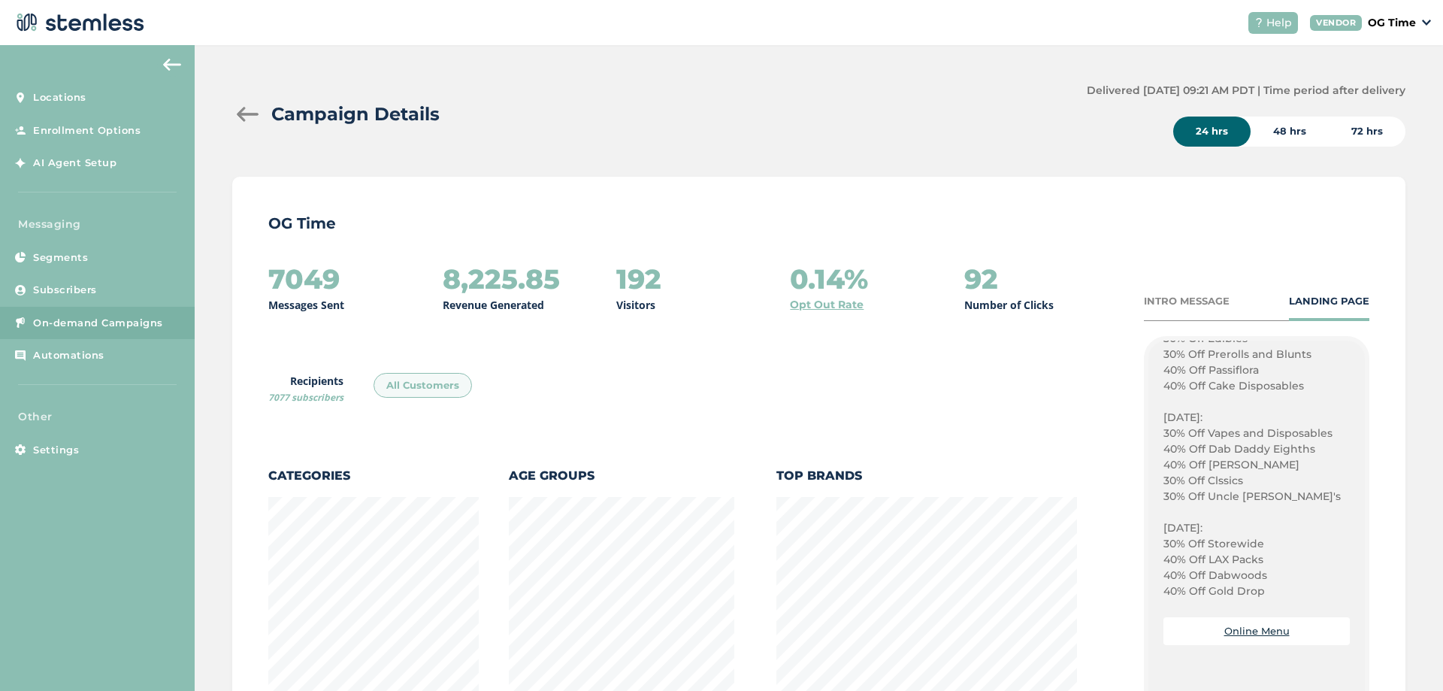
click at [246, 113] on div at bounding box center [247, 114] width 30 height 15
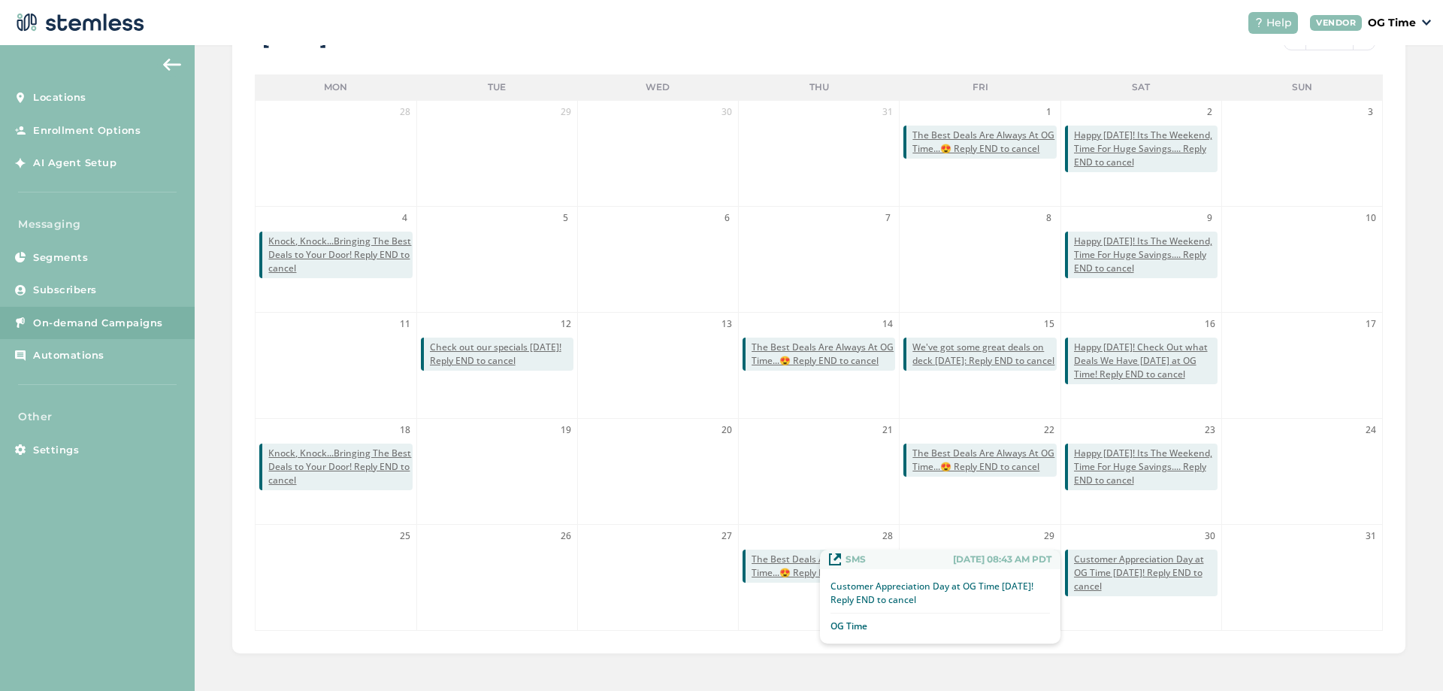
click at [1105, 567] on span "Customer Appreciation Day at OG Time [DATE]! Reply END to cancel" at bounding box center [1146, 572] width 144 height 41
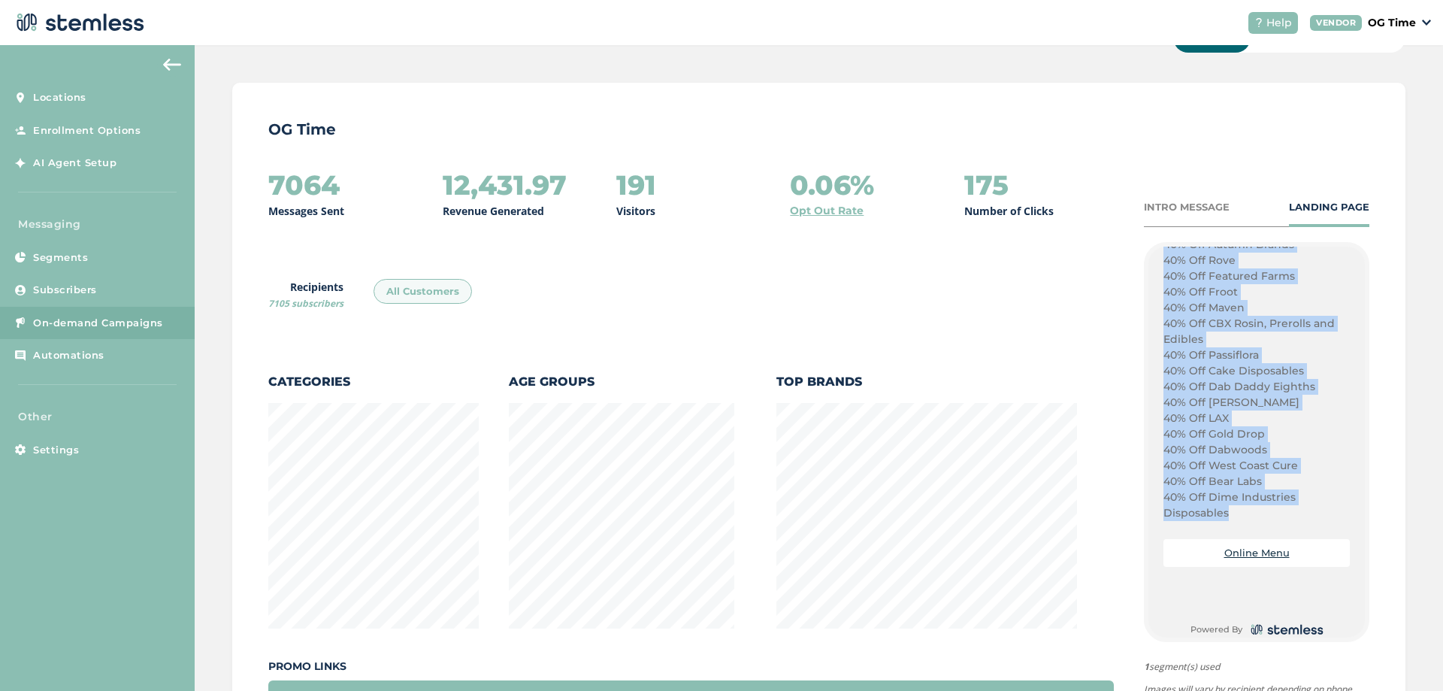
drag, startPoint x: 1156, startPoint y: 394, endPoint x: 1230, endPoint y: 495, distance: 125.8
click at [1230, 495] on div "Customer Appreciation Day! Promos Products for a penny! Free Tacos! 30% Off Sto…" at bounding box center [1256, 300] width 186 height 442
copy div "30% Off Storewide 40% OFF ALL STIIIZY PRODUCTS! 40% Off Heavy Hitters 40% Off K…"
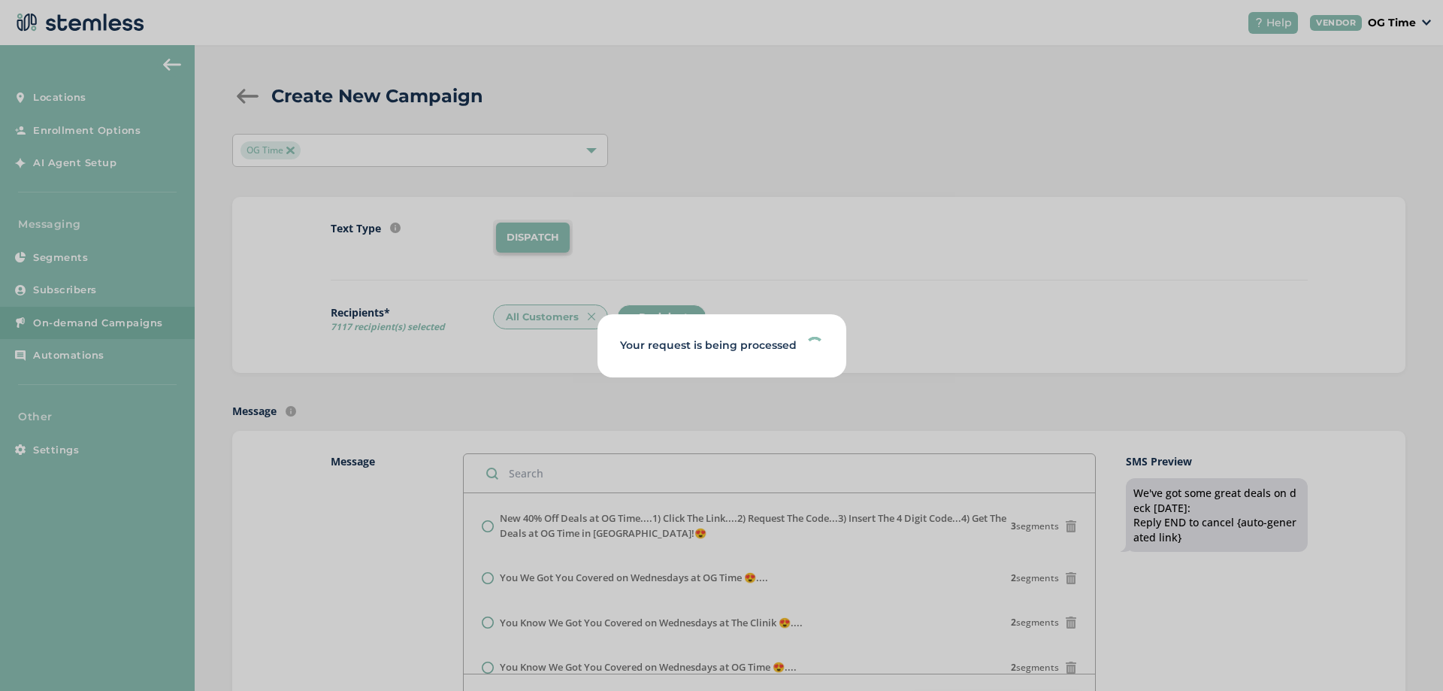
scroll to position [376, 0]
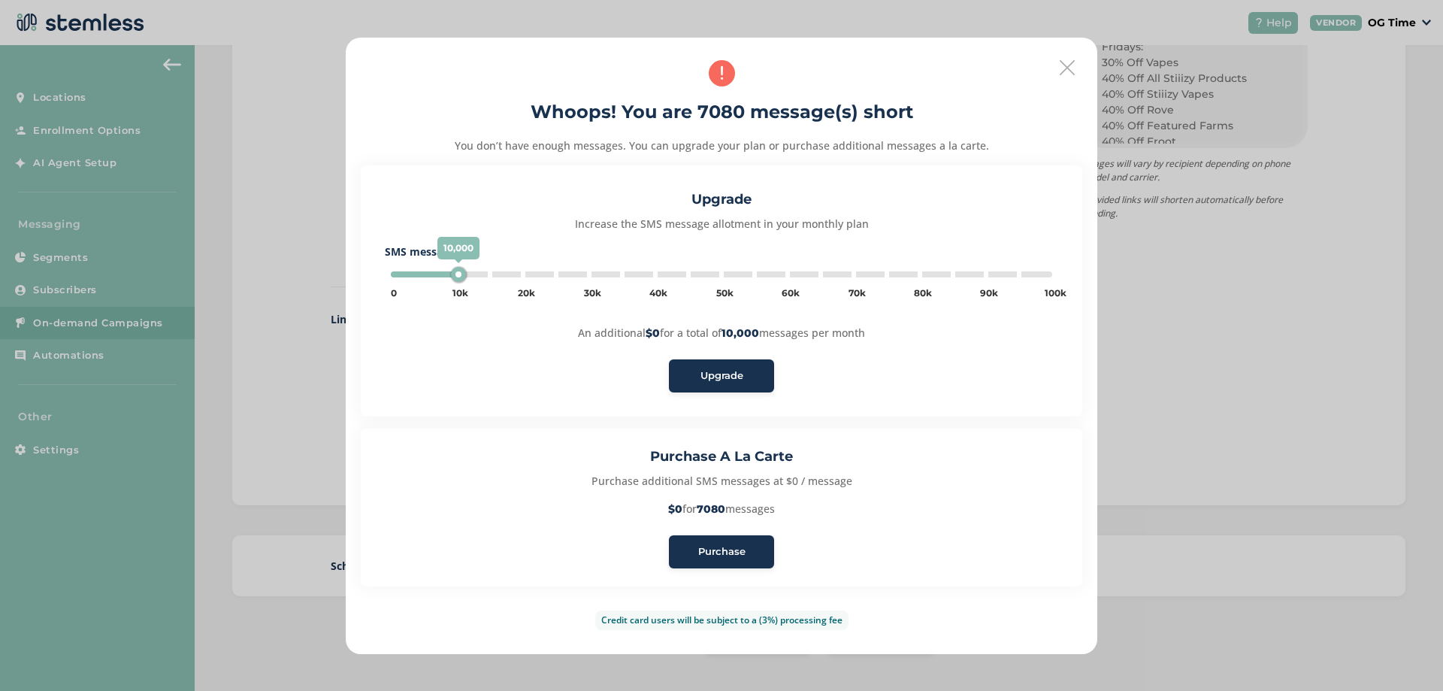
type input "5000"
click at [712, 553] on span "Purchase" at bounding box center [721, 551] width 47 height 15
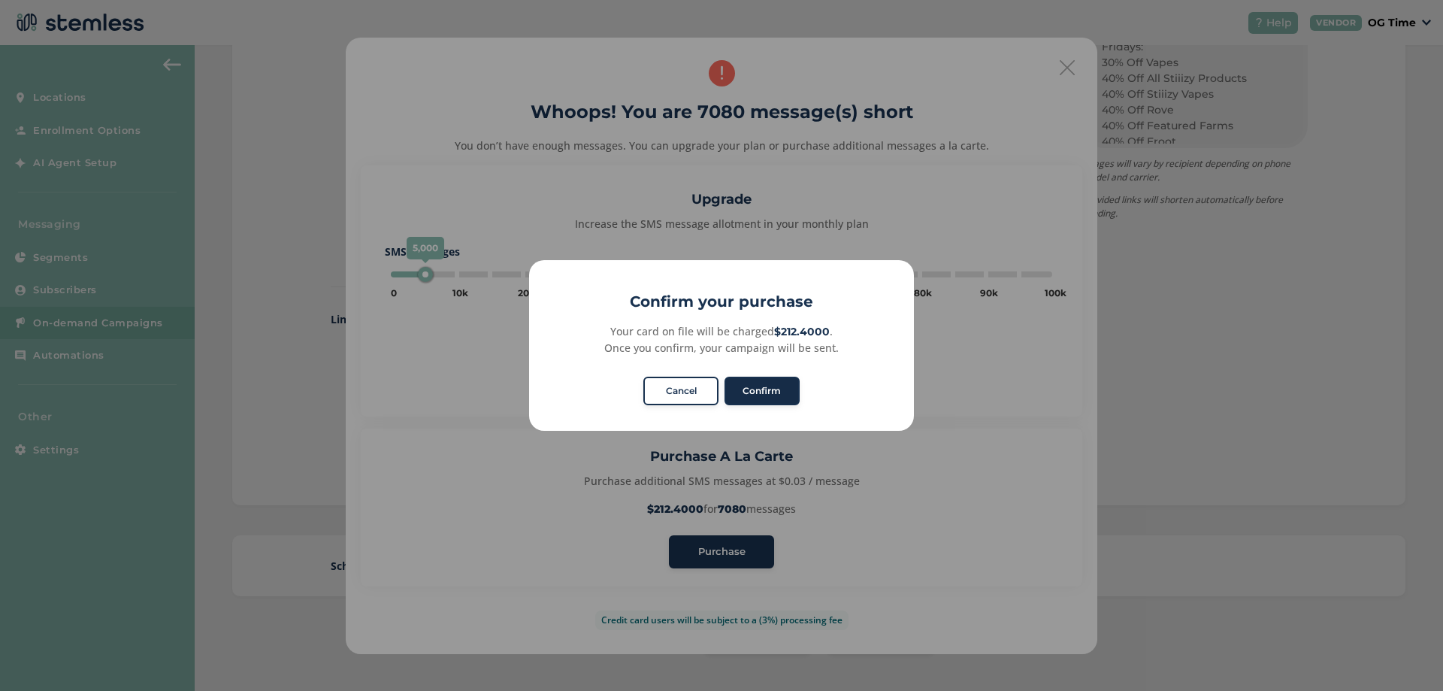
click at [763, 385] on button "Confirm" at bounding box center [761, 390] width 75 height 29
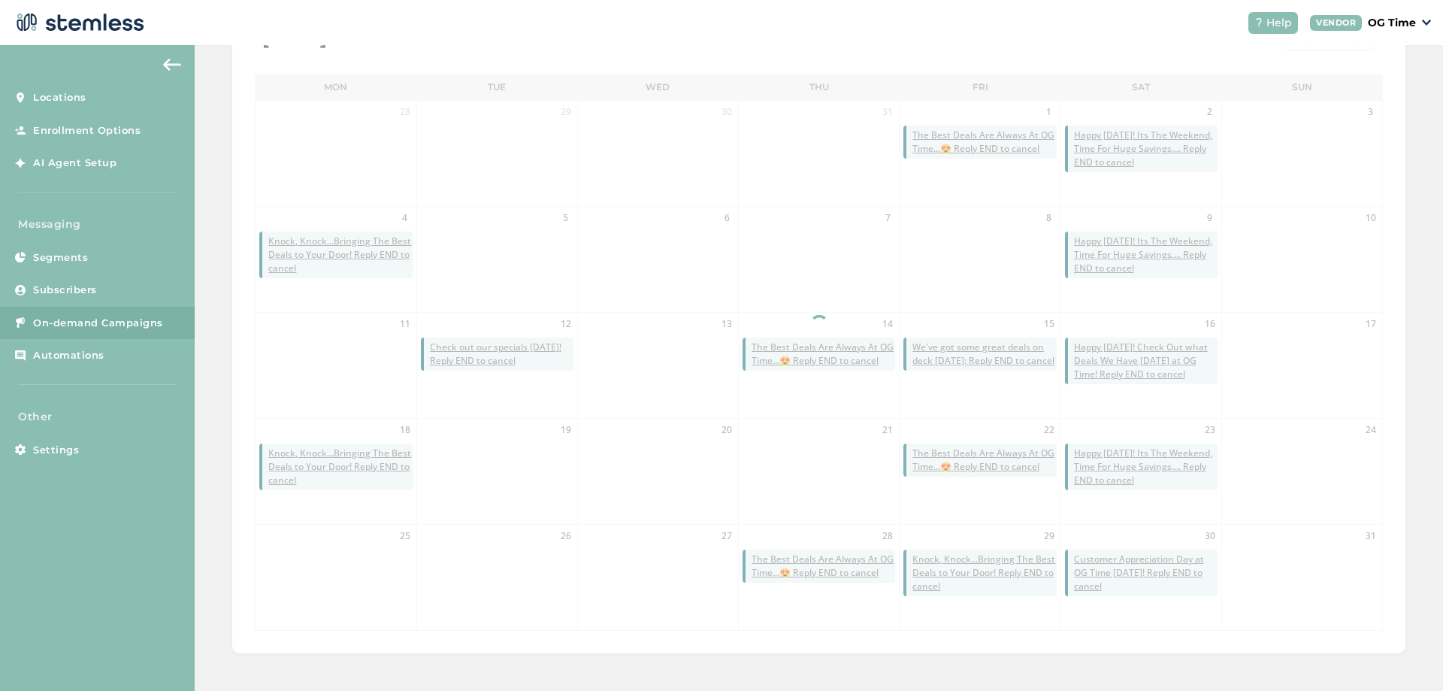
scroll to position [327, 0]
